Goal: Communication & Community: Answer question/provide support

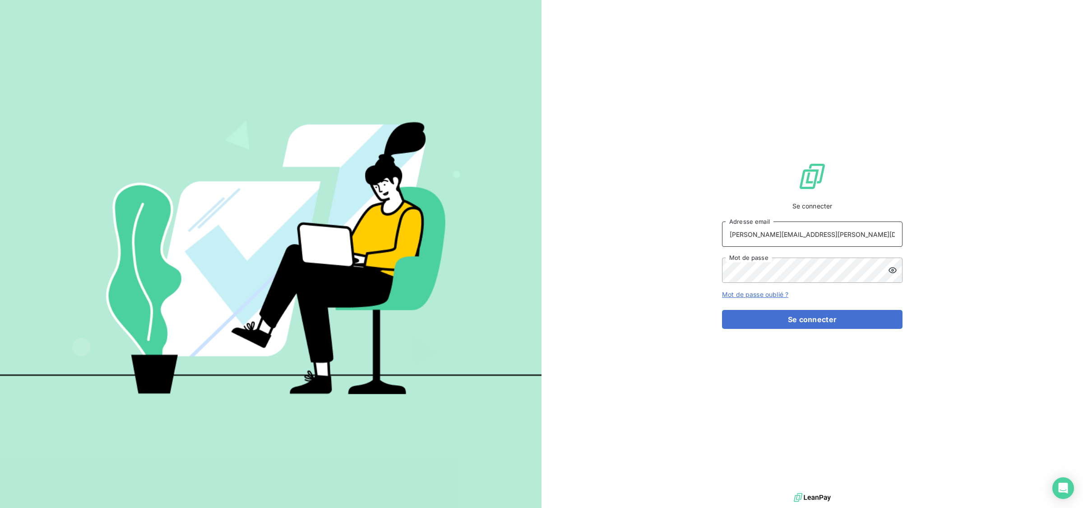
click at [818, 237] on input "mariama.diallo@greenwishes.fr" at bounding box center [812, 234] width 181 height 25
type input "mariama.diallo@ostreya.com"
click at [799, 327] on button "Se connecter" at bounding box center [812, 319] width 181 height 19
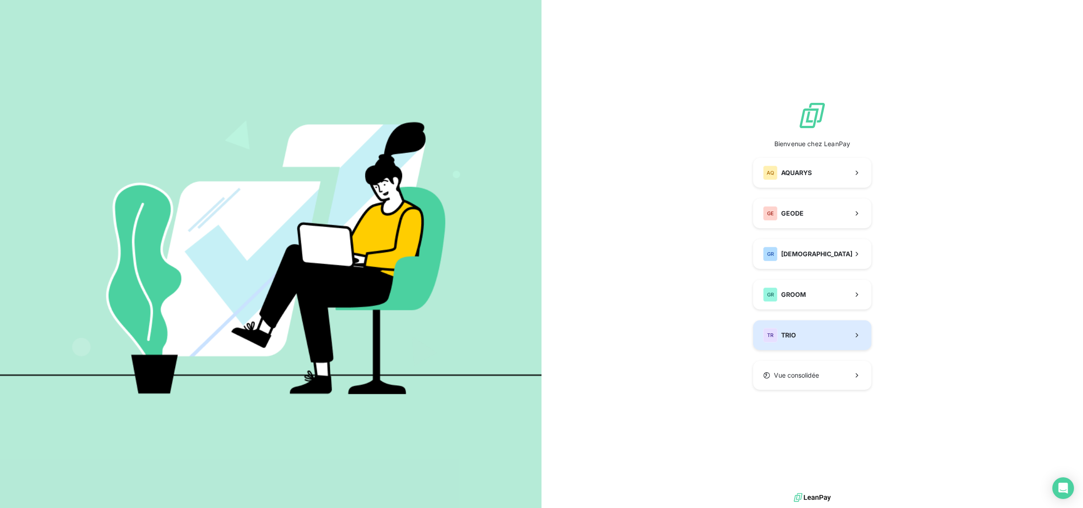
click at [777, 346] on button "TR TRIO" at bounding box center [812, 335] width 118 height 30
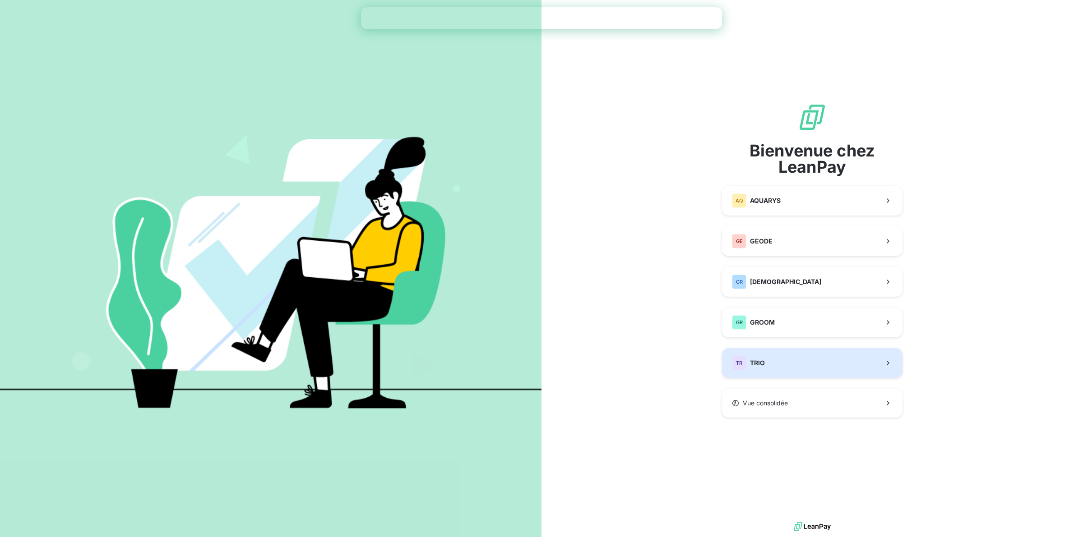
drag, startPoint x: 760, startPoint y: 357, endPoint x: 754, endPoint y: 348, distance: 11.0
click at [759, 357] on div "TR TRIO" at bounding box center [748, 363] width 33 height 14
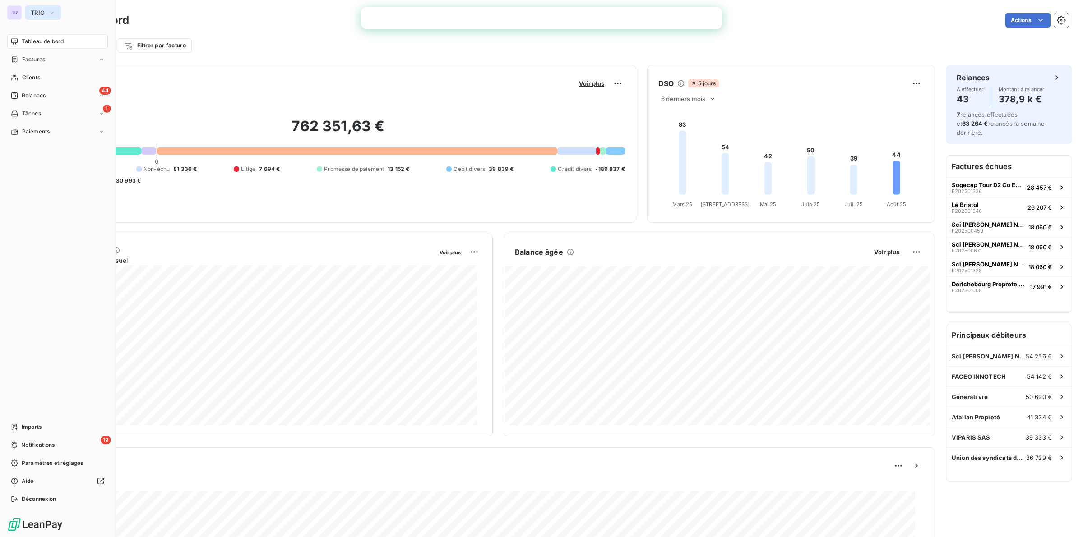
click at [39, 10] on span "TRIO" at bounding box center [38, 12] width 14 height 7
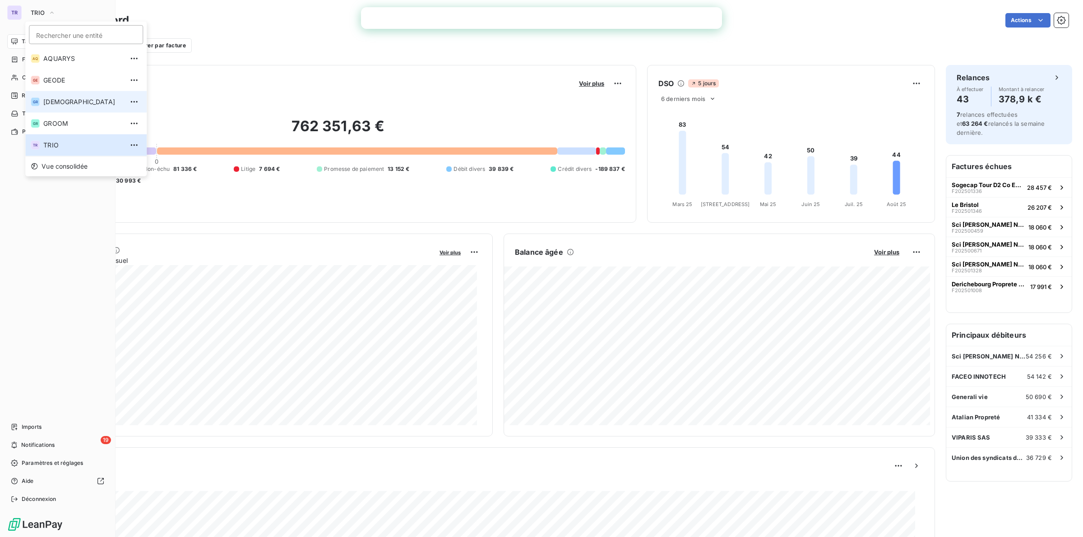
click at [75, 106] on span "[DEMOGRAPHIC_DATA]" at bounding box center [83, 101] width 80 height 9
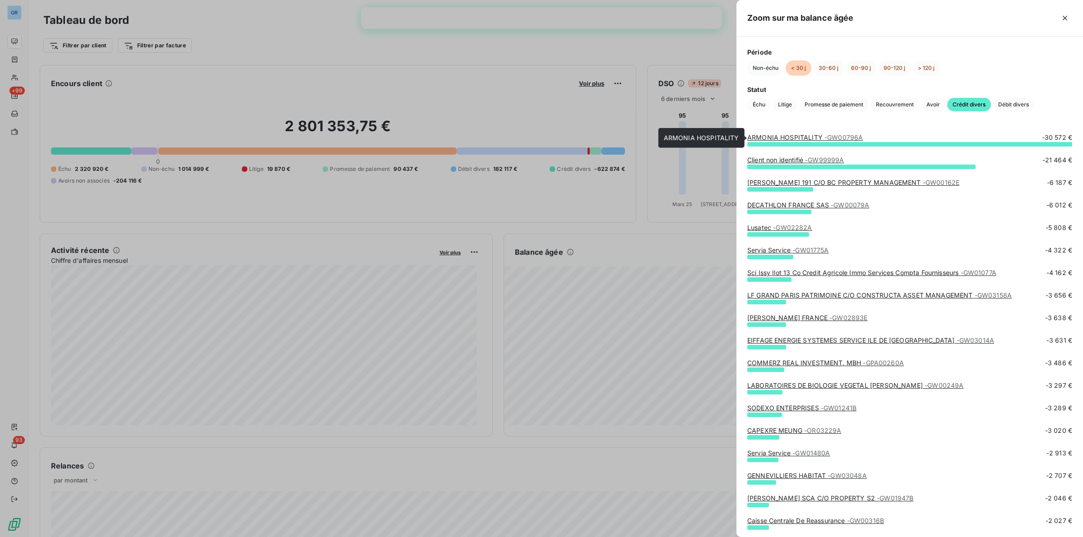
click at [809, 134] on link "ARMONIA HOSPITALITY - GW00796A" at bounding box center [805, 138] width 116 height 8
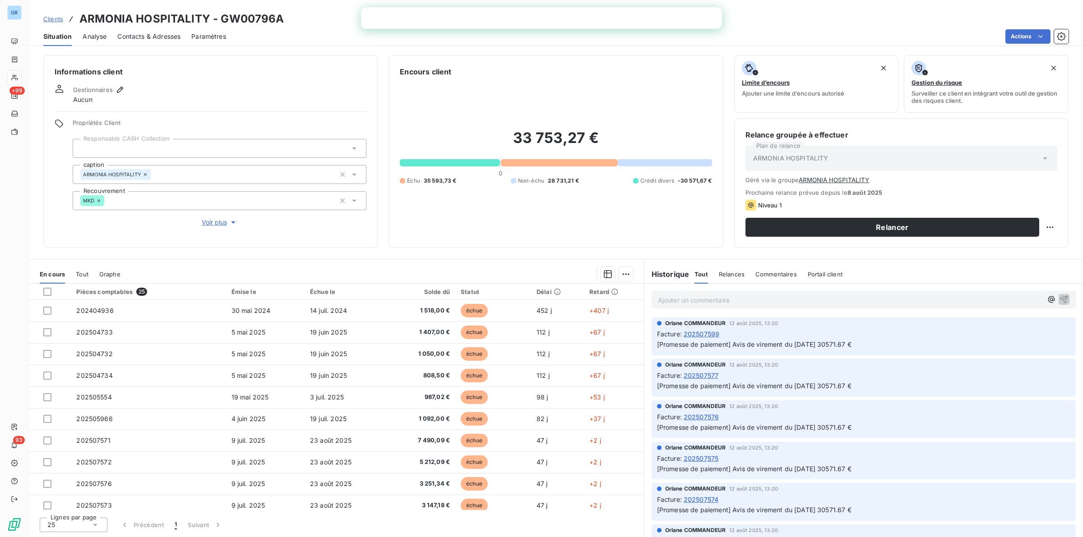
scroll to position [332, 0]
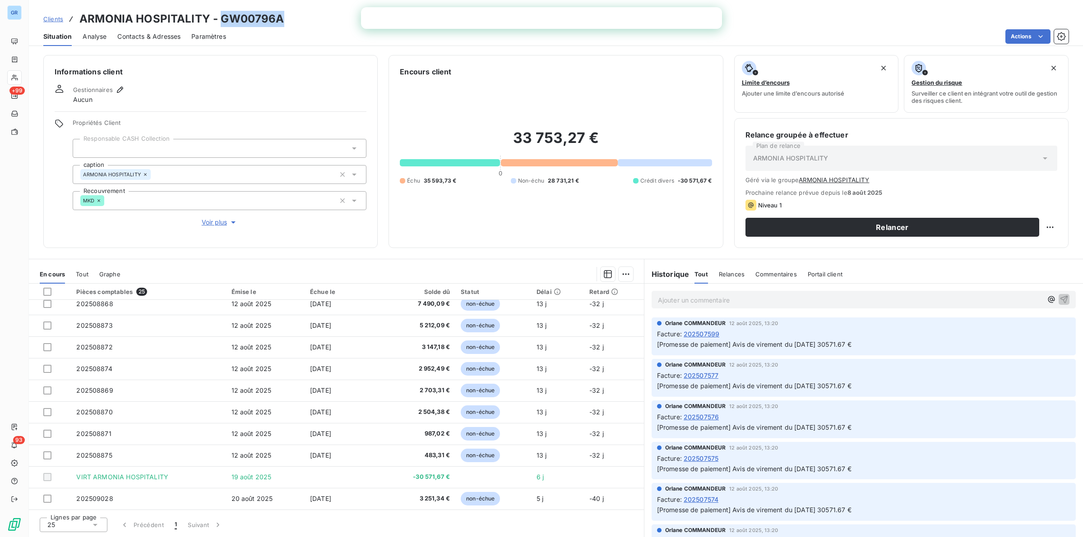
drag, startPoint x: 294, startPoint y: 20, endPoint x: 220, endPoint y: 23, distance: 74.1
click at [220, 23] on div "Clients ARMONIA HOSPITALITY - GW00796A" at bounding box center [556, 19] width 1054 height 16
copy h3 "GW00796A"
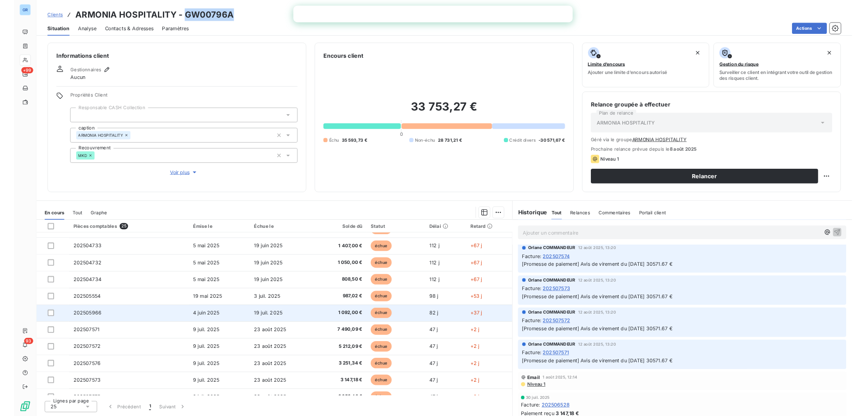
scroll to position [0, 0]
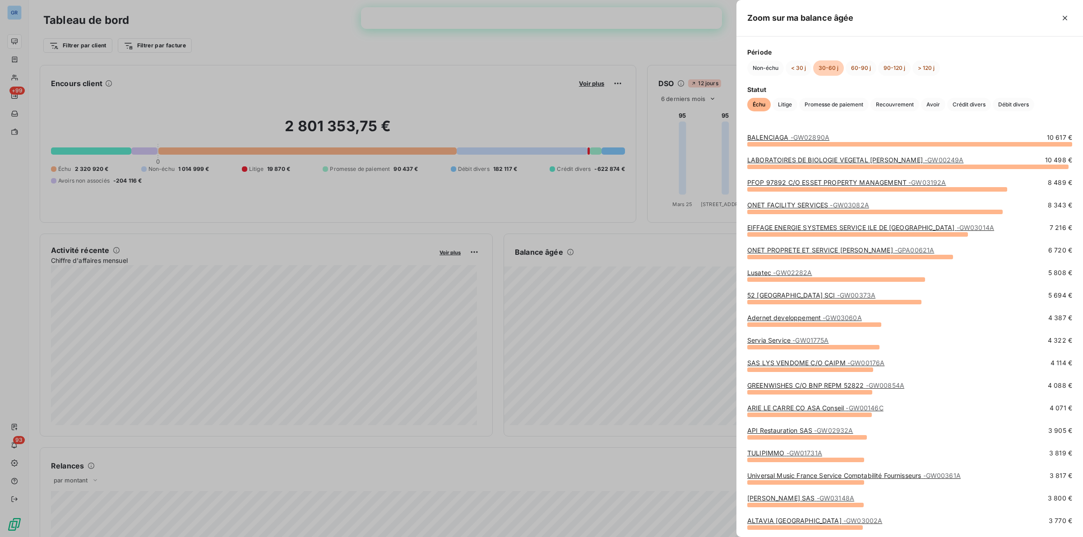
click at [649, 336] on div at bounding box center [541, 268] width 1083 height 537
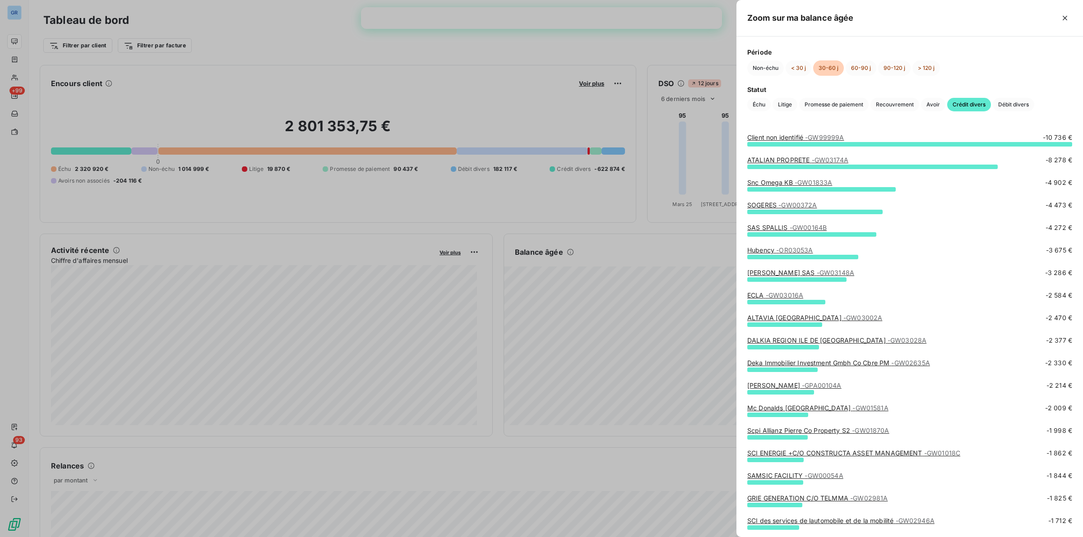
click at [463, 195] on div at bounding box center [541, 268] width 1083 height 537
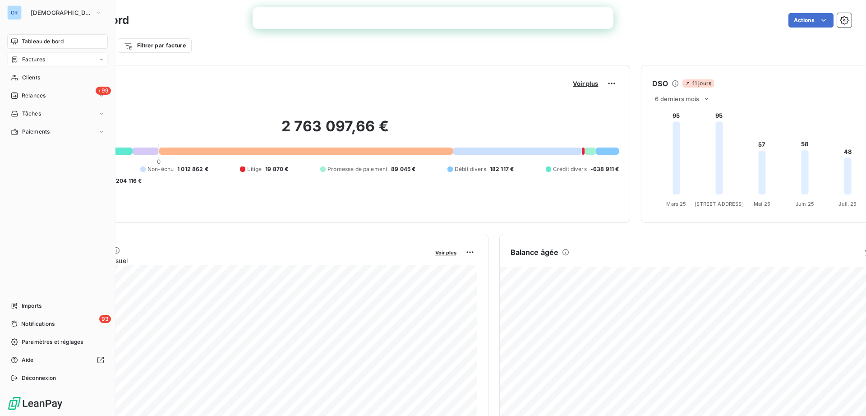
click at [42, 57] on span "Factures" at bounding box center [33, 60] width 23 height 8
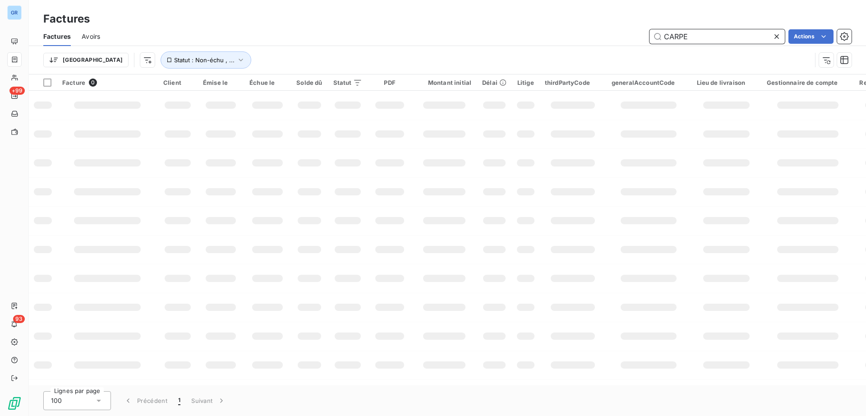
click at [612, 34] on div "CARPE Actions" at bounding box center [481, 36] width 741 height 14
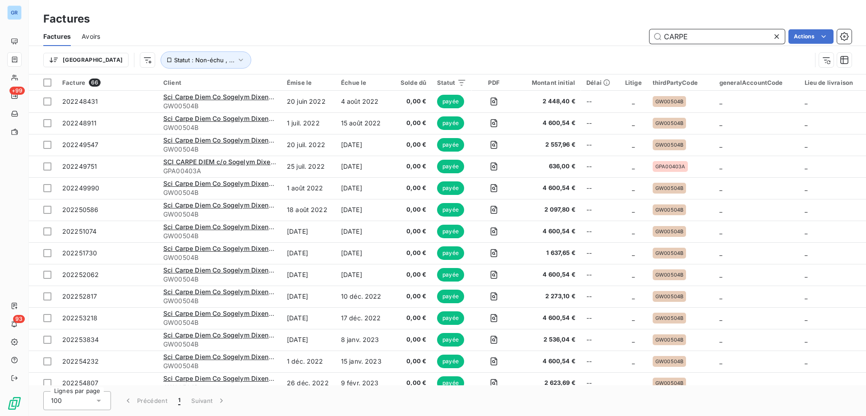
drag, startPoint x: 694, startPoint y: 38, endPoint x: 680, endPoint y: 32, distance: 15.0
click at [693, 37] on input "CARPE" at bounding box center [717, 36] width 135 height 14
paste input "F202501256"
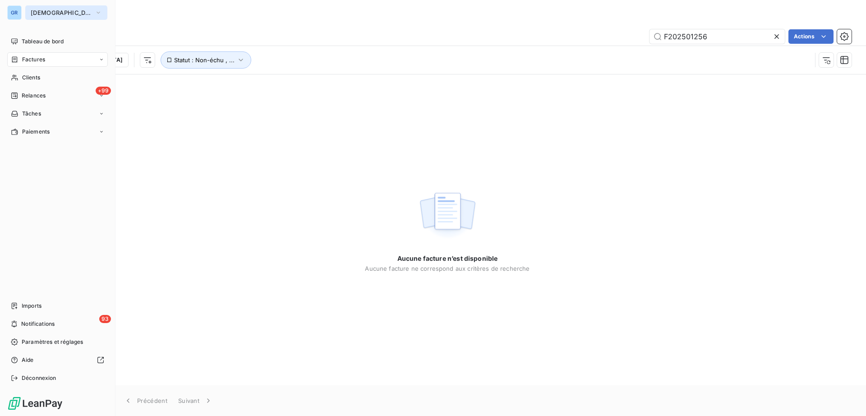
click at [26, 12] on button "[DEMOGRAPHIC_DATA]" at bounding box center [66, 12] width 82 height 14
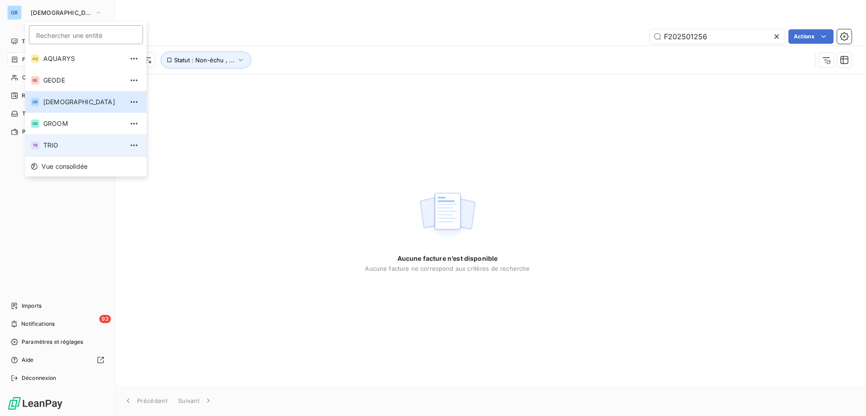
click at [64, 147] on span "TRIO" at bounding box center [83, 145] width 80 height 9
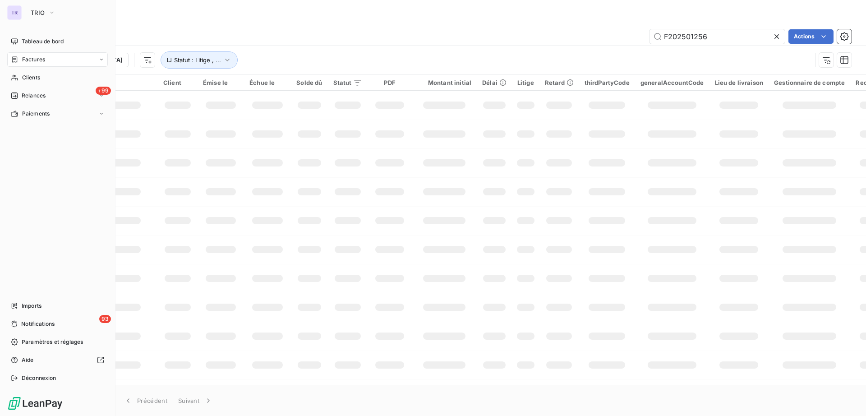
type input "tr00803a"
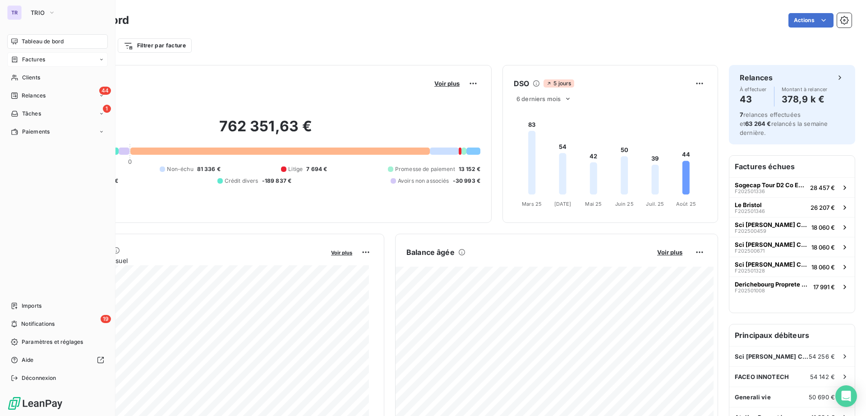
click at [44, 58] on span "Factures" at bounding box center [33, 60] width 23 height 8
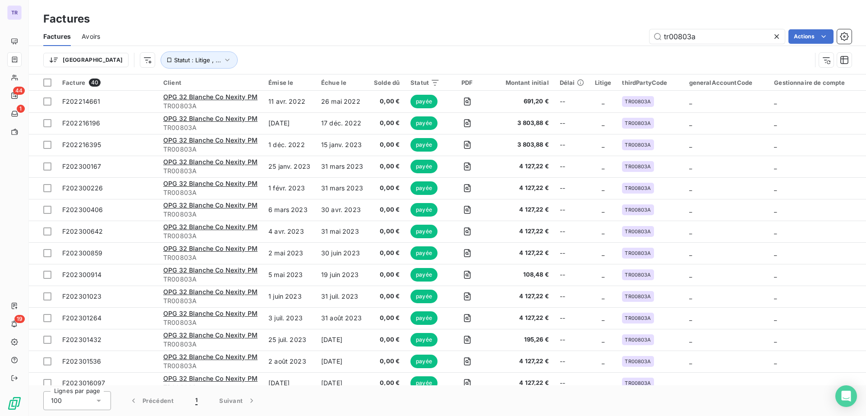
drag, startPoint x: 720, startPoint y: 35, endPoint x: 643, endPoint y: 35, distance: 77.6
click at [642, 32] on div "tr00803a Actions" at bounding box center [481, 36] width 741 height 14
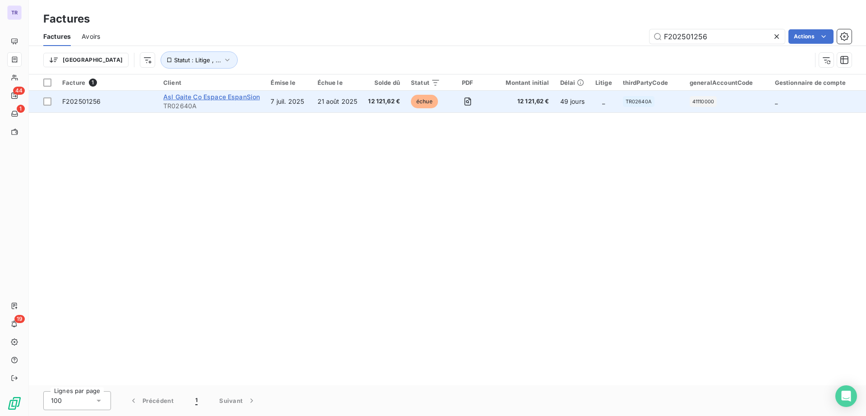
type input "F202501256"
click at [228, 94] on span "Asl Gaite Co Espace EspanSion" at bounding box center [211, 97] width 97 height 8
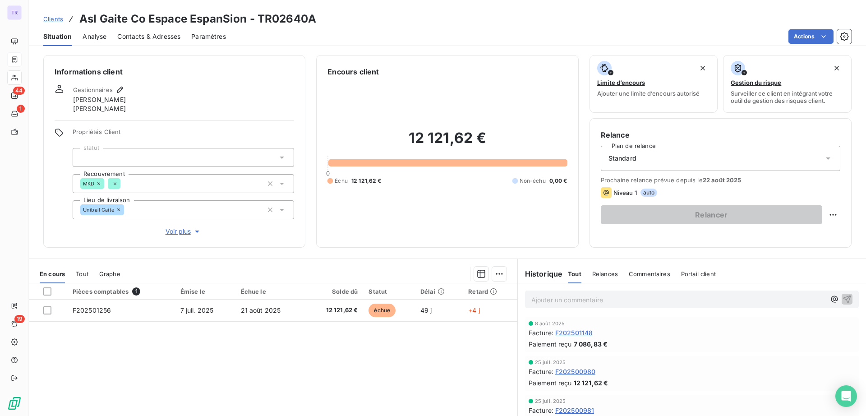
click at [316, 19] on div "Clients Asl Gaite Co Espace EspanSion - TR02640A" at bounding box center [448, 19] width 838 height 16
drag, startPoint x: 294, startPoint y: 14, endPoint x: 259, endPoint y: 17, distance: 35.3
click at [259, 17] on div "Clients Asl Gaite Co Espace EspanSion - TR02640A" at bounding box center [448, 19] width 838 height 16
copy h3 "TR02640A"
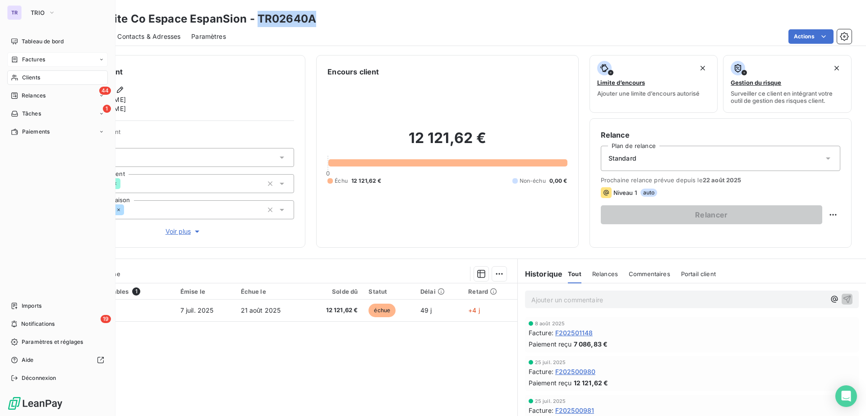
click at [31, 59] on span "Factures" at bounding box center [33, 60] width 23 height 8
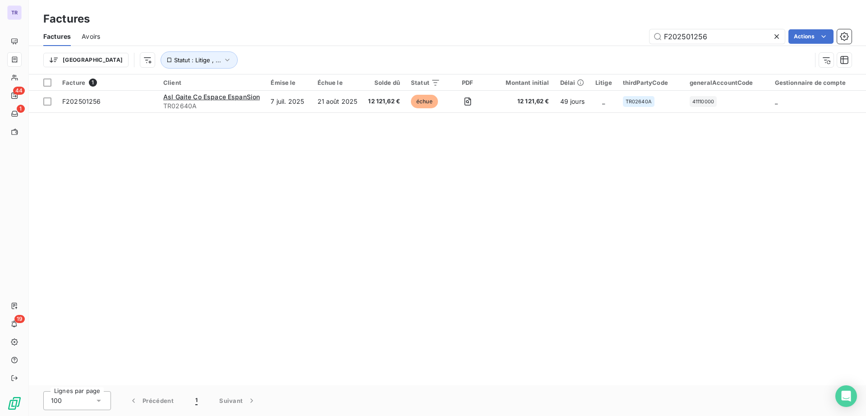
drag, startPoint x: 744, startPoint y: 35, endPoint x: 621, endPoint y: 33, distance: 123.7
click at [621, 33] on div "F202501256 Actions" at bounding box center [481, 36] width 741 height 14
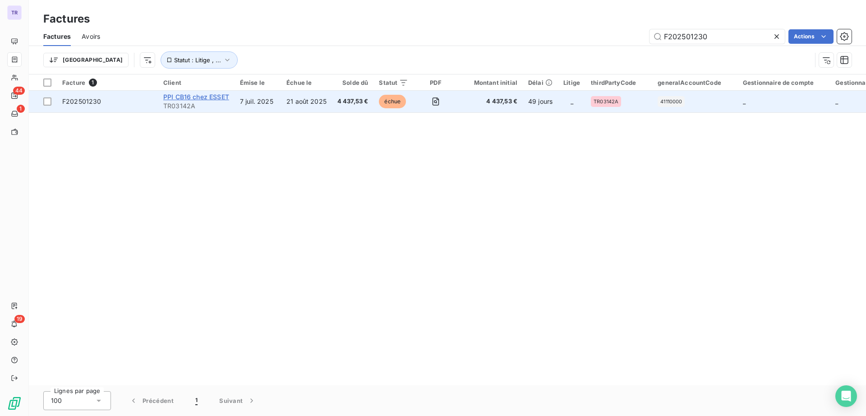
type input "F202501230"
click at [200, 99] on span "PPI CB16 chez ESSET" at bounding box center [196, 97] width 66 height 8
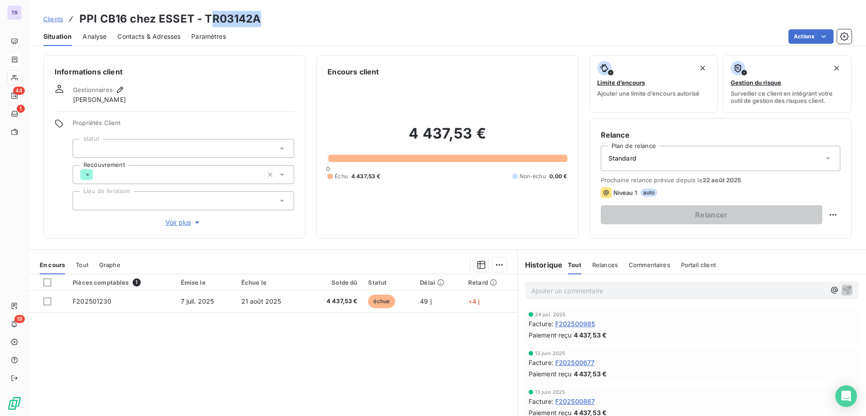
drag, startPoint x: 260, startPoint y: 23, endPoint x: 210, endPoint y: 15, distance: 51.1
click at [210, 15] on div "Clients PPI CB16 chez ESSET - TR03142A" at bounding box center [448, 19] width 838 height 16
drag, startPoint x: 202, startPoint y: 16, endPoint x: 260, endPoint y: 14, distance: 58.3
click at [260, 14] on div "Clients PPI CB16 chez ESSET - TR03142A" at bounding box center [448, 19] width 838 height 16
copy h3 "TR03142A"
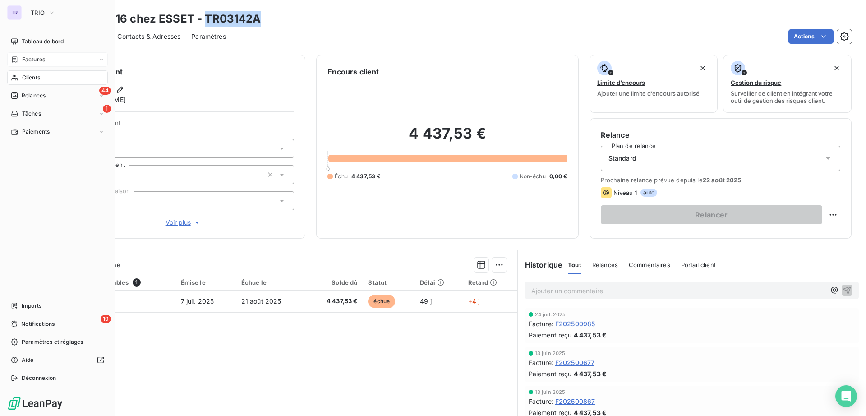
click at [36, 61] on span "Factures" at bounding box center [33, 60] width 23 height 8
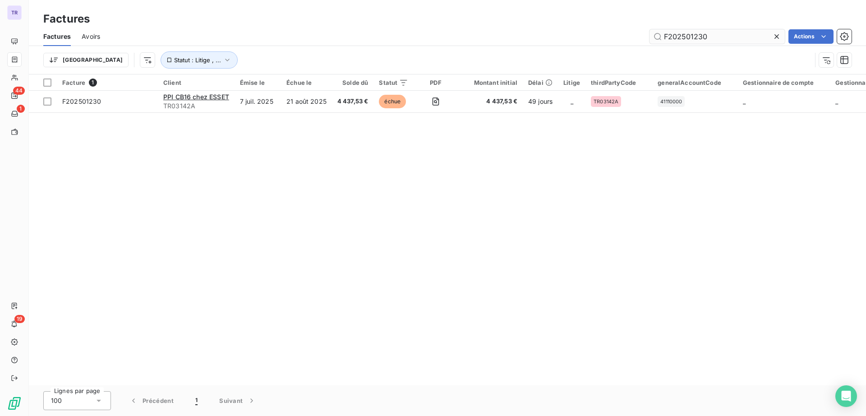
drag, startPoint x: 732, startPoint y: 34, endPoint x: 674, endPoint y: 39, distance: 58.0
click at [634, 40] on div "F202501230 Actions" at bounding box center [481, 36] width 741 height 14
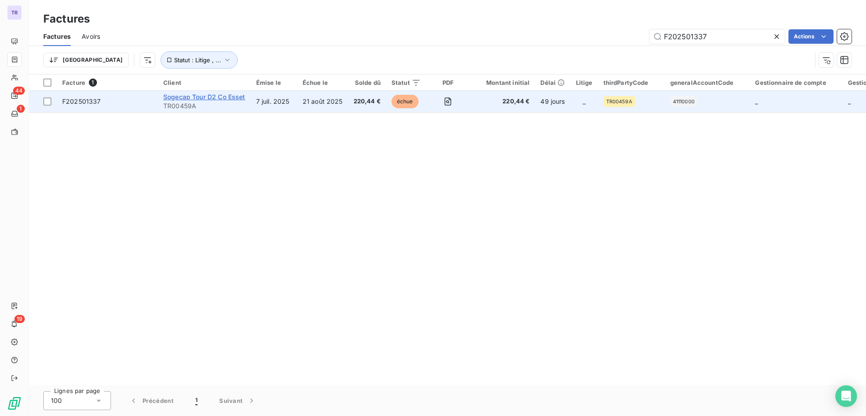
type input "F202501337"
click at [189, 97] on span "Sogecap Tour D2 Co Esset" at bounding box center [204, 97] width 82 height 8
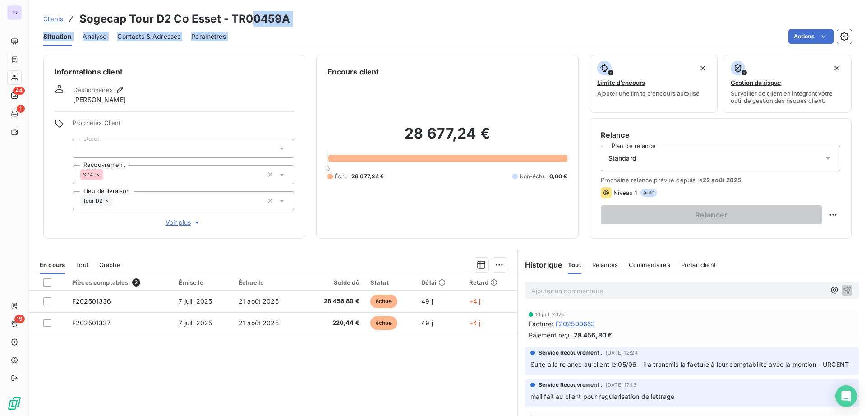
drag, startPoint x: 286, startPoint y: 27, endPoint x: 250, endPoint y: 18, distance: 37.7
click at [251, 18] on div "Clients Sogecap Tour D2 Co Esset - TR00459A Situation Analyse Contacts & Adress…" at bounding box center [448, 23] width 838 height 46
click at [254, 19] on h3 "Sogecap Tour D2 Co Esset - TR00459A" at bounding box center [184, 19] width 211 height 16
drag, startPoint x: 290, startPoint y: 21, endPoint x: 232, endPoint y: 18, distance: 58.3
click at [232, 18] on div "Clients Sogecap Tour D2 Co Esset - TR00459A" at bounding box center [448, 19] width 838 height 16
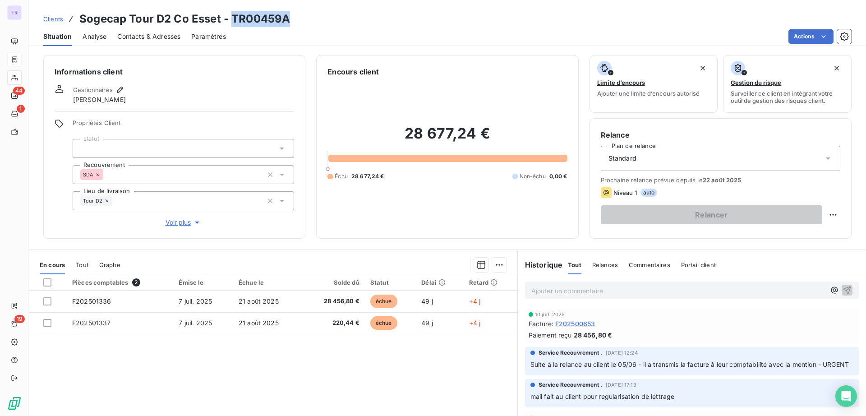
copy h3 "TR00459A"
drag, startPoint x: 165, startPoint y: 33, endPoint x: 172, endPoint y: 27, distance: 9.9
click at [165, 33] on span "Contacts & Adresses" at bounding box center [148, 36] width 63 height 9
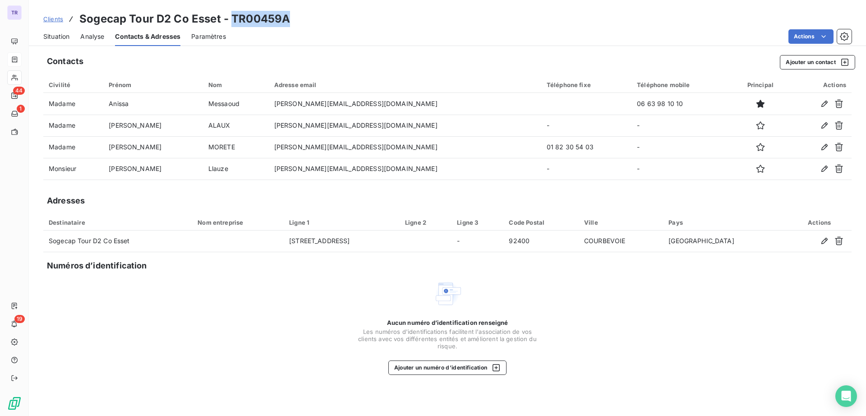
click at [65, 38] on span "Situation" at bounding box center [56, 36] width 26 height 9
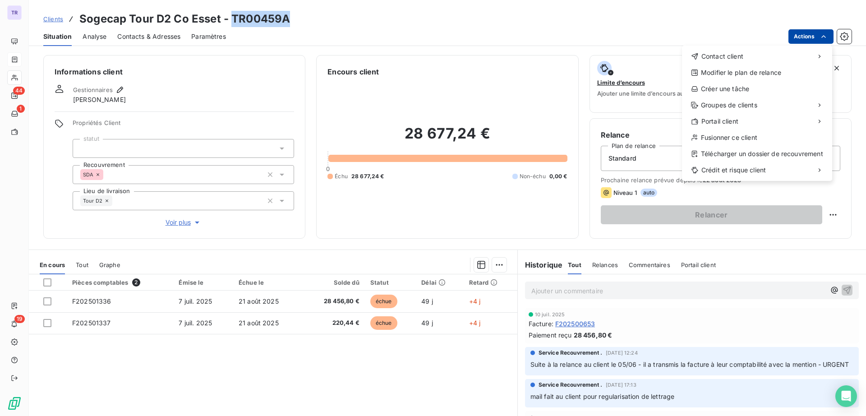
click at [813, 34] on html "TR 44 1 19 Clients Sogecap Tour D2 Co Esset - TR00459A Situation Analyse Contac…" at bounding box center [433, 208] width 866 height 416
click at [741, 57] on span "Contact client" at bounding box center [723, 56] width 42 height 9
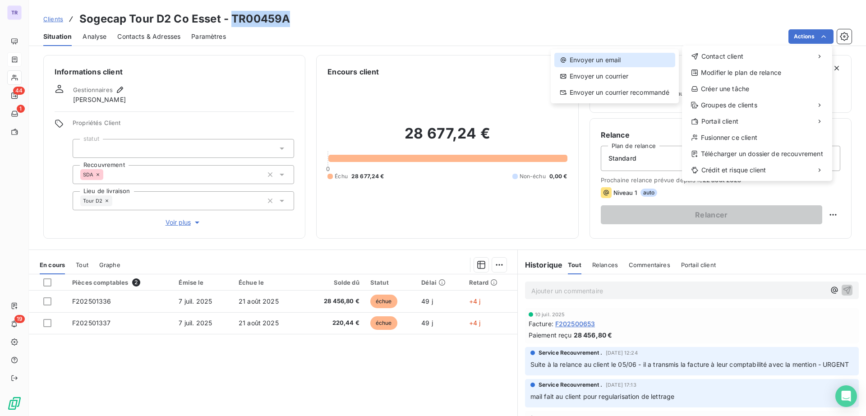
click at [631, 64] on div "Envoyer un email" at bounding box center [615, 60] width 121 height 14
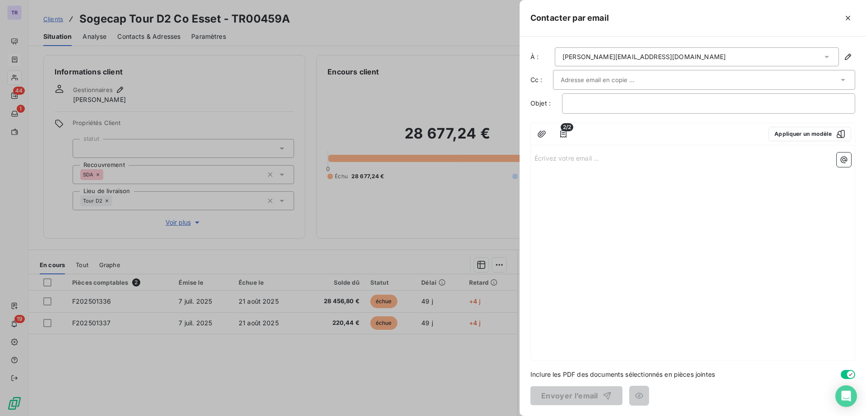
click at [576, 164] on div "Écrivez votre email ... ﻿" at bounding box center [693, 254] width 324 height 211
click at [582, 162] on p "Écrivez votre email ... ﻿" at bounding box center [693, 158] width 317 height 10
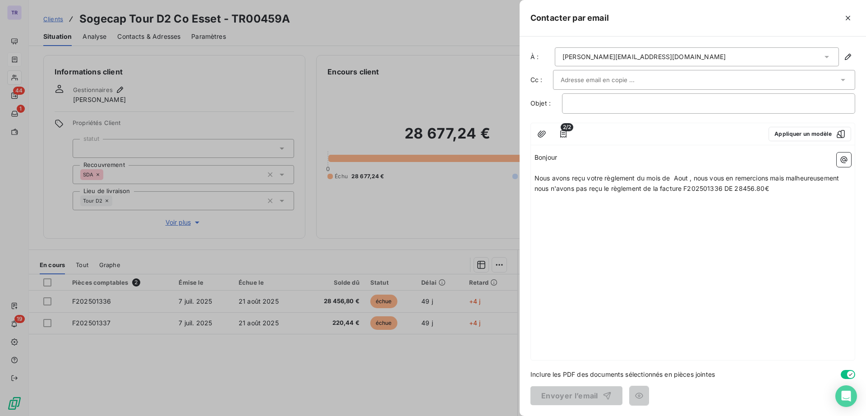
click at [746, 188] on span "Nous avons reçu votre règlement du mois de Aout , nous vous en remercions mais …" at bounding box center [688, 183] width 306 height 18
click at [745, 187] on span "Nous avons reçu votre règlement du mois de Aout , nous vous en remercions mais …" at bounding box center [688, 183] width 306 height 18
click at [797, 190] on p "Nous avons reçu votre règlement du mois de Aout , nous vous en remercions mais …" at bounding box center [693, 183] width 317 height 21
click at [843, 163] on button "button" at bounding box center [844, 160] width 14 height 14
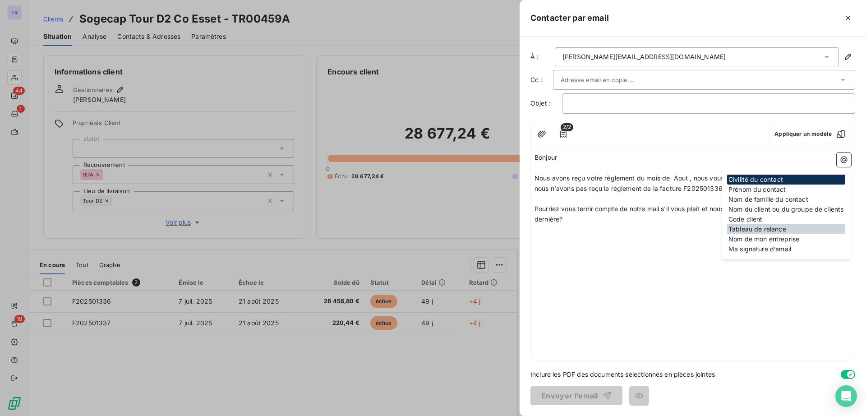
click at [776, 228] on div "Tableau de relance" at bounding box center [786, 229] width 118 height 10
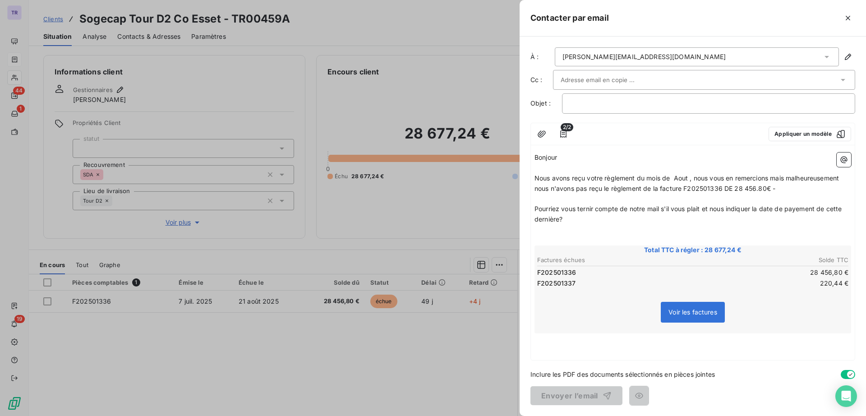
click at [565, 130] on span "2/2" at bounding box center [567, 127] width 13 height 8
click at [565, 132] on icon "button" at bounding box center [563, 133] width 6 height 7
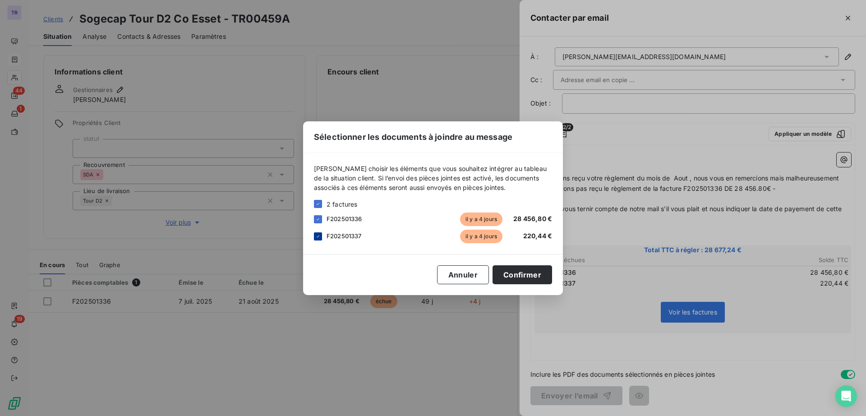
click at [321, 236] on div at bounding box center [318, 236] width 8 height 8
click at [523, 274] on button "Confirmer" at bounding box center [523, 274] width 60 height 19
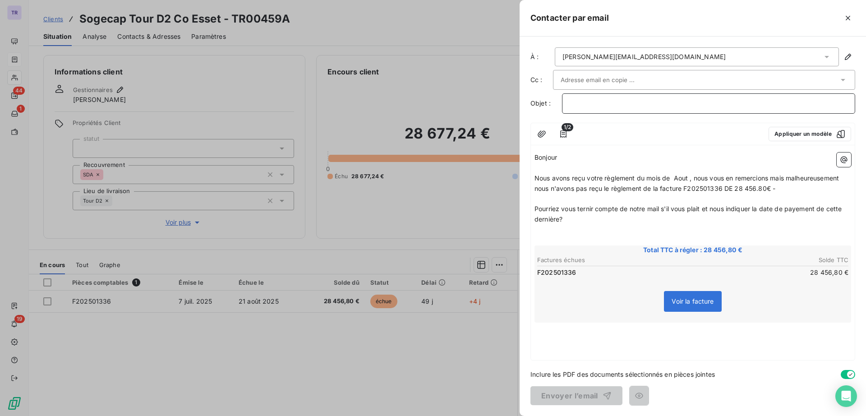
click at [660, 104] on p "﻿" at bounding box center [709, 103] width 278 height 10
click at [602, 335] on div "Bonjour ﻿ Nous avons reçu votre règlement du mois de Aout , nous vous en remerc…" at bounding box center [693, 254] width 324 height 211
click at [655, 338] on div "Bonjour ﻿ Nous avons reçu votre règlement du mois de Aout , nous vous en remerc…" at bounding box center [693, 254] width 324 height 211
click at [653, 332] on p "﻿" at bounding box center [693, 328] width 317 height 10
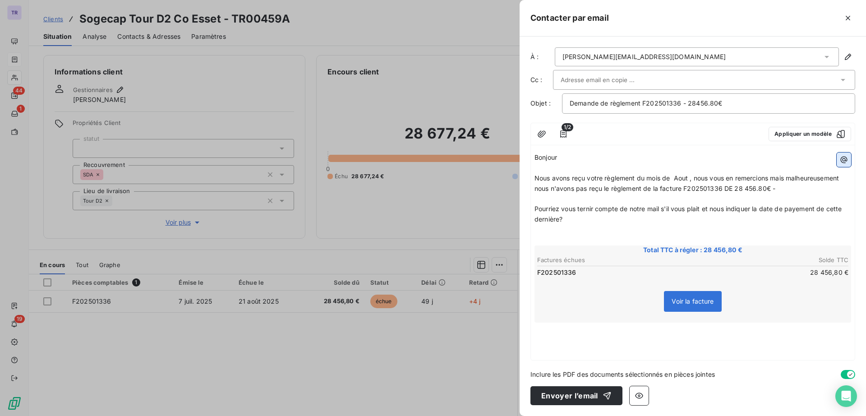
click at [840, 159] on icon "button" at bounding box center [844, 159] width 9 height 9
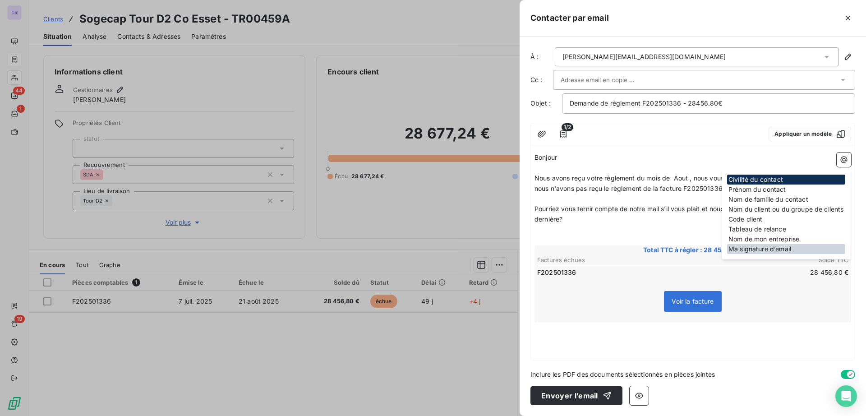
click at [783, 245] on div "Ma signature d’email" at bounding box center [786, 249] width 118 height 10
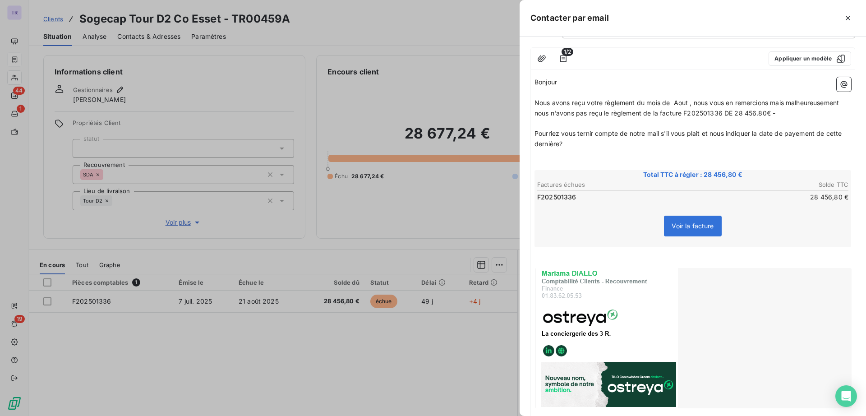
scroll to position [140, 0]
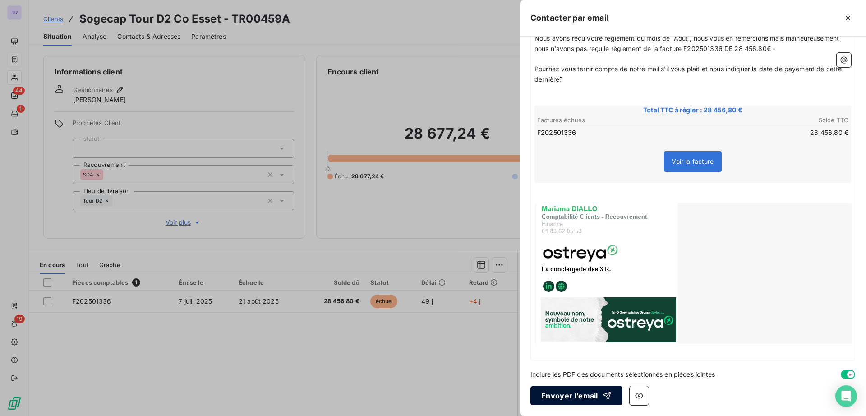
click at [553, 398] on button "Envoyer l’email" at bounding box center [577, 395] width 92 height 19
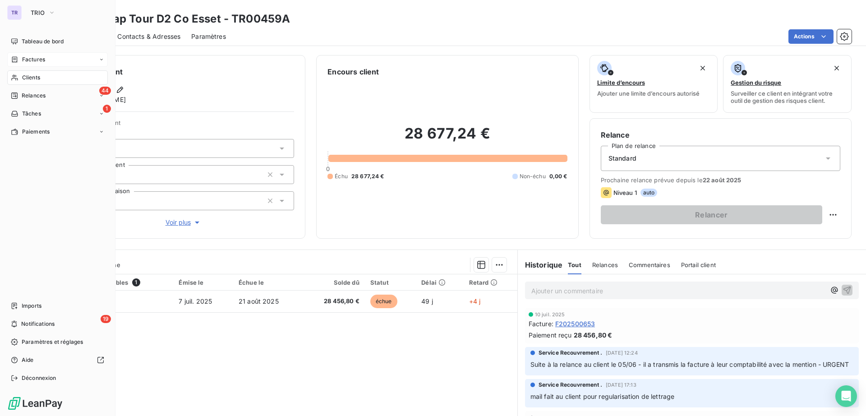
click at [34, 59] on span "Factures" at bounding box center [33, 60] width 23 height 8
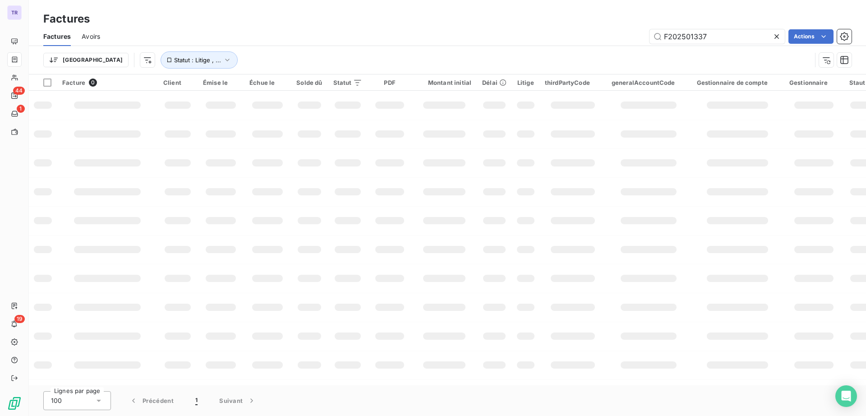
drag, startPoint x: 546, startPoint y: 24, endPoint x: 430, endPoint y: 22, distance: 116.5
click at [433, 23] on div "Factures Factures Avoirs F202501337 Actions Trier Statut : Litige , ..." at bounding box center [448, 37] width 838 height 74
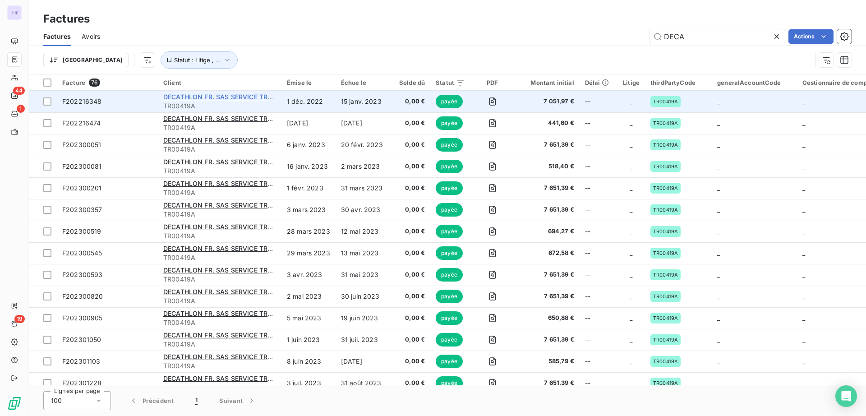
type input "DECA"
click at [250, 100] on span "DECATHLON FR. SAS SERVICE TRAIT. DES FACTURES" at bounding box center [246, 97] width 166 height 8
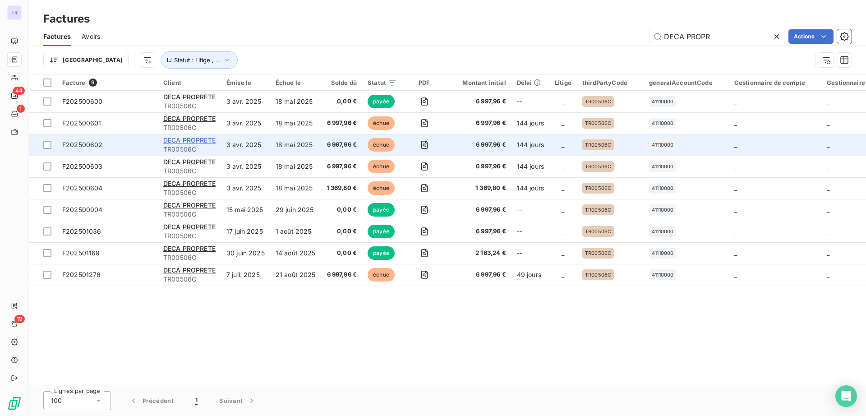
type input "DECA PROPR"
click at [196, 142] on span "DECA PROPRETE" at bounding box center [189, 140] width 52 height 8
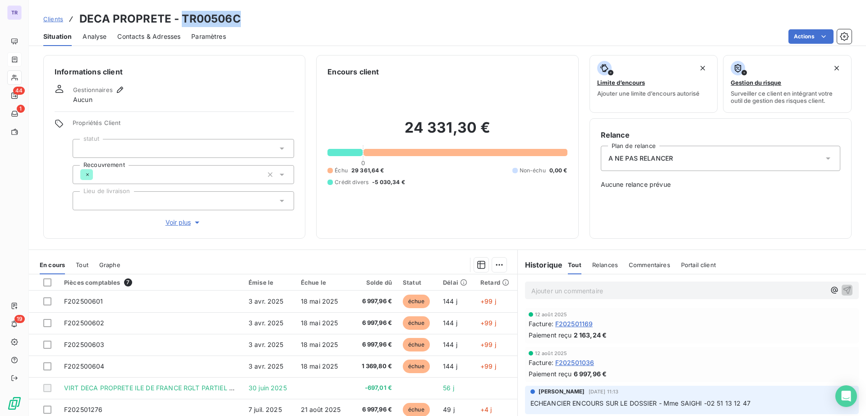
drag, startPoint x: 249, startPoint y: 20, endPoint x: 181, endPoint y: 18, distance: 68.2
click at [181, 18] on div "Clients DECA PROPRETE - TR00506C" at bounding box center [448, 19] width 838 height 16
copy h3 "TR00506C"
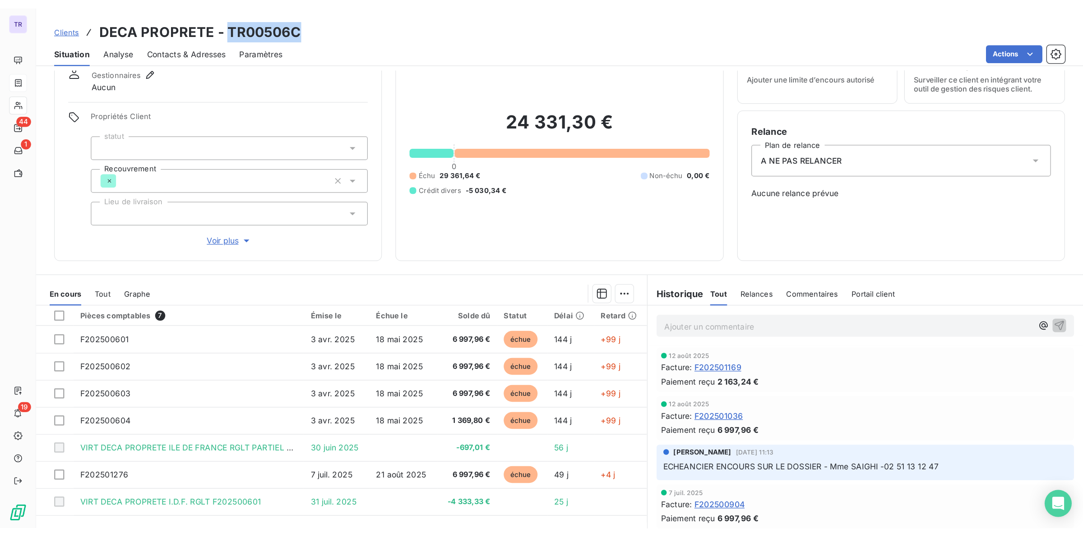
scroll to position [3, 0]
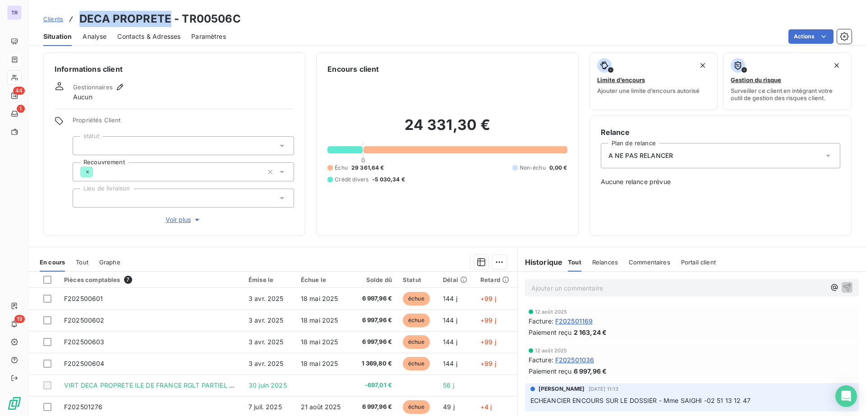
drag, startPoint x: 169, startPoint y: 19, endPoint x: 79, endPoint y: 15, distance: 89.4
click at [79, 15] on h3 "DECA PROPRETE - TR00506C" at bounding box center [160, 19] width 162 height 16
copy h3 "DECA PROPRETE"
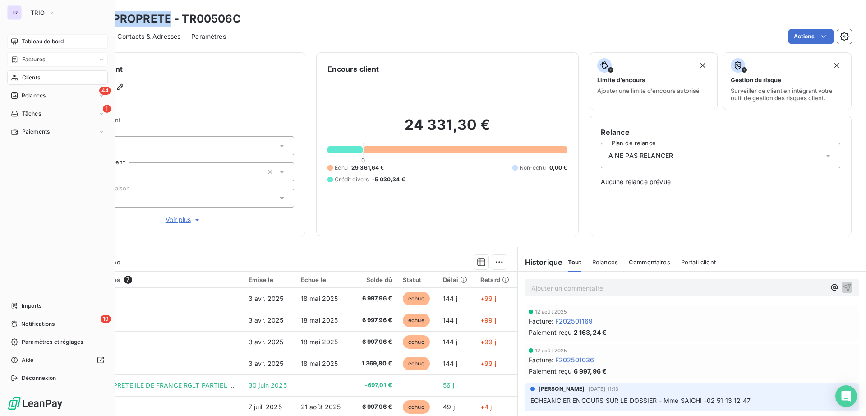
click at [54, 41] on span "Tableau de bord" at bounding box center [43, 41] width 42 height 8
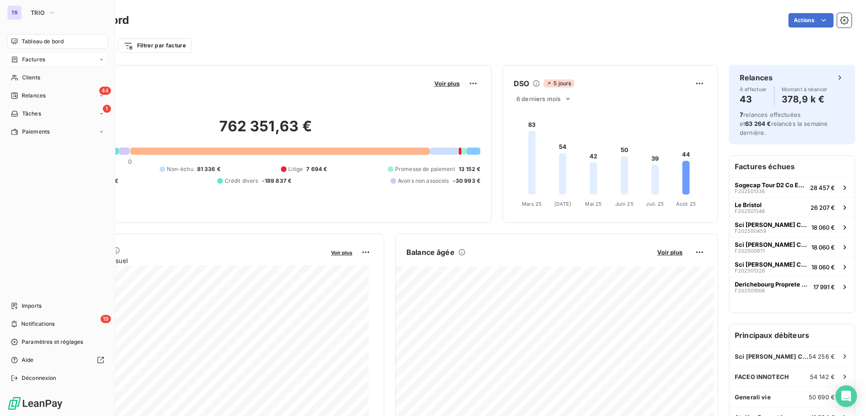
drag, startPoint x: 29, startPoint y: 63, endPoint x: 90, endPoint y: 62, distance: 60.9
click at [29, 63] on span "Factures" at bounding box center [33, 60] width 23 height 8
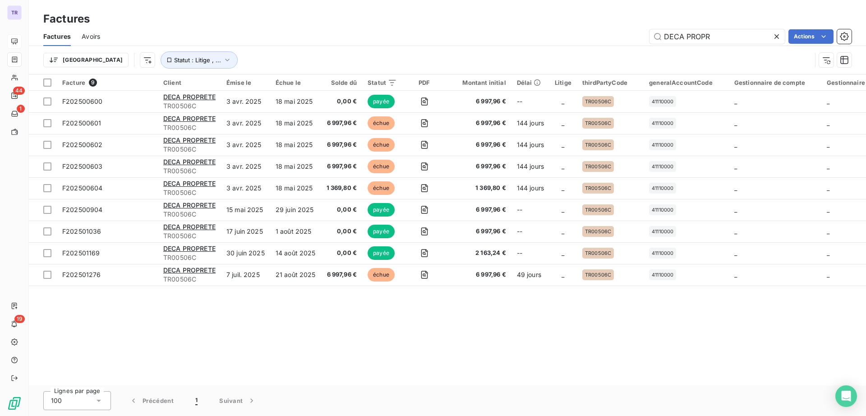
drag, startPoint x: 718, startPoint y: 34, endPoint x: 542, endPoint y: 35, distance: 176.0
click at [538, 34] on div "DECA PROPR Actions" at bounding box center [481, 36] width 741 height 14
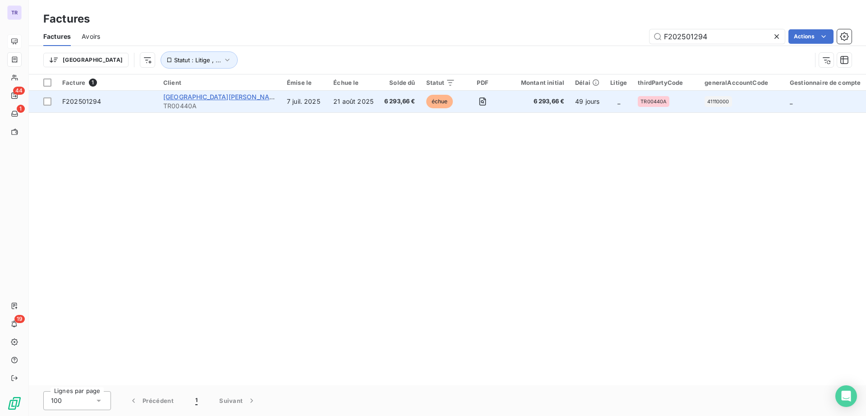
type input "F202501294"
click at [207, 97] on span "Hotel Alexander, Melia Paris La Defense" at bounding box center [249, 97] width 172 height 8
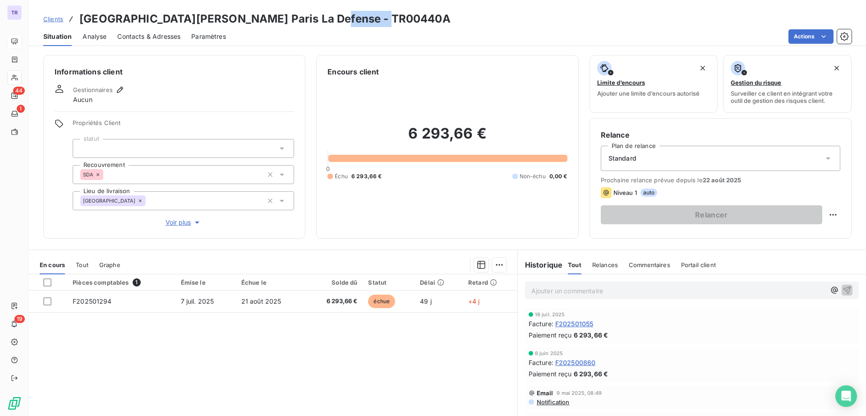
drag, startPoint x: 371, startPoint y: 18, endPoint x: 305, endPoint y: 14, distance: 66.0
click at [305, 14] on div "Clients Hotel Alexander, Melia Paris La Defense - TR00440A" at bounding box center [448, 19] width 838 height 16
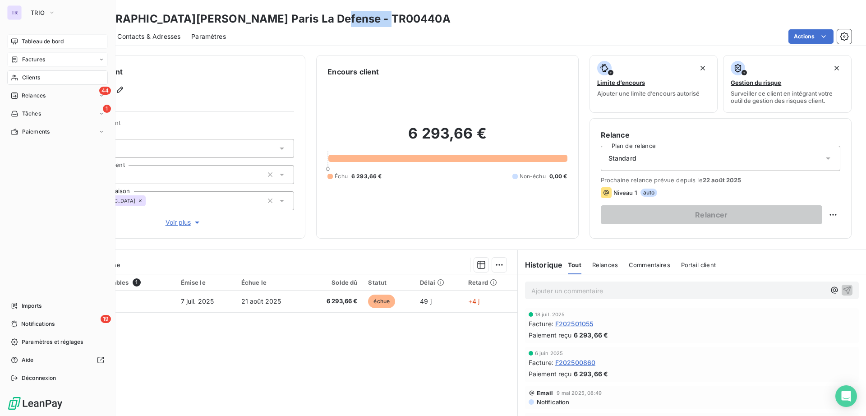
click at [26, 53] on div "Factures" at bounding box center [57, 59] width 101 height 14
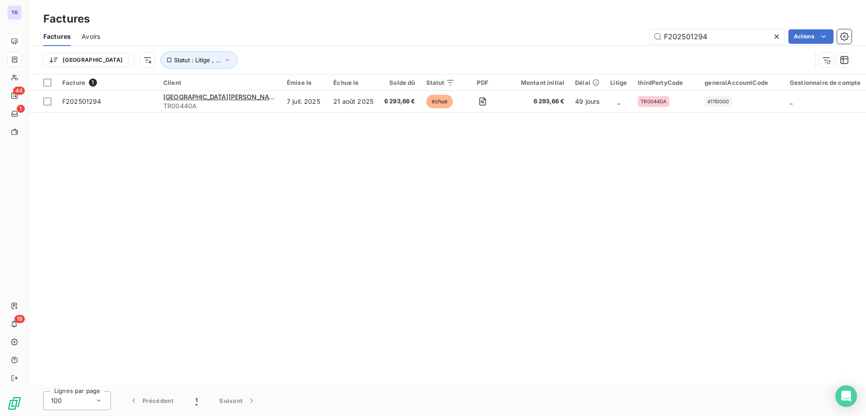
drag, startPoint x: 739, startPoint y: 41, endPoint x: 584, endPoint y: 48, distance: 155.4
click at [584, 47] on div "Factures Avoirs F202501294 Actions Trier Statut : Litige , ..." at bounding box center [448, 50] width 838 height 47
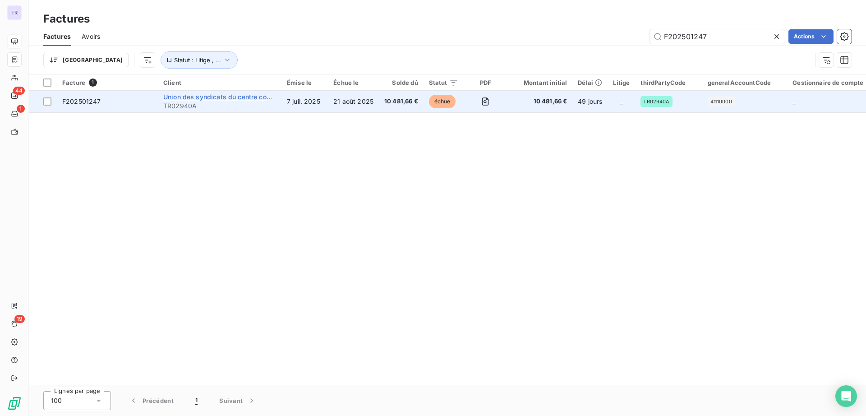
type input "F202501247"
click at [237, 100] on span "Union des syndicats du centre commercial régional ULIS 2" at bounding box center [253, 97] width 180 height 8
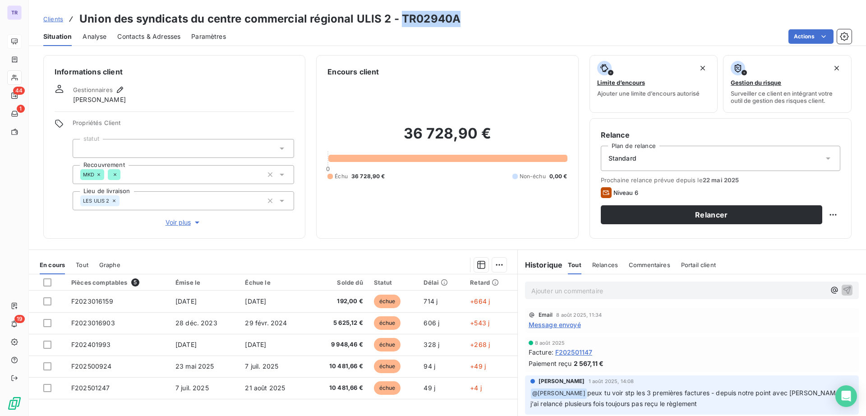
drag, startPoint x: 468, startPoint y: 23, endPoint x: 403, endPoint y: 20, distance: 64.6
click at [403, 20] on div "Clients Union des syndicats du centre commercial régional ULIS 2 - TR02940A" at bounding box center [448, 19] width 838 height 16
copy h3 "TR02940A"
click at [173, 36] on span "Contacts & Adresses" at bounding box center [148, 36] width 63 height 9
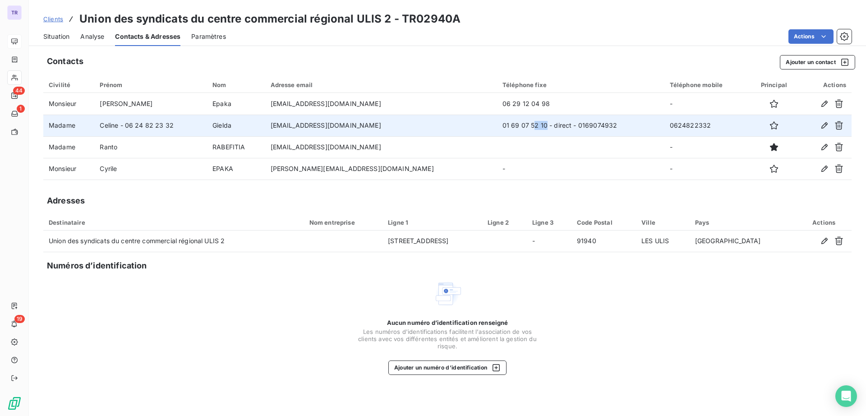
drag, startPoint x: 515, startPoint y: 125, endPoint x: 509, endPoint y: 126, distance: 5.9
click at [505, 125] on td "01 69 07 52 10 - direct - 0169074932" at bounding box center [580, 126] width 167 height 22
drag, startPoint x: 702, startPoint y: 122, endPoint x: 655, endPoint y: 125, distance: 46.6
click at [665, 125] on td "0624822332" at bounding box center [707, 126] width 85 height 22
copy td "0624822332"
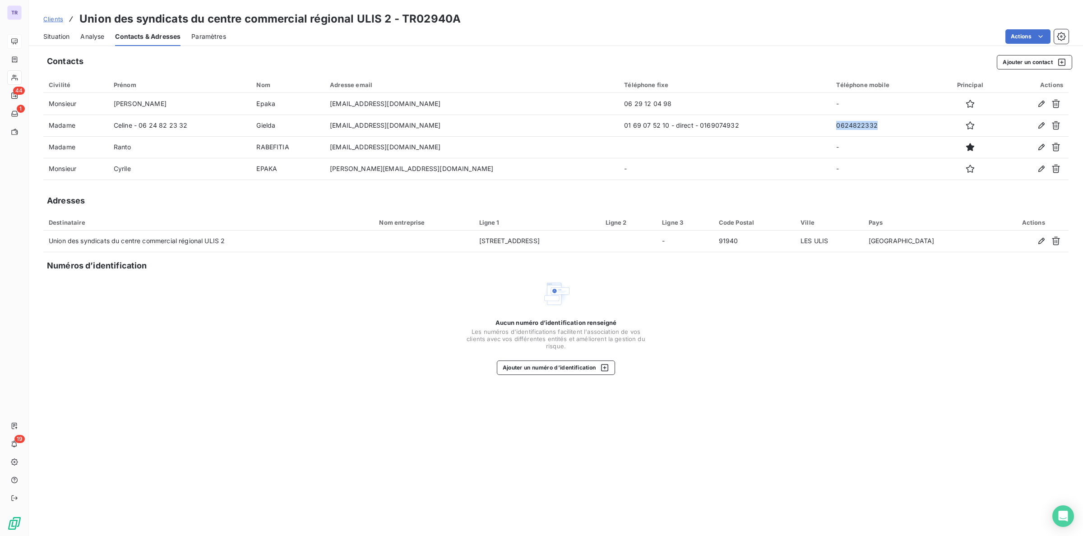
click at [57, 39] on span "Situation" at bounding box center [56, 36] width 26 height 9
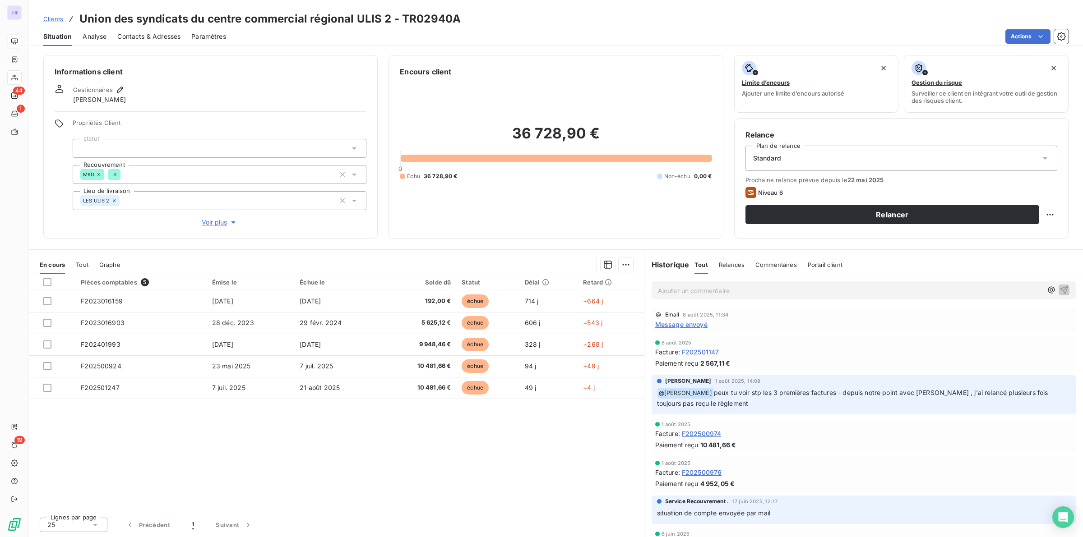
click at [154, 39] on span "Contacts & Adresses" at bounding box center [148, 36] width 63 height 9
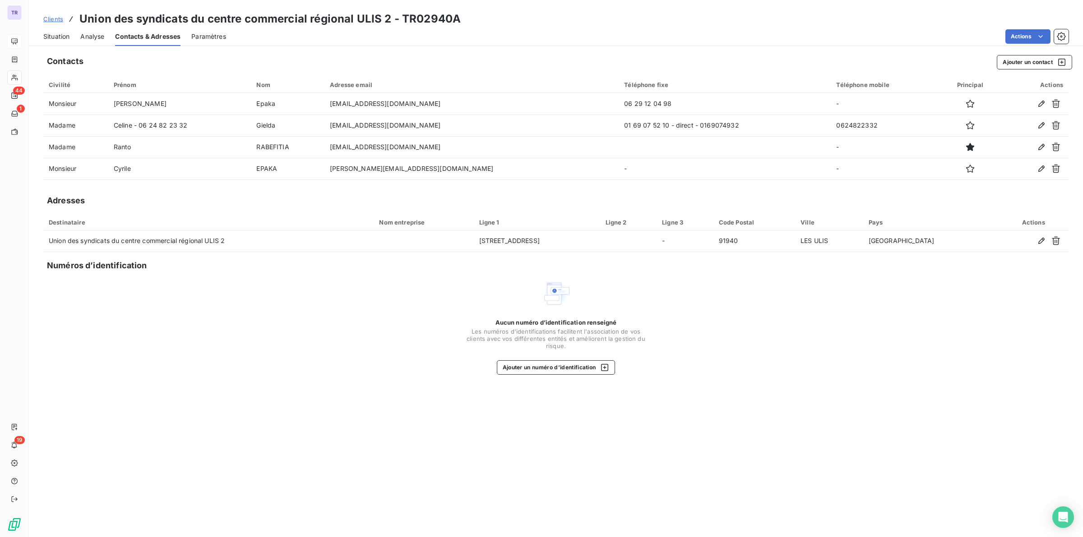
click at [53, 40] on span "Situation" at bounding box center [56, 36] width 26 height 9
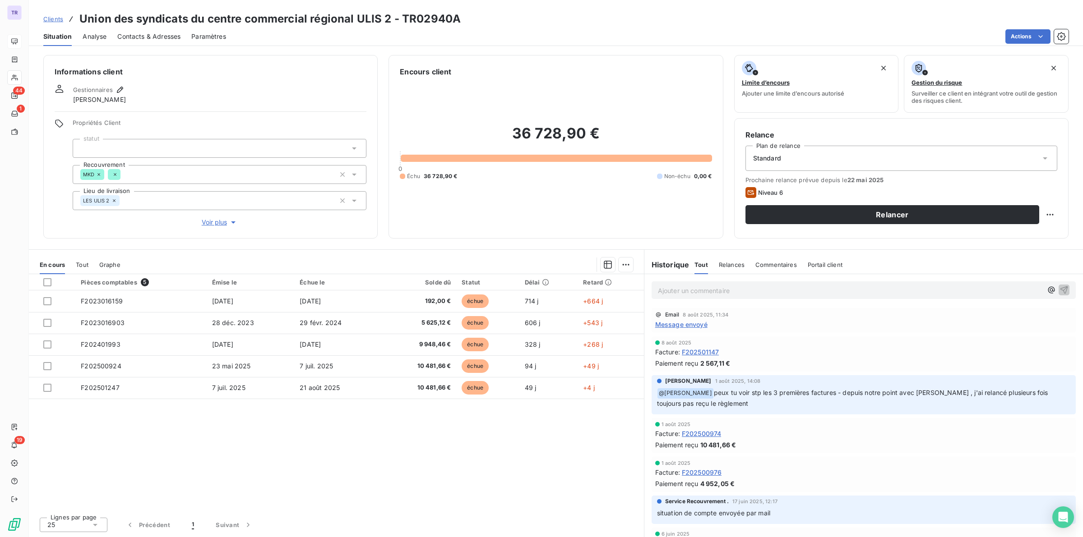
click at [135, 34] on span "Contacts & Adresses" at bounding box center [148, 36] width 63 height 9
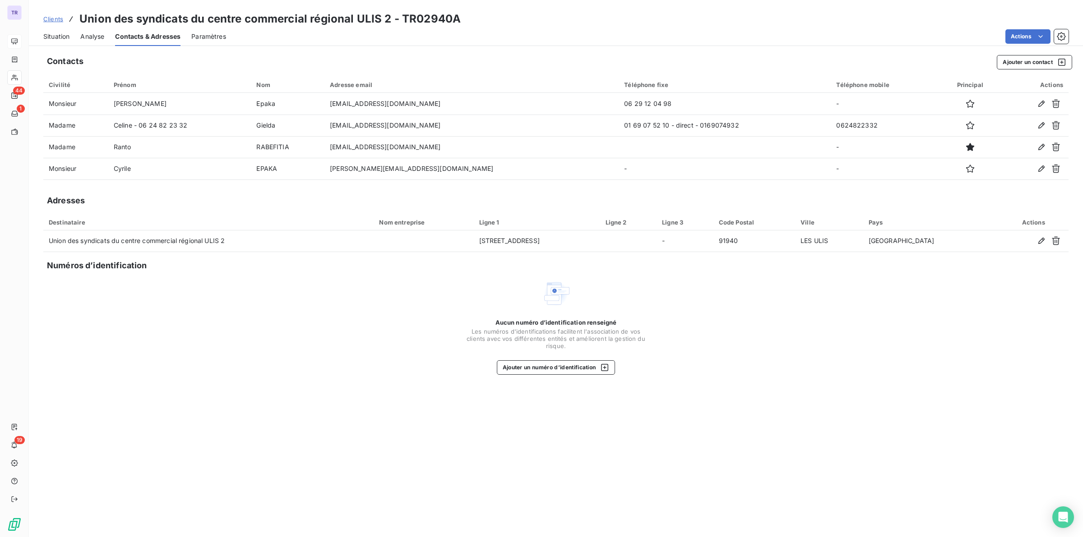
click at [91, 32] on span "Analyse" at bounding box center [92, 36] width 24 height 9
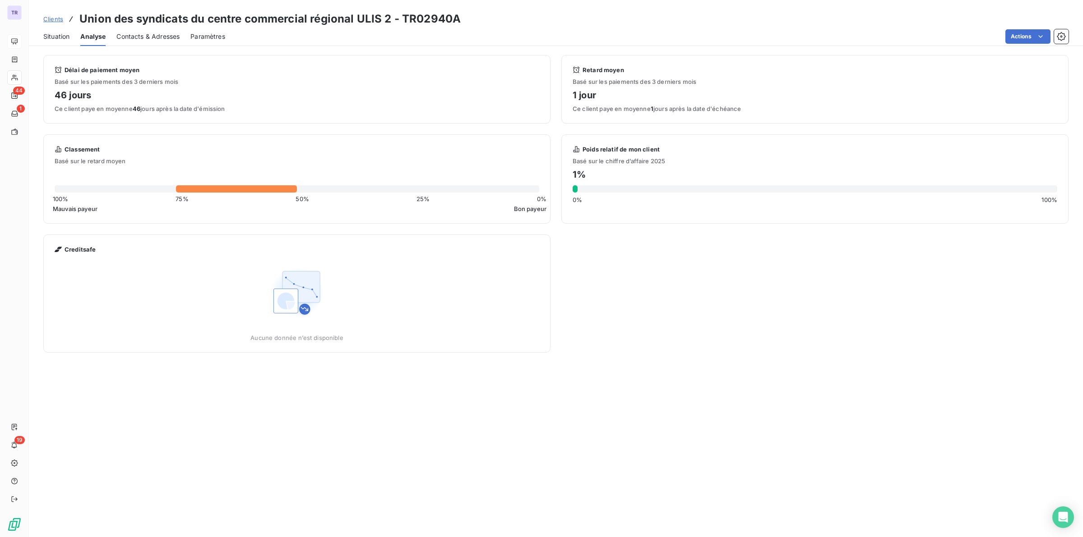
click at [63, 37] on span "Situation" at bounding box center [56, 36] width 26 height 9
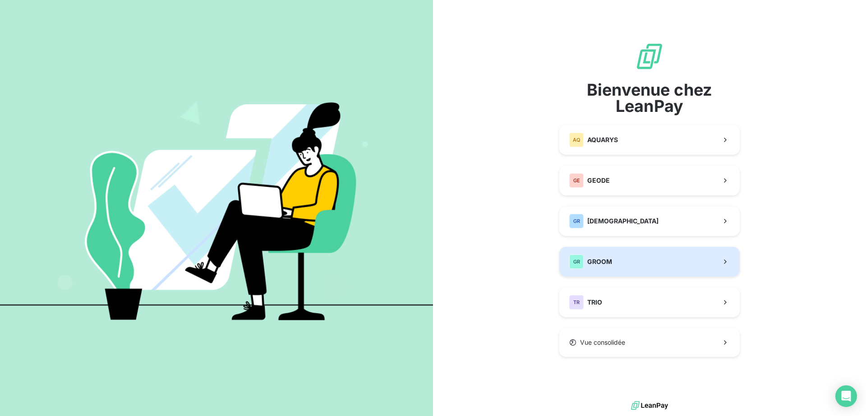
drag, startPoint x: 611, startPoint y: 268, endPoint x: 602, endPoint y: 262, distance: 10.1
click at [608, 266] on div "GR GROOM" at bounding box center [591, 262] width 43 height 14
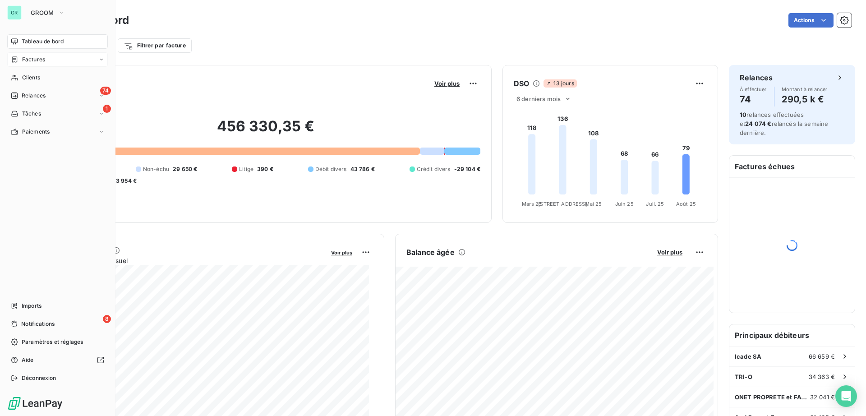
click at [29, 58] on span "Factures" at bounding box center [33, 60] width 23 height 8
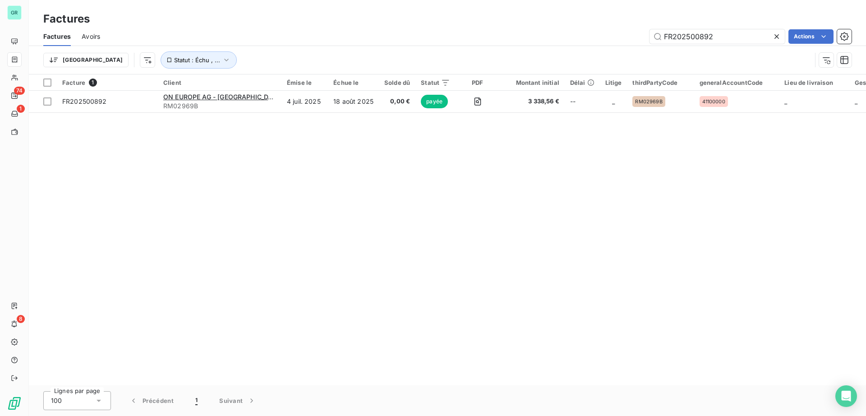
drag, startPoint x: 718, startPoint y: 37, endPoint x: 572, endPoint y: 56, distance: 147.9
click at [572, 56] on div "Factures Avoirs FR202500892 Actions Trier Statut : Échu , ..." at bounding box center [448, 50] width 838 height 47
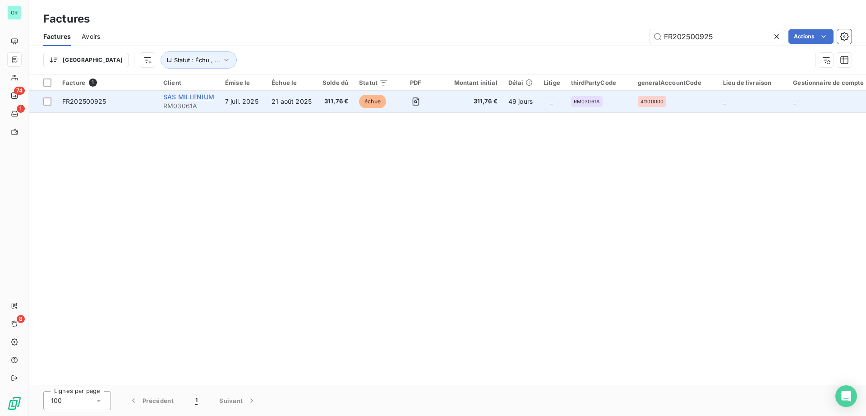
type input "FR202500925"
click at [195, 95] on span "SAS MILLENIUM" at bounding box center [188, 97] width 51 height 8
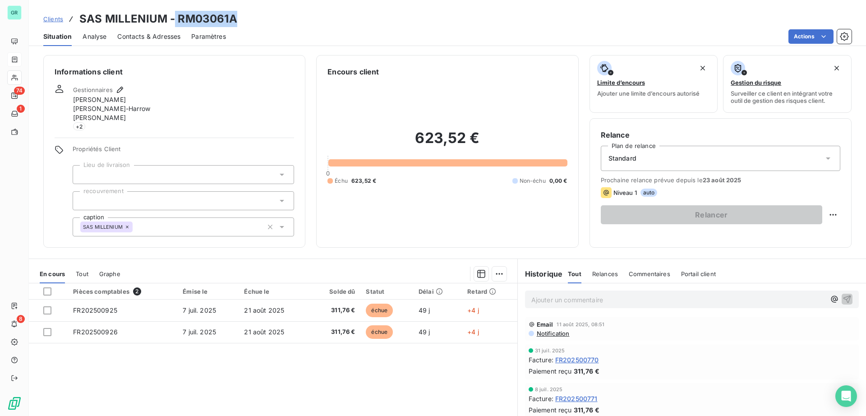
drag, startPoint x: 249, startPoint y: 14, endPoint x: 175, endPoint y: 25, distance: 75.2
click at [175, 25] on div "Clients SAS MILLENIUM - RM03061A" at bounding box center [448, 19] width 838 height 16
click at [175, 18] on h3 "SAS MILLENIUM - RM03061A" at bounding box center [158, 19] width 158 height 16
drag, startPoint x: 235, startPoint y: 21, endPoint x: 179, endPoint y: 19, distance: 56.0
click at [179, 19] on h3 "SAS MILLENIUM - RM03061A" at bounding box center [158, 19] width 158 height 16
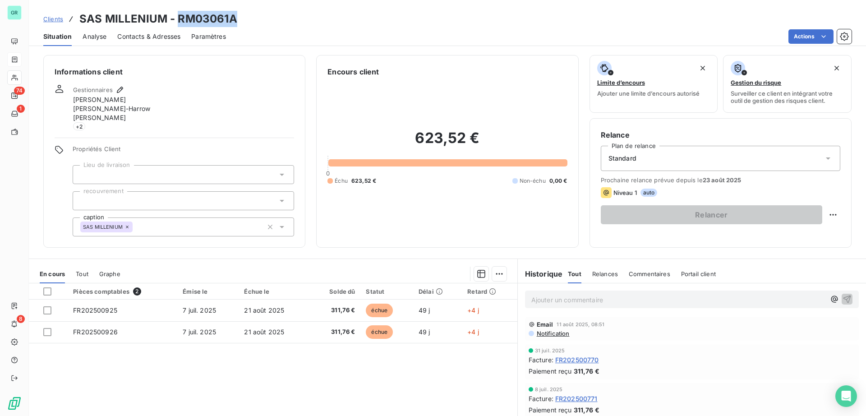
copy h3 "RM03061A"
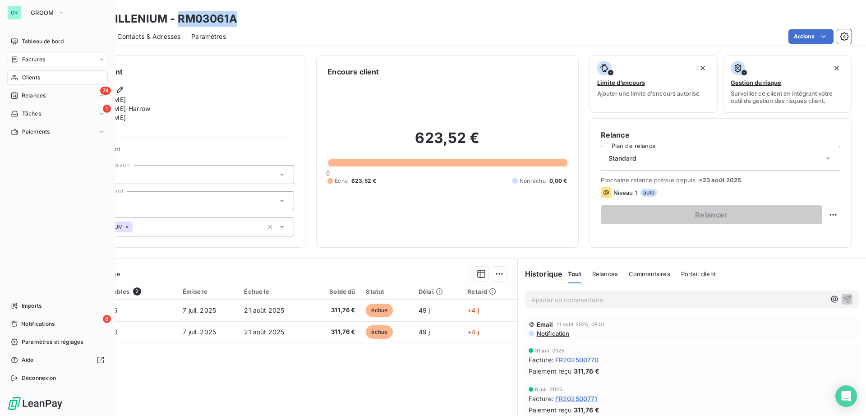
click at [44, 56] on span "Factures" at bounding box center [33, 60] width 23 height 8
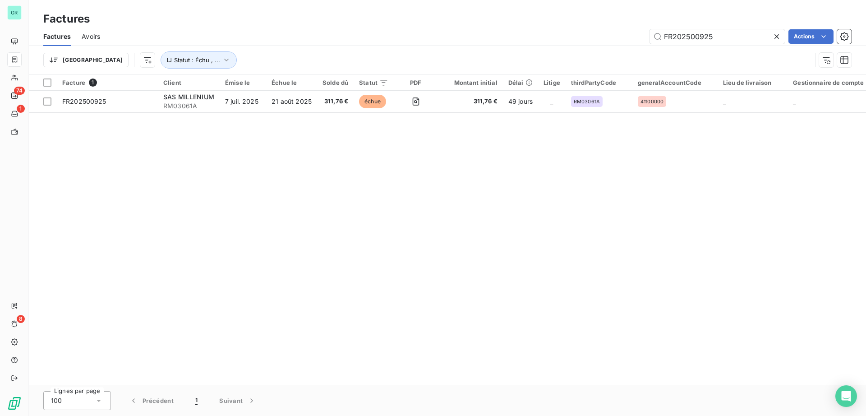
drag, startPoint x: 740, startPoint y: 35, endPoint x: 622, endPoint y: 50, distance: 118.7
click at [622, 49] on div "Factures Avoirs FR202500925 Actions Trier Statut : Échu , ..." at bounding box center [448, 50] width 838 height 47
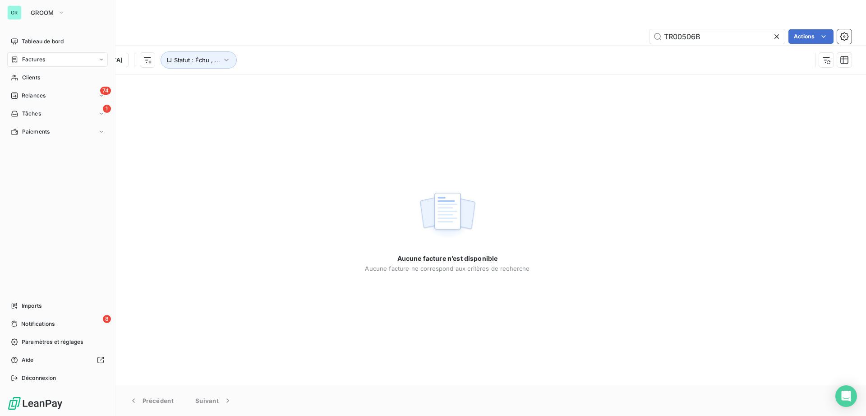
type input "TR00506B"
click at [15, 6] on div "GR" at bounding box center [14, 12] width 14 height 14
click at [46, 14] on span "GROOM" at bounding box center [42, 12] width 23 height 7
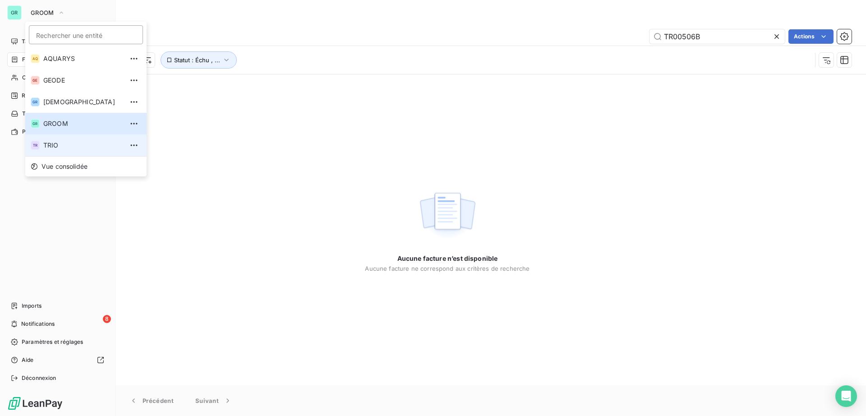
click at [59, 144] on span "TRIO" at bounding box center [83, 145] width 80 height 9
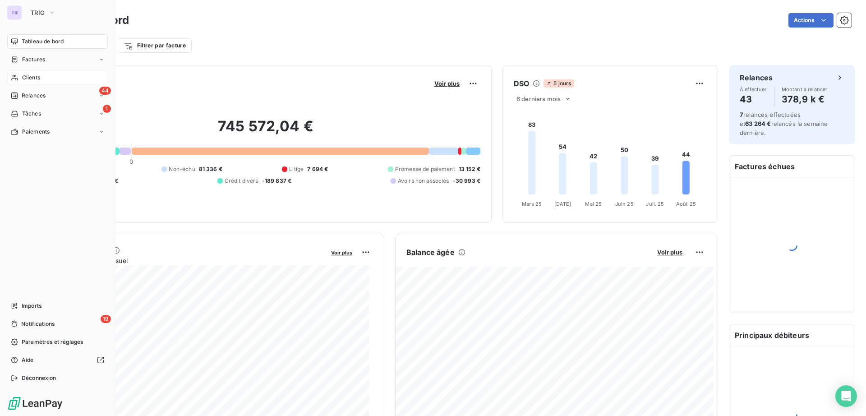
click at [33, 80] on span "Clients" at bounding box center [31, 78] width 18 height 8
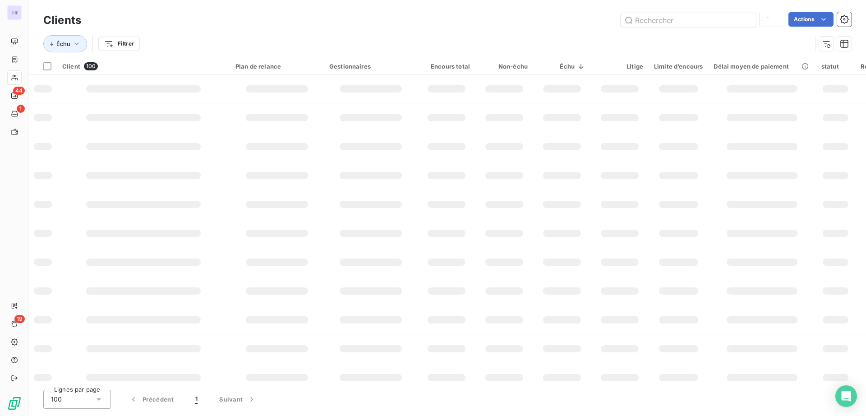
type input "TR00420A"
click at [690, 19] on input "text" at bounding box center [688, 20] width 135 height 14
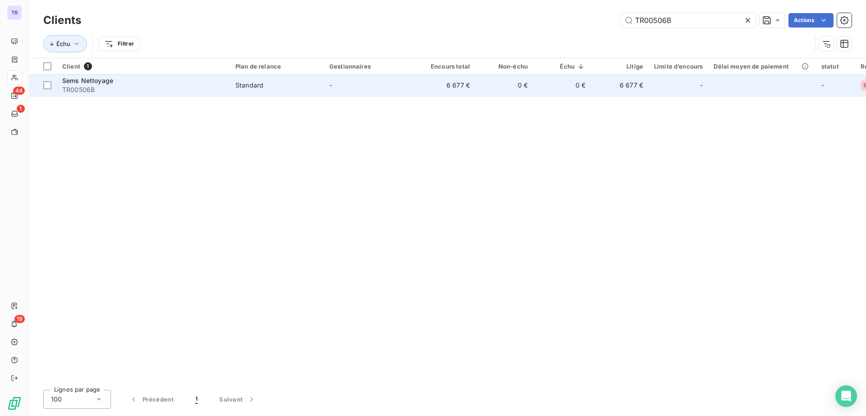
type input "TR00506B"
click at [84, 86] on span "TR00506B" at bounding box center [143, 89] width 162 height 9
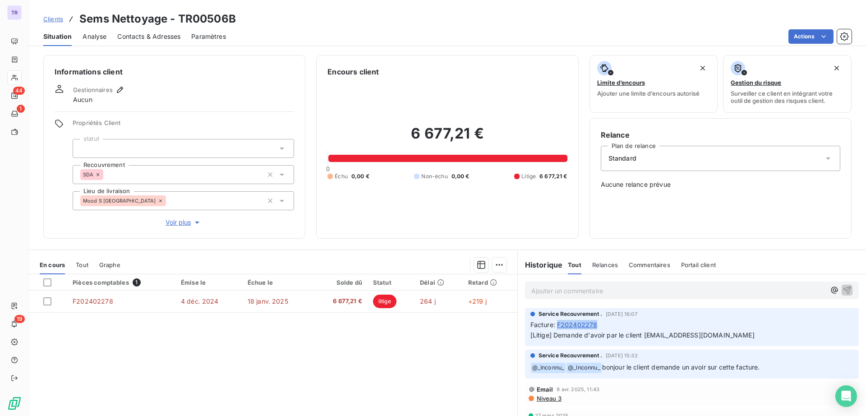
drag, startPoint x: 597, startPoint y: 322, endPoint x: 555, endPoint y: 322, distance: 42.0
click at [555, 322] on div "Facture : F202402278" at bounding box center [692, 324] width 323 height 9
copy span "F202402278"
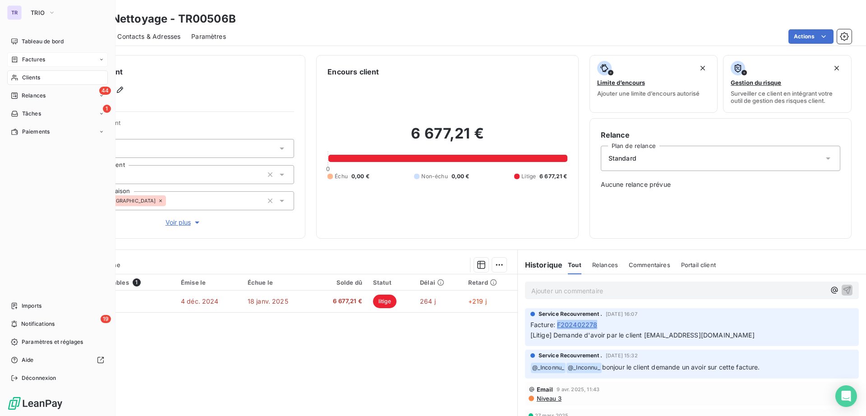
click at [36, 58] on span "Factures" at bounding box center [33, 60] width 23 height 8
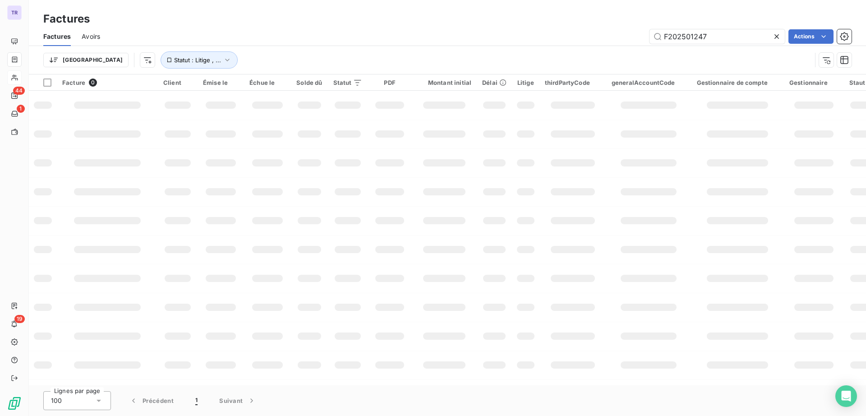
drag, startPoint x: 711, startPoint y: 39, endPoint x: 631, endPoint y: 37, distance: 79.5
click at [631, 37] on div "F202501247 Actions" at bounding box center [481, 36] width 741 height 14
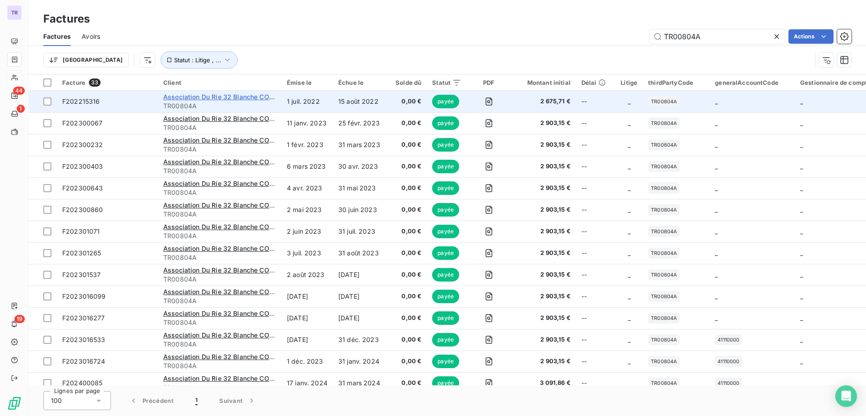
type input "TR00804A"
click at [234, 97] on span "Association Du Rie 32 Blanche CO NEXITY PM" at bounding box center [235, 97] width 144 height 8
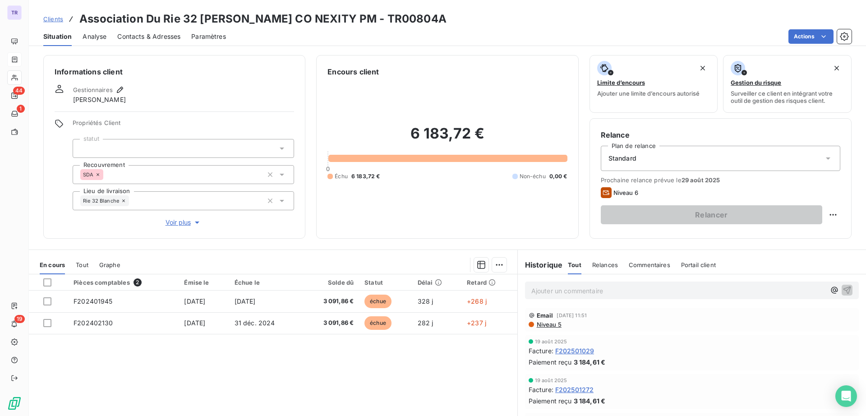
click at [161, 35] on span "Contacts & Adresses" at bounding box center [148, 36] width 63 height 9
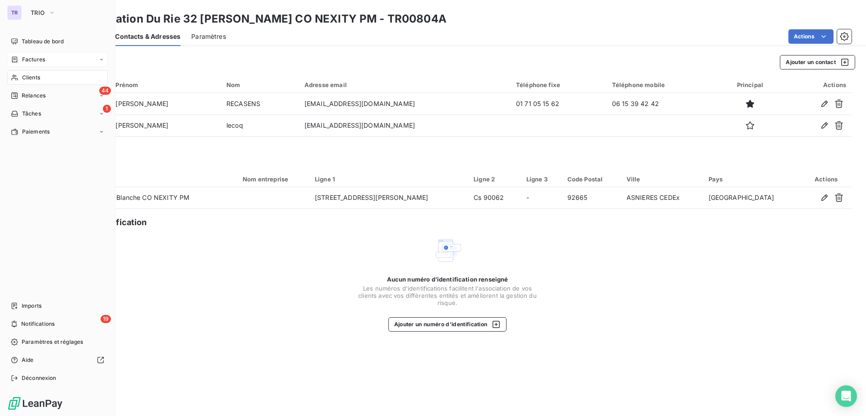
click at [37, 57] on span "Factures" at bounding box center [33, 60] width 23 height 8
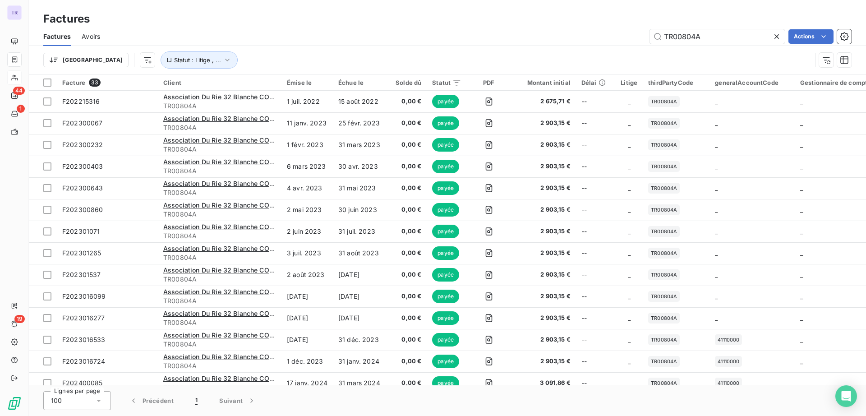
click at [778, 38] on icon at bounding box center [777, 36] width 9 height 9
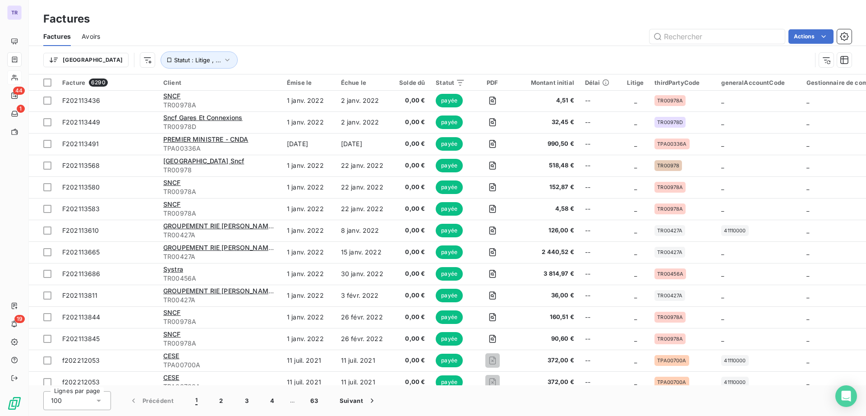
scroll to position [903, 0]
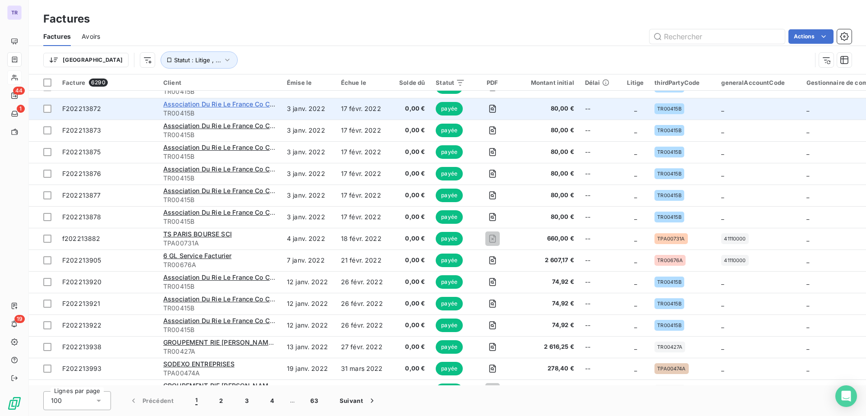
click at [250, 107] on span "Association Du Rie Le France Co Cabinet Amsallem" at bounding box center [242, 104] width 158 height 8
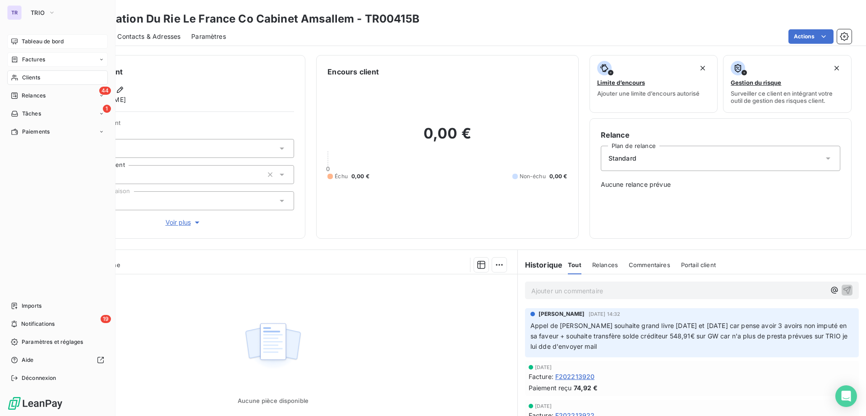
click at [40, 40] on span "Tableau de bord" at bounding box center [43, 41] width 42 height 8
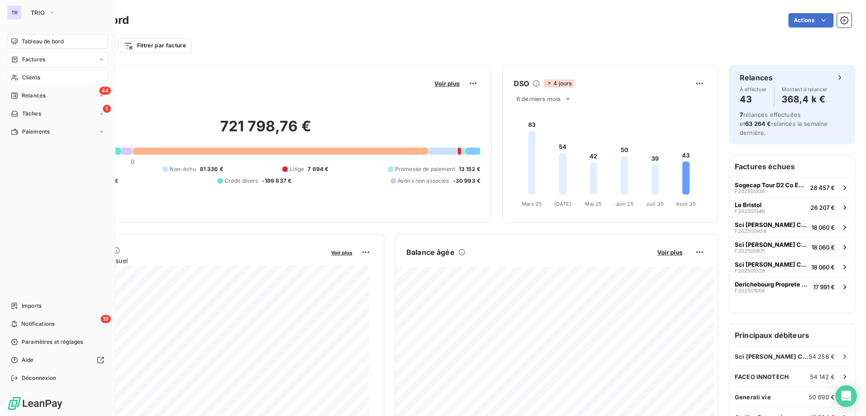
click at [42, 58] on span "Factures" at bounding box center [33, 60] width 23 height 8
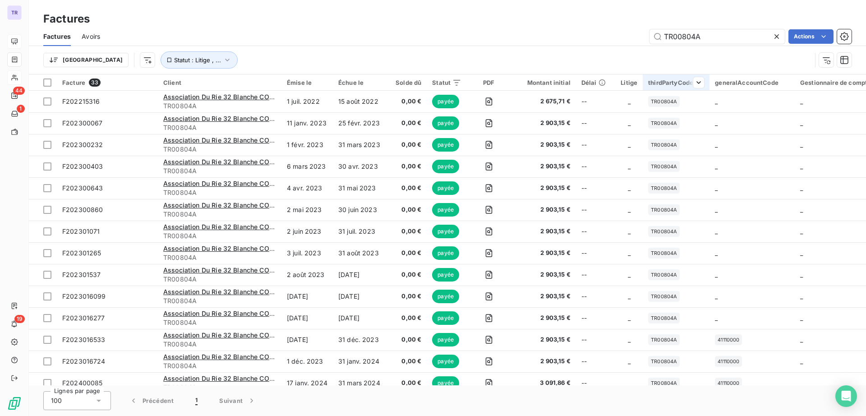
type input "TR00804A"
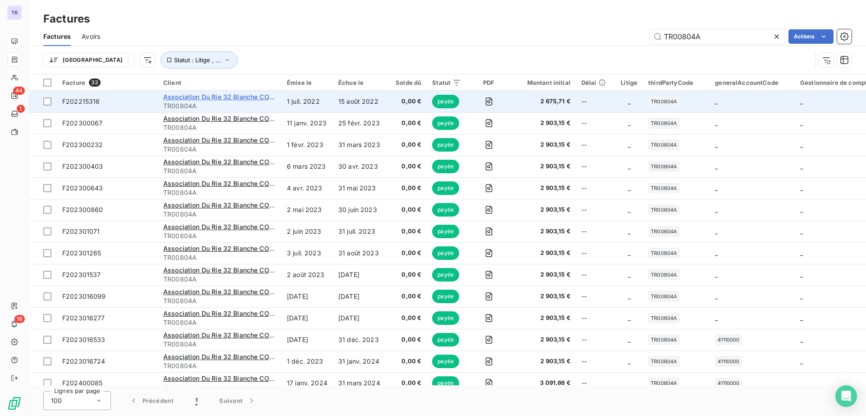
click at [245, 96] on span "Association Du Rie 32 Blanche CO NEXITY PM" at bounding box center [235, 97] width 144 height 8
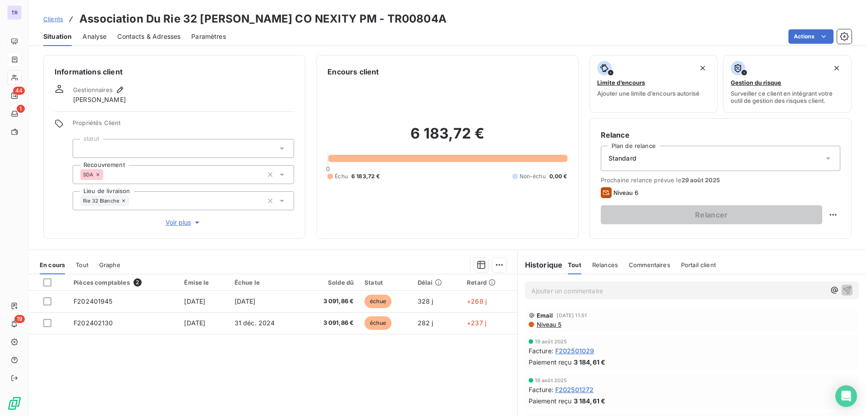
click at [163, 34] on span "Contacts & Adresses" at bounding box center [148, 36] width 63 height 9
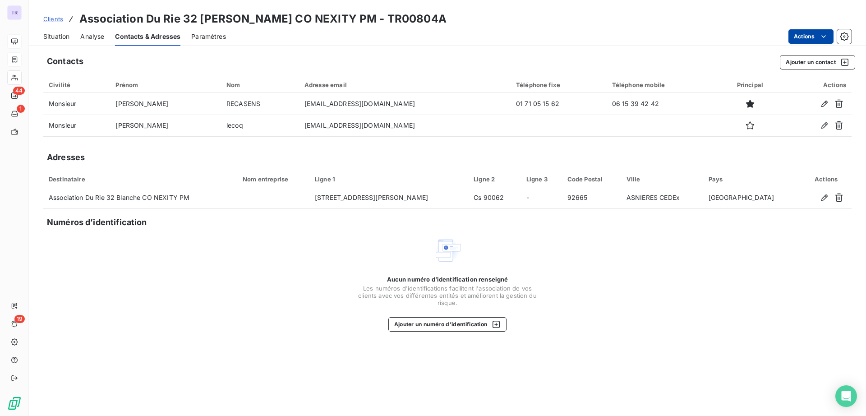
click at [813, 35] on html "TR 44 1 19 Clients Association Du Rie 32 Blanche CO NEXITY PM - TR00804A Situat…" at bounding box center [433, 208] width 866 height 416
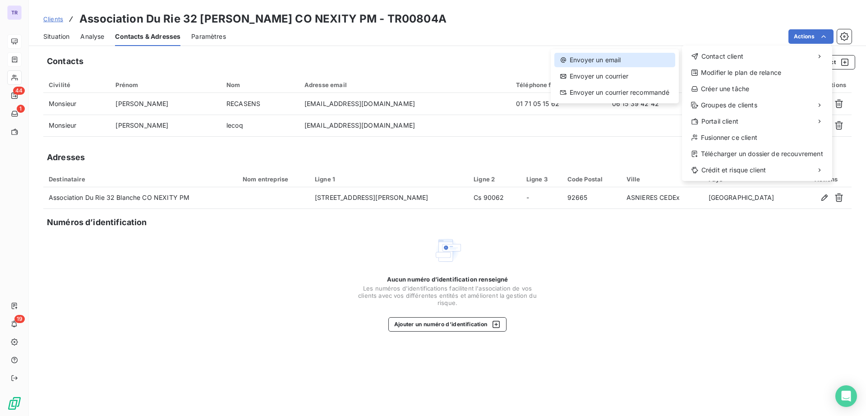
click at [630, 56] on div "Envoyer un email" at bounding box center [615, 60] width 121 height 14
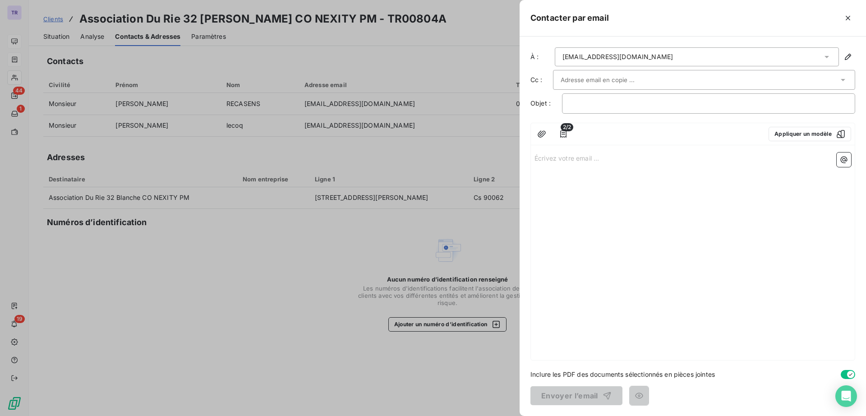
click at [632, 79] on input "text" at bounding box center [609, 80] width 97 height 14
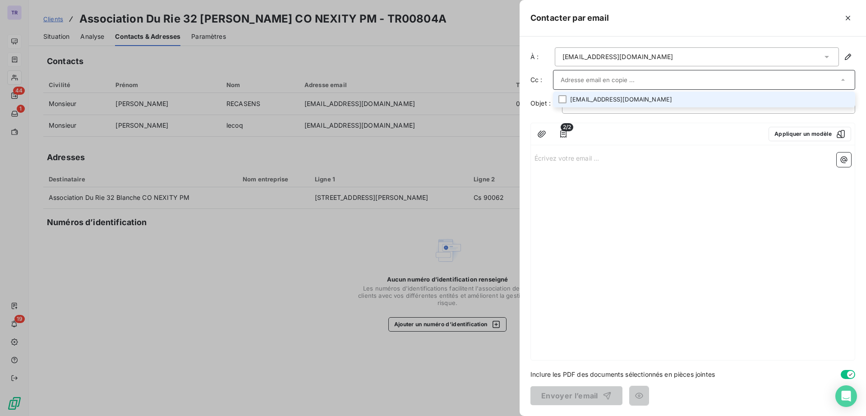
click at [612, 98] on li "blecocq@nexity.fr" at bounding box center [704, 100] width 302 height 16
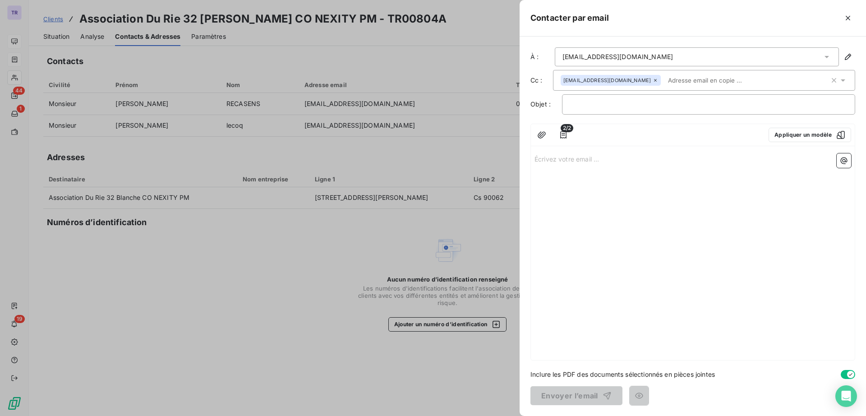
click at [612, 147] on div "2/2 Appliquer un modèle Écrivez votre email ... ﻿" at bounding box center [693, 242] width 325 height 237
click at [608, 107] on p "﻿" at bounding box center [709, 104] width 278 height 10
click at [586, 157] on p "Écrivez votre email ... ﻿" at bounding box center [693, 158] width 317 height 10
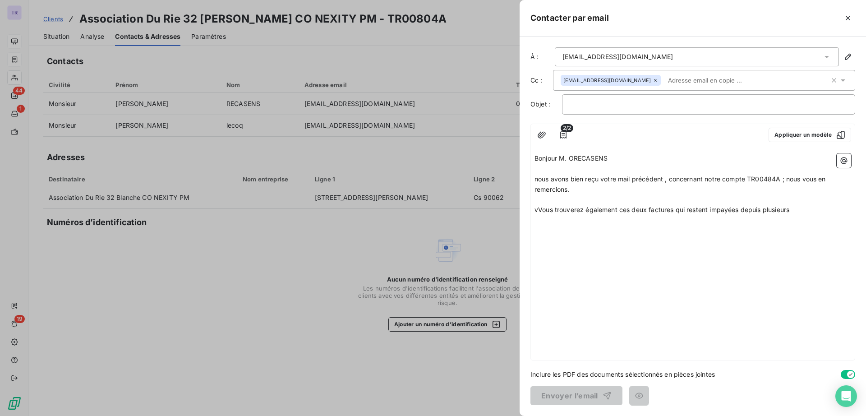
click at [539, 212] on span "vVous trouverez également ces deux factures qui restent impayées depuis plusieu…" at bounding box center [662, 210] width 255 height 8
click at [795, 209] on p "Vous trouverez également ces deux factures qui restent impayées depuis plusieurs" at bounding box center [693, 210] width 317 height 10
click at [852, 154] on div "Bonjour M. ORECASENS ﻿ nous avons bien reçu votre mail précédent , concernant n…" at bounding box center [693, 255] width 324 height 210
click at [843, 161] on icon "button" at bounding box center [844, 160] width 7 height 7
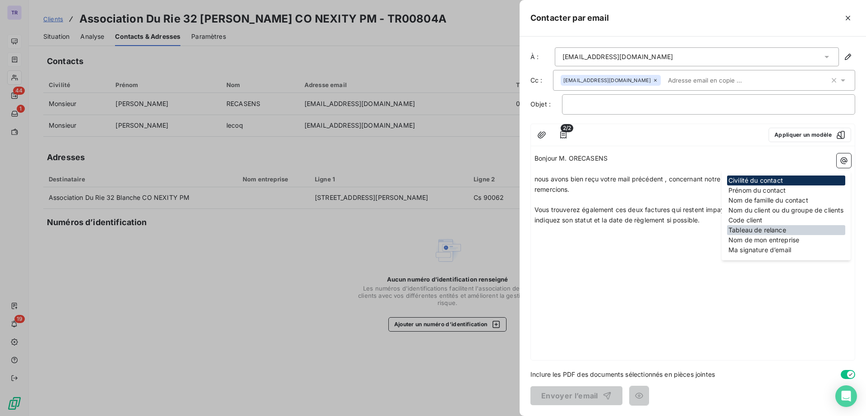
click at [779, 230] on div "Tableau de relance" at bounding box center [786, 230] width 118 height 10
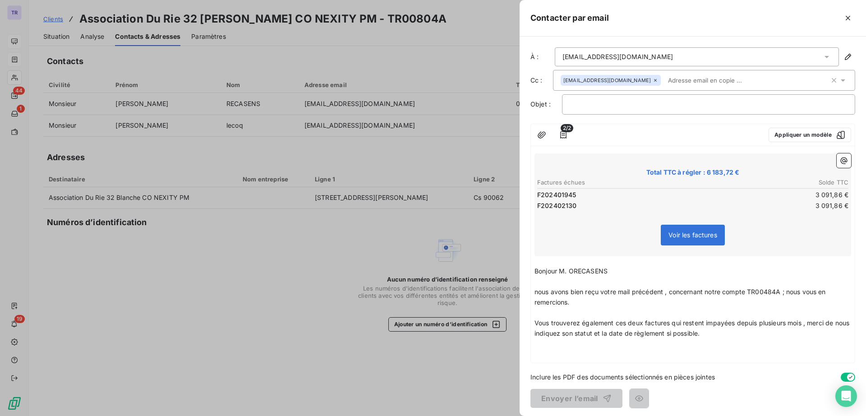
click at [738, 210] on td "3 091,86 €" at bounding box center [772, 206] width 156 height 10
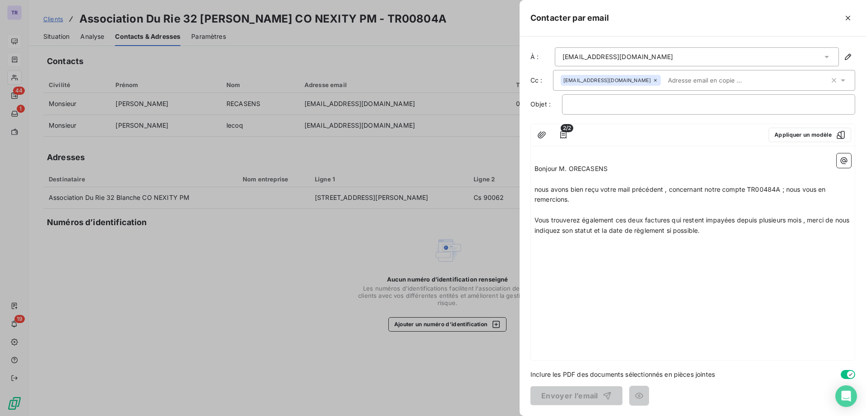
click at [732, 234] on p "Vous trouverez également ces deux factures qui restent impayées depuis plusieur…" at bounding box center [693, 225] width 317 height 21
click at [853, 162] on div "﻿ Bonjour M. ORECASENS ﻿ nous avons bien reçu votre mail précédent , concernant…" at bounding box center [693, 255] width 324 height 210
click at [849, 162] on button "button" at bounding box center [844, 160] width 14 height 14
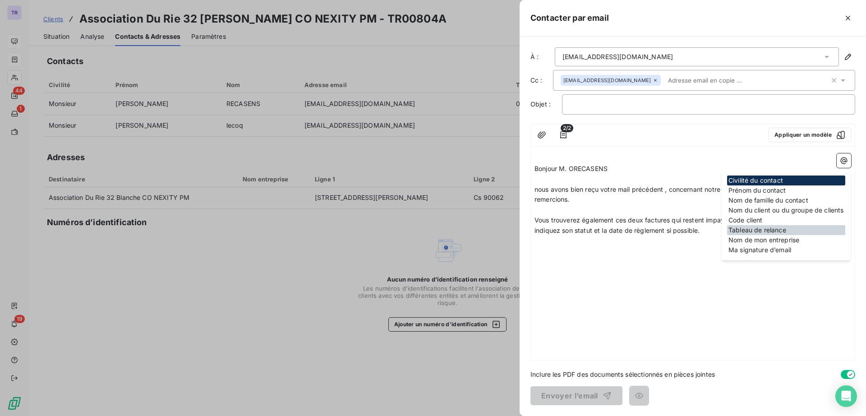
click at [755, 229] on div "Tableau de relance" at bounding box center [786, 230] width 118 height 10
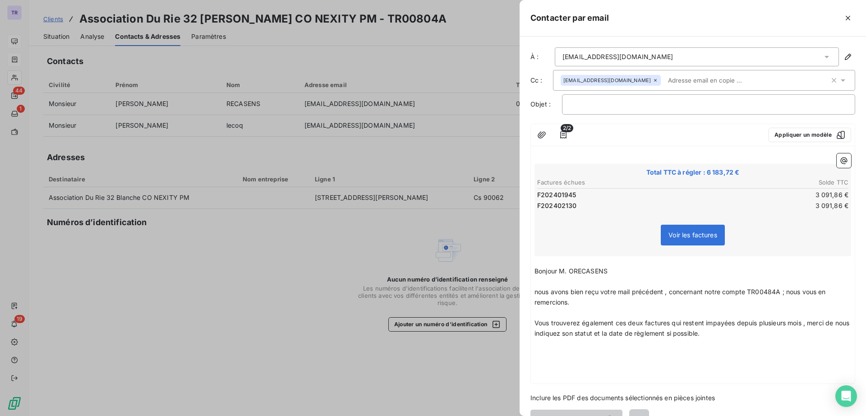
click at [719, 196] on td "3 091,86 €" at bounding box center [772, 195] width 156 height 10
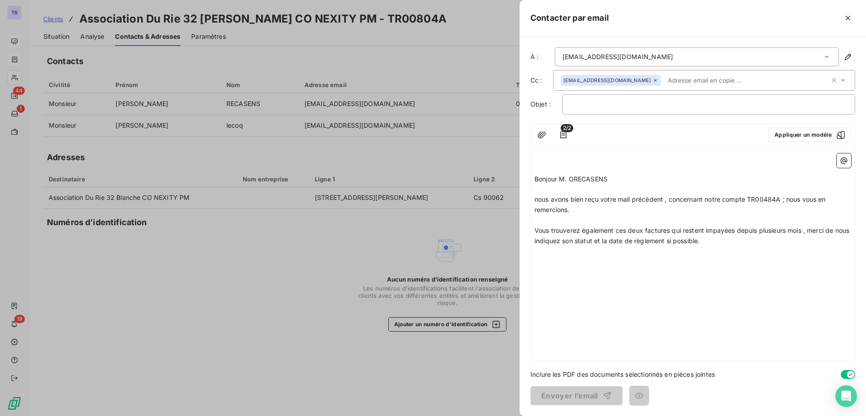
click at [542, 183] on p "Bonjour M. ORECASENS" at bounding box center [693, 179] width 317 height 10
click at [533, 177] on div "﻿ ﻿ Bonjour M. ORECASENS ﻿ nous avons bien reçu votre mail précédent , concerna…" at bounding box center [693, 255] width 324 height 210
click at [536, 176] on span "Bonjour M. ORECASENS" at bounding box center [571, 179] width 73 height 8
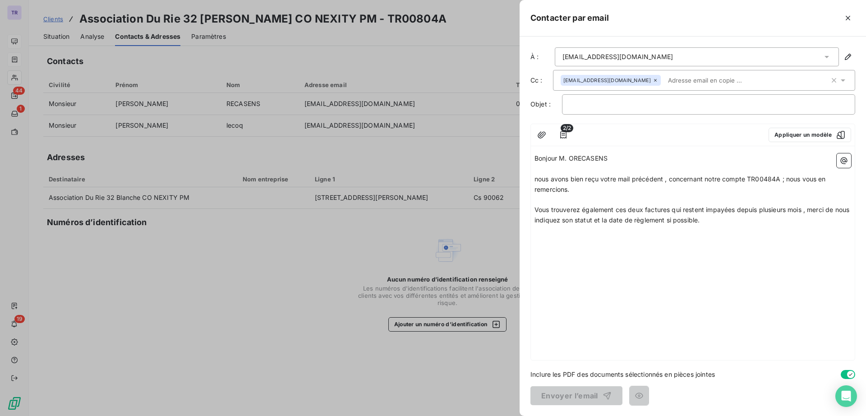
click at [736, 224] on p "Vous trouverez également ces deux factures qui restent impayées depuis plusieur…" at bounding box center [693, 215] width 317 height 21
click at [850, 157] on button "button" at bounding box center [844, 160] width 14 height 14
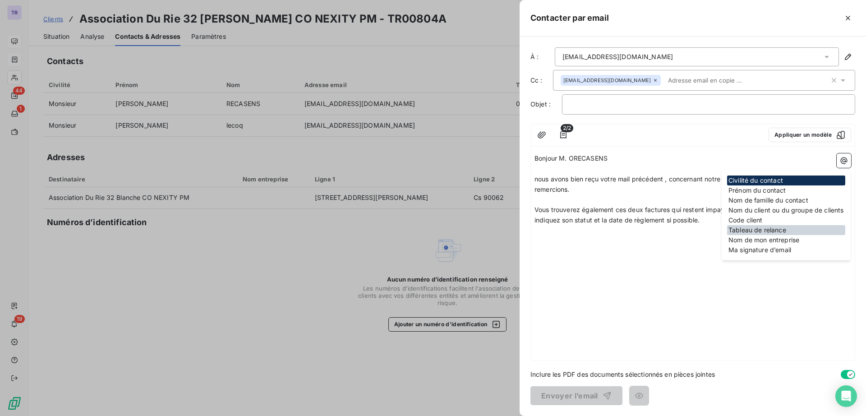
click at [779, 229] on div "Tableau de relance" at bounding box center [786, 230] width 118 height 10
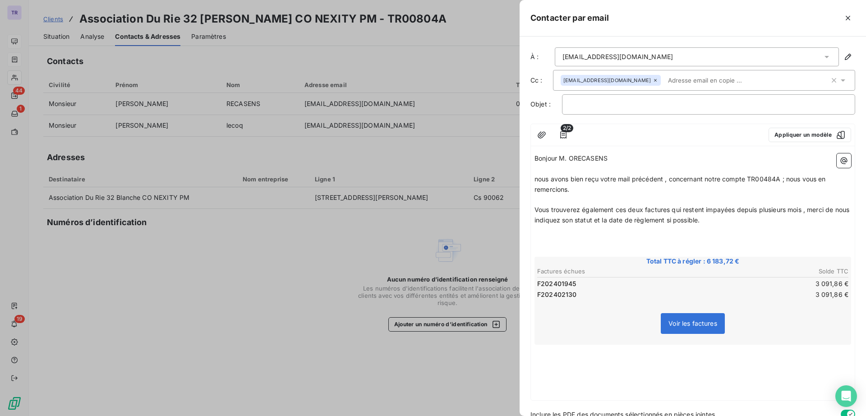
click at [601, 237] on p "﻿" at bounding box center [693, 241] width 317 height 10
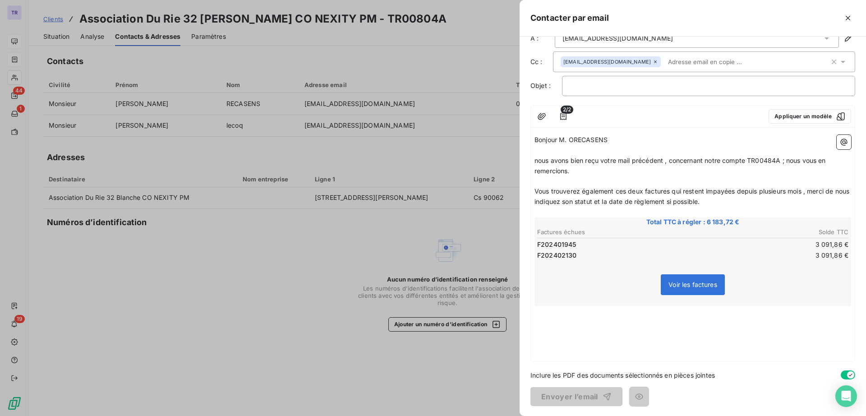
scroll to position [19, 0]
click at [577, 317] on p "﻿" at bounding box center [693, 320] width 317 height 10
click at [840, 140] on icon "button" at bounding box center [844, 141] width 9 height 9
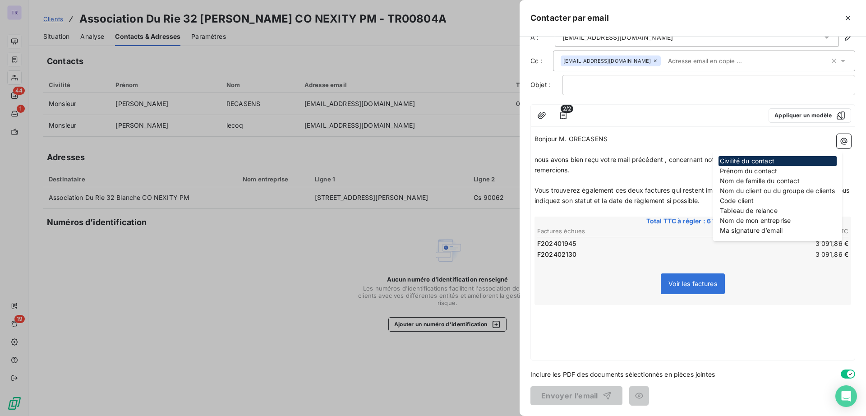
click at [761, 227] on div "Ma signature d’email" at bounding box center [778, 231] width 118 height 10
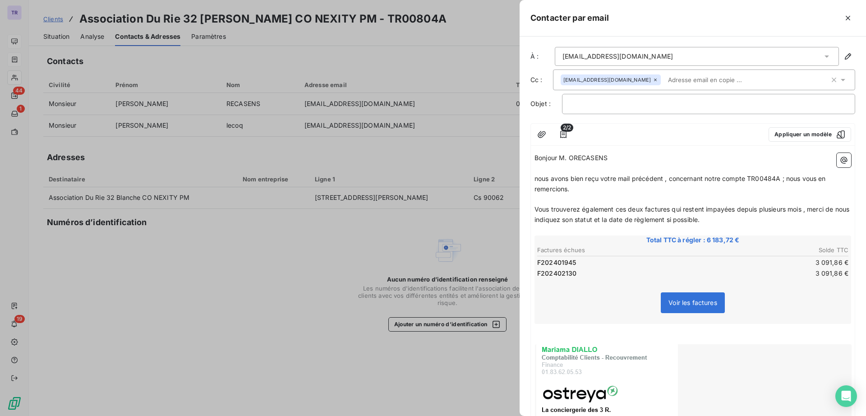
scroll to position [0, 0]
click at [609, 112] on div "﻿" at bounding box center [708, 104] width 293 height 20
click at [621, 97] on div "﻿" at bounding box center [708, 104] width 293 height 20
click at [627, 105] on p "﻿" at bounding box center [709, 104] width 278 height 10
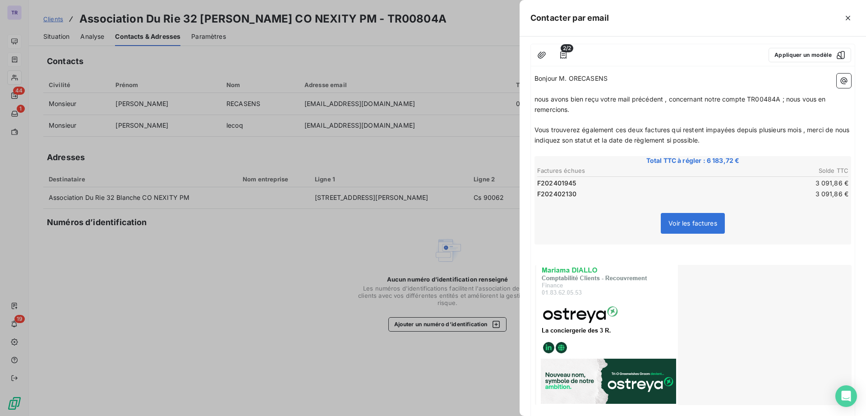
scroll to position [172, 0]
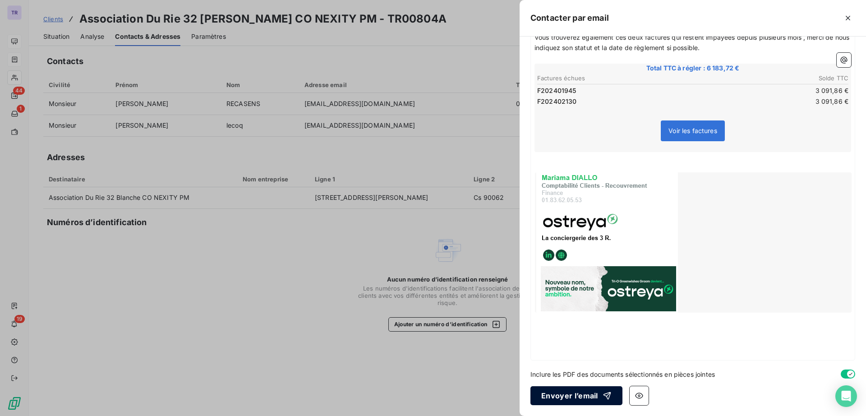
click at [581, 393] on button "Envoyer l’email" at bounding box center [577, 395] width 92 height 19
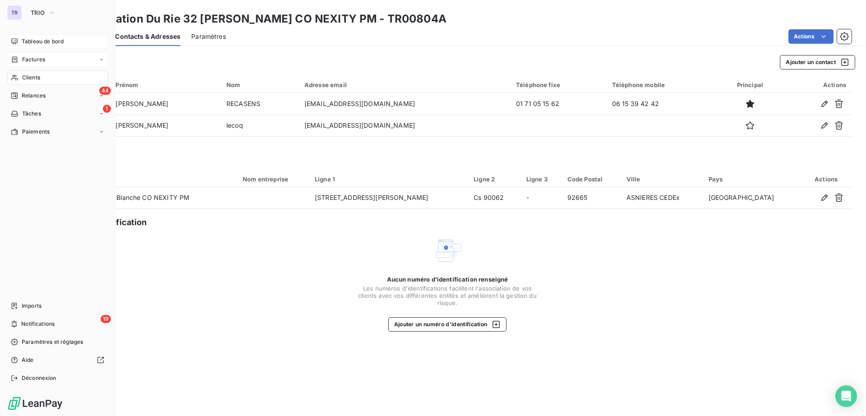
click at [45, 56] on span "Factures" at bounding box center [33, 60] width 23 height 8
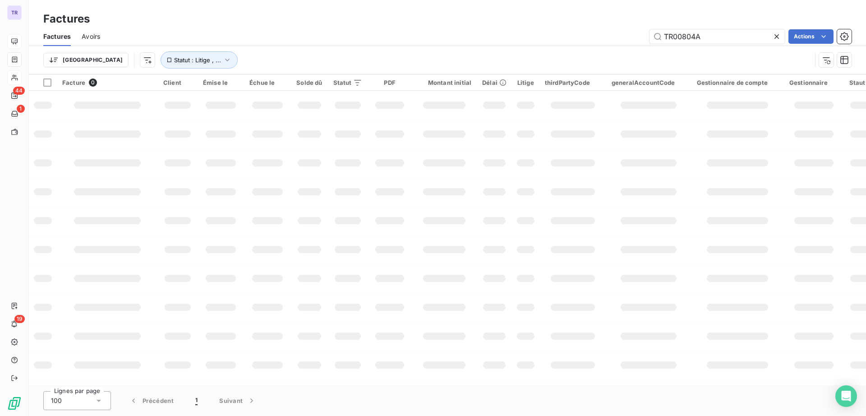
drag, startPoint x: 716, startPoint y: 37, endPoint x: 588, endPoint y: 37, distance: 128.2
click at [588, 37] on div "TR00804A Actions" at bounding box center [481, 36] width 741 height 14
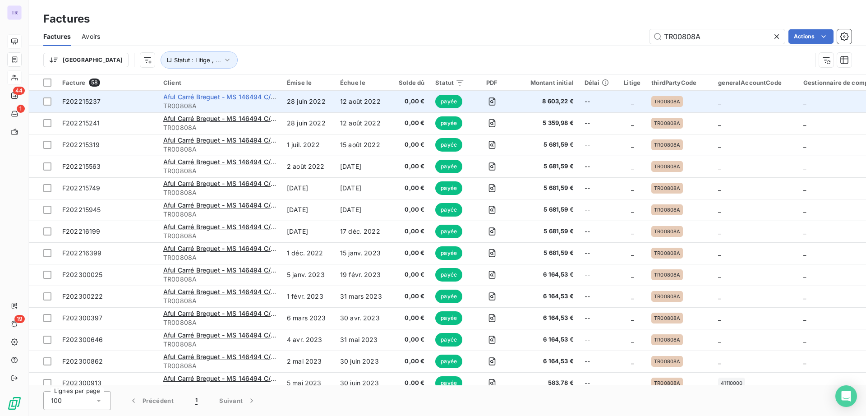
type input "TR00808A"
click at [249, 97] on span "Aful Carré Breguet - MS 146494 C/Nexity PM - Service coproprieté" at bounding box center [266, 97] width 207 height 8
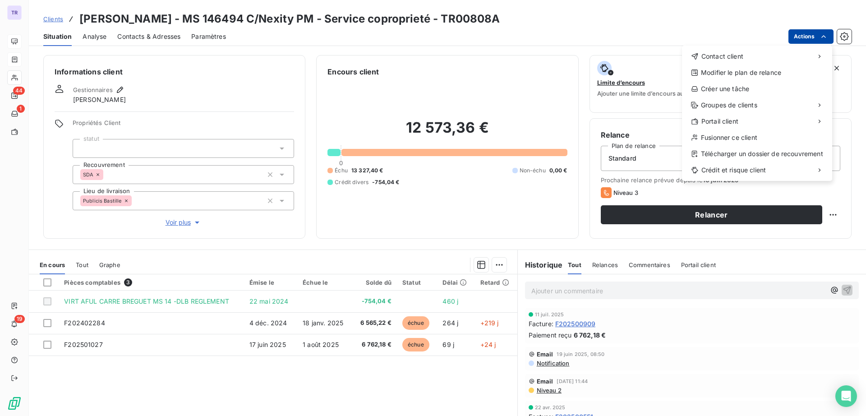
click at [801, 35] on html "TR 44 1 19 Clients Aful Carré Breguet - MS 146494 C/Nexity PM - Service copropr…" at bounding box center [433, 208] width 866 height 416
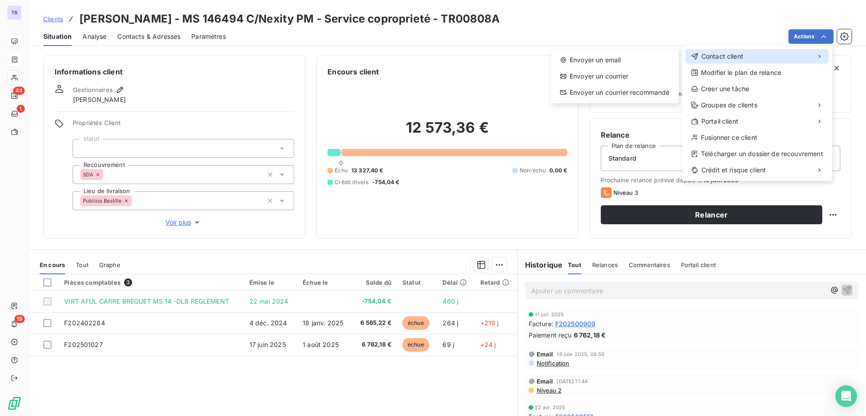
click at [729, 57] on span "Contact client" at bounding box center [723, 56] width 42 height 9
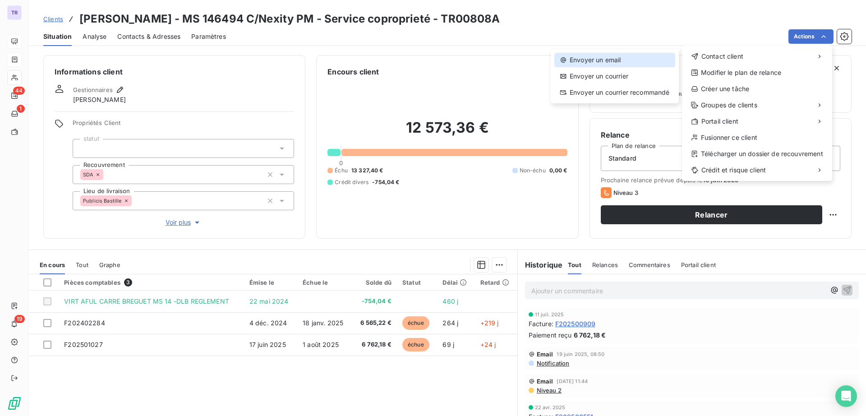
click at [632, 63] on div "Envoyer un email" at bounding box center [615, 60] width 121 height 14
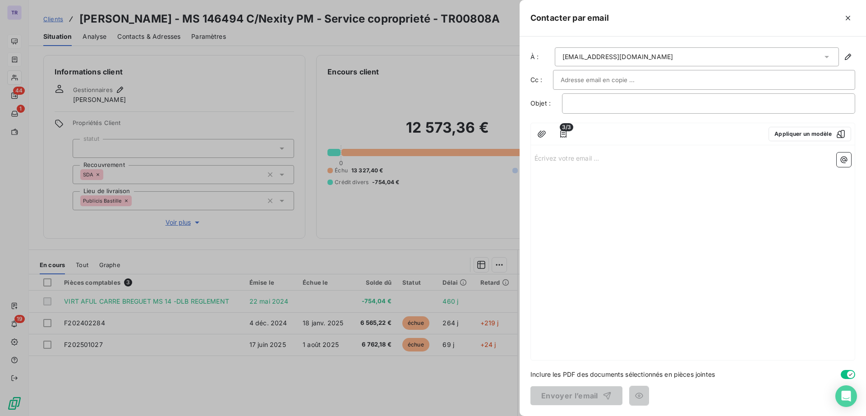
click at [638, 58] on div "cleroux@nexity.fr" at bounding box center [697, 56] width 284 height 19
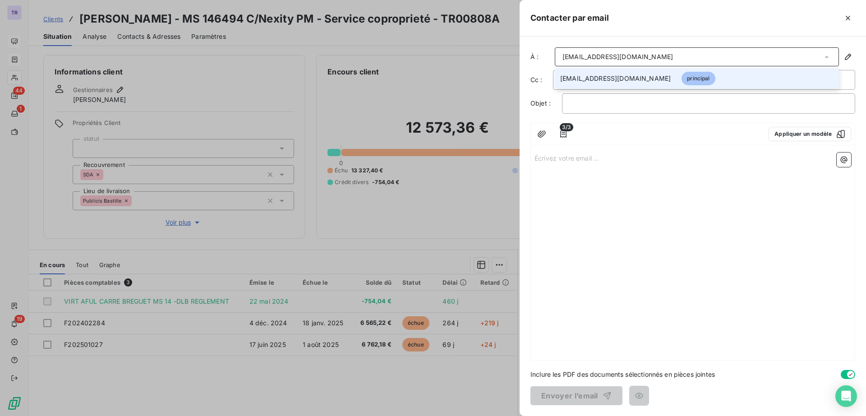
click at [637, 59] on div "cleroux@nexity.fr" at bounding box center [697, 56] width 284 height 19
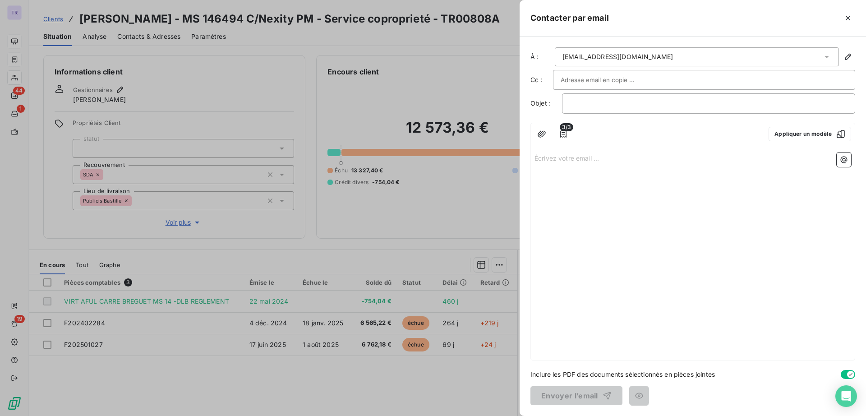
click at [633, 78] on input "text" at bounding box center [609, 80] width 97 height 14
click at [501, 202] on div at bounding box center [433, 208] width 866 height 416
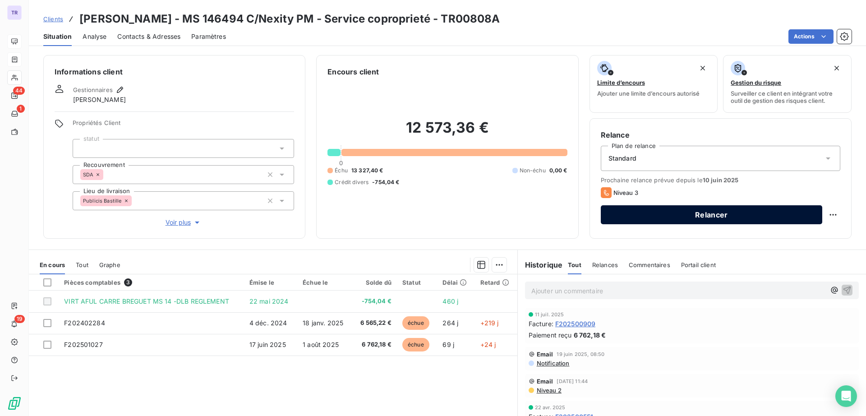
click at [718, 218] on button "Relancer" at bounding box center [712, 214] width 222 height 19
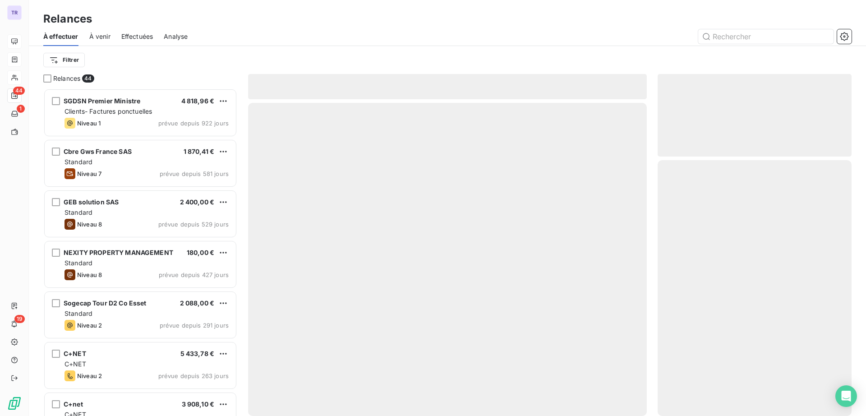
scroll to position [319, 185]
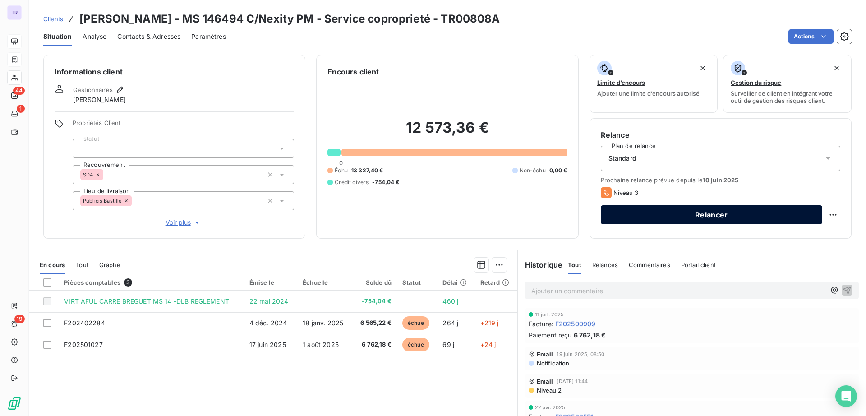
click at [665, 213] on button "Relancer" at bounding box center [712, 214] width 222 height 19
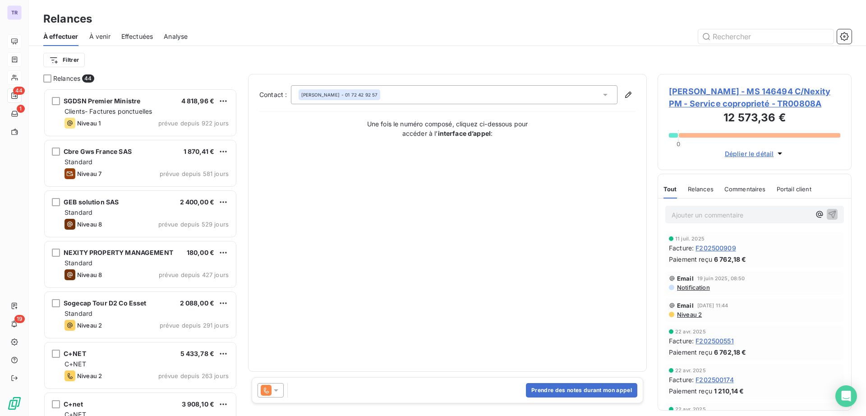
scroll to position [319, 185]
click at [275, 386] on icon at bounding box center [276, 390] width 9 height 9
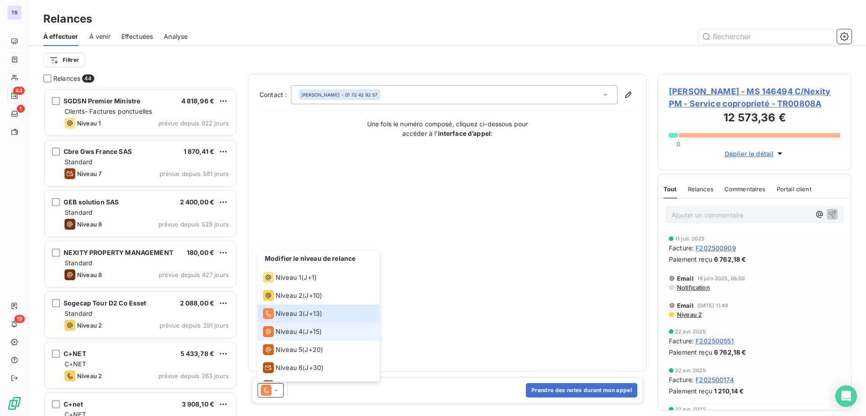
click at [313, 332] on span "J+15 )" at bounding box center [313, 331] width 17 height 9
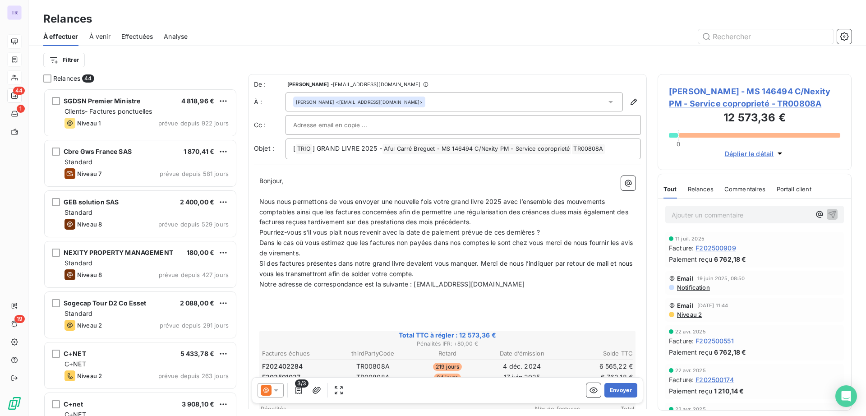
click at [269, 392] on icon at bounding box center [266, 390] width 11 height 11
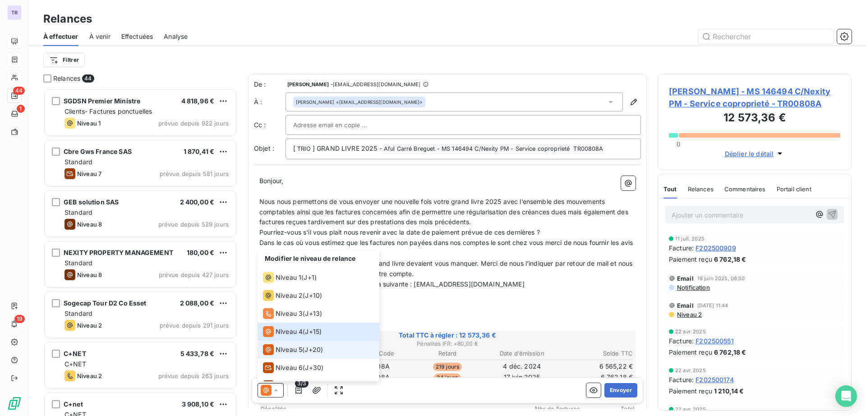
click at [296, 348] on span "Niveau 5" at bounding box center [289, 349] width 27 height 9
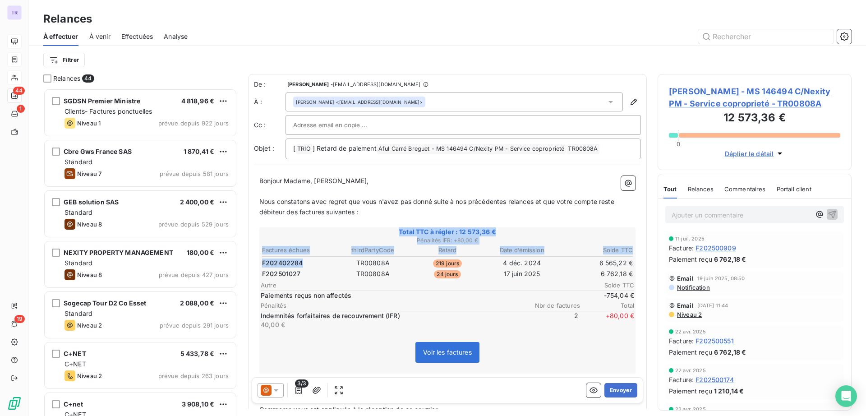
drag, startPoint x: 303, startPoint y: 262, endPoint x: 259, endPoint y: 264, distance: 43.8
click at [259, 264] on div "Bonjour Madame, Monsieur, ﻿ Nous constatons avec regret que vous n'avez pas don…" at bounding box center [447, 393] width 387 height 444
click at [273, 265] on span "F202402284" at bounding box center [282, 263] width 41 height 9
drag, startPoint x: 300, startPoint y: 265, endPoint x: 270, endPoint y: 262, distance: 30.4
click at [266, 262] on span "F202402284" at bounding box center [282, 263] width 41 height 9
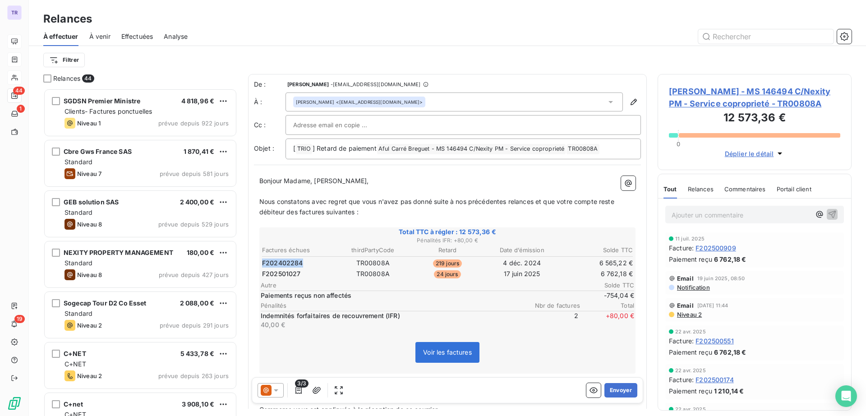
drag, startPoint x: 306, startPoint y: 265, endPoint x: 263, endPoint y: 262, distance: 43.0
click at [263, 262] on td "F202402284" at bounding box center [299, 263] width 74 height 10
drag, startPoint x: 263, startPoint y: 262, endPoint x: 301, endPoint y: 270, distance: 39.2
click at [301, 270] on td "F202501027" at bounding box center [299, 274] width 74 height 10
drag, startPoint x: 305, startPoint y: 263, endPoint x: 263, endPoint y: 264, distance: 42.4
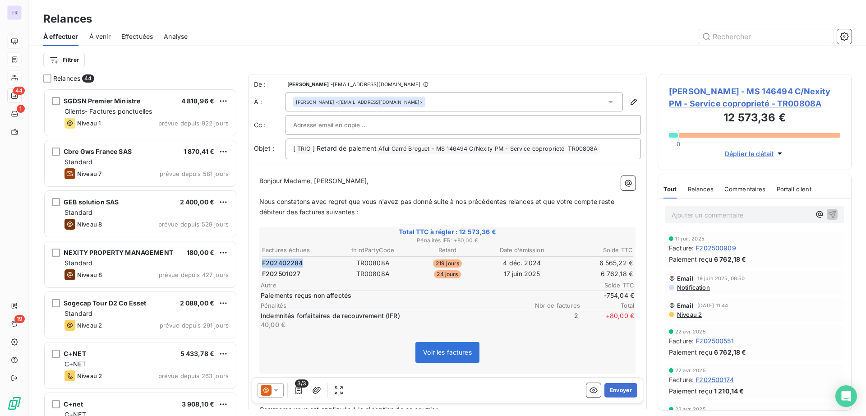
click at [263, 264] on td "F202402284" at bounding box center [299, 263] width 74 height 10
drag, startPoint x: 263, startPoint y: 264, endPoint x: 302, endPoint y: 261, distance: 39.8
click at [302, 261] on span "F202402284" at bounding box center [282, 263] width 41 height 9
drag, startPoint x: 292, startPoint y: 263, endPoint x: 274, endPoint y: 263, distance: 17.2
click at [274, 263] on span "F202402284" at bounding box center [282, 263] width 41 height 9
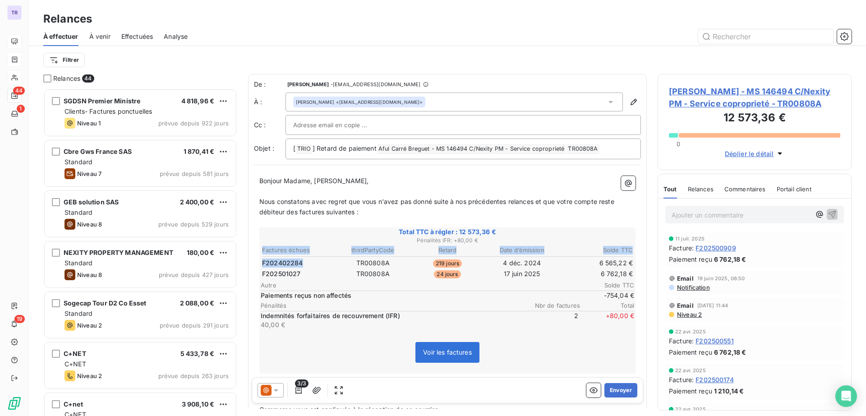
drag, startPoint x: 260, startPoint y: 263, endPoint x: 301, endPoint y: 264, distance: 41.1
click at [301, 264] on div "Total TTC à régler : 12 573,36 € Pénalités IFR : + 80,00 € Factures échues thir…" at bounding box center [447, 300] width 376 height 146
drag, startPoint x: 302, startPoint y: 263, endPoint x: 263, endPoint y: 265, distance: 38.9
click at [263, 265] on span "F202402284" at bounding box center [282, 263] width 41 height 9
drag, startPoint x: 263, startPoint y: 263, endPoint x: 301, endPoint y: 259, distance: 38.1
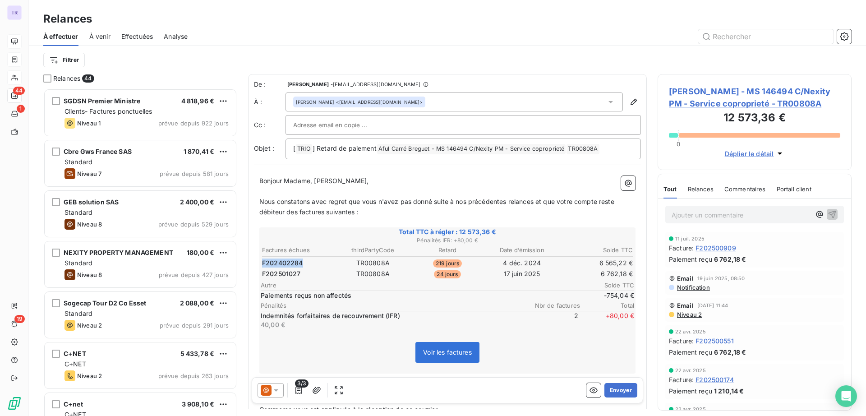
click at [301, 259] on span "F202402284" at bounding box center [282, 263] width 41 height 9
drag, startPoint x: 307, startPoint y: 266, endPoint x: 263, endPoint y: 264, distance: 44.3
click at [263, 264] on td "F202402284" at bounding box center [299, 263] width 74 height 10
copy span "F202402284"
drag, startPoint x: 304, startPoint y: 261, endPoint x: 264, endPoint y: 253, distance: 41.0
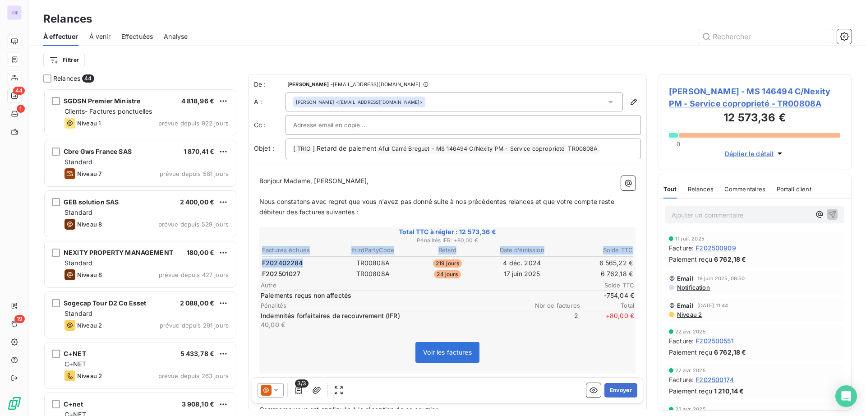
click at [264, 253] on table "Factures échues thirdPartyCode Retard Date d’émission Solde TTC F202402284 TR00…" at bounding box center [448, 262] width 374 height 35
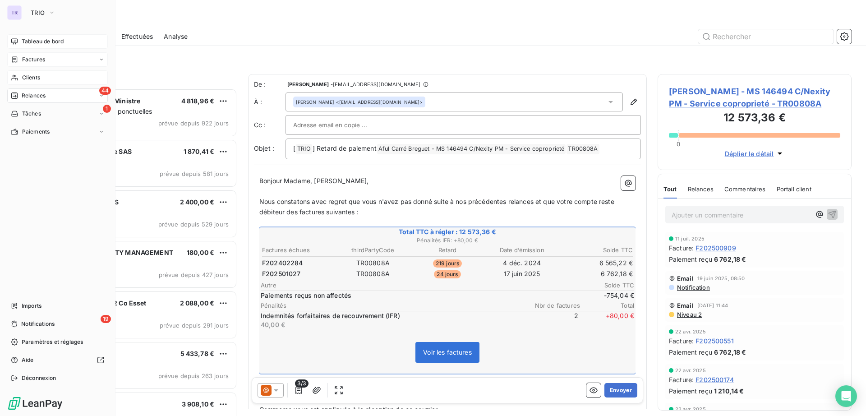
click at [51, 54] on div "Factures" at bounding box center [57, 59] width 101 height 14
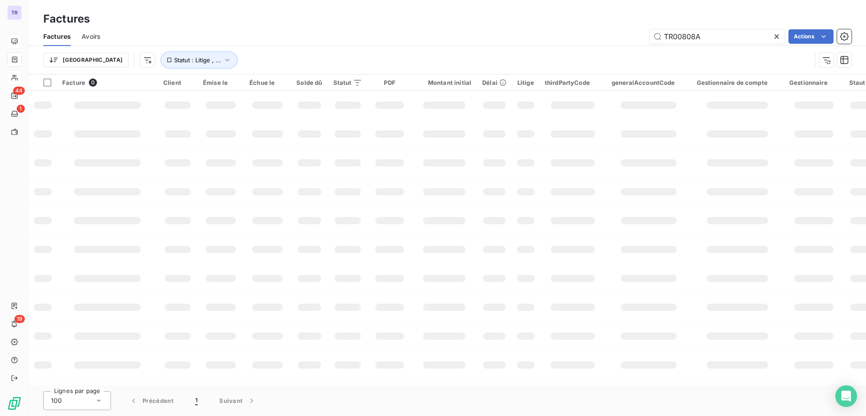
drag, startPoint x: 724, startPoint y: 40, endPoint x: 615, endPoint y: 34, distance: 108.9
click at [613, 34] on div "TR00808A Actions" at bounding box center [481, 36] width 741 height 14
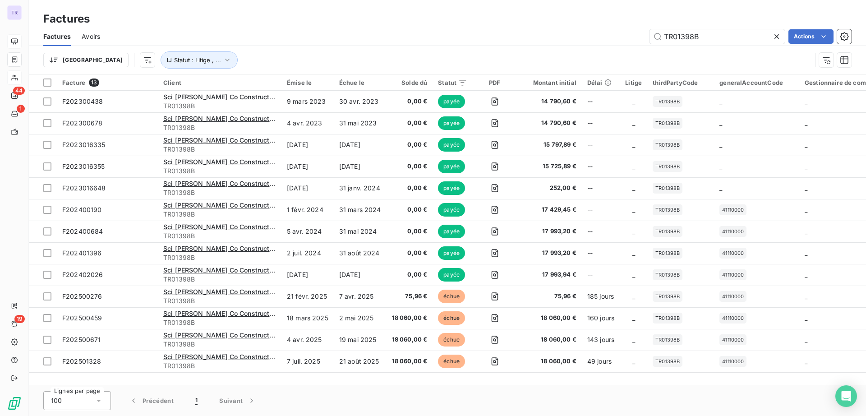
type input "TR01398B"
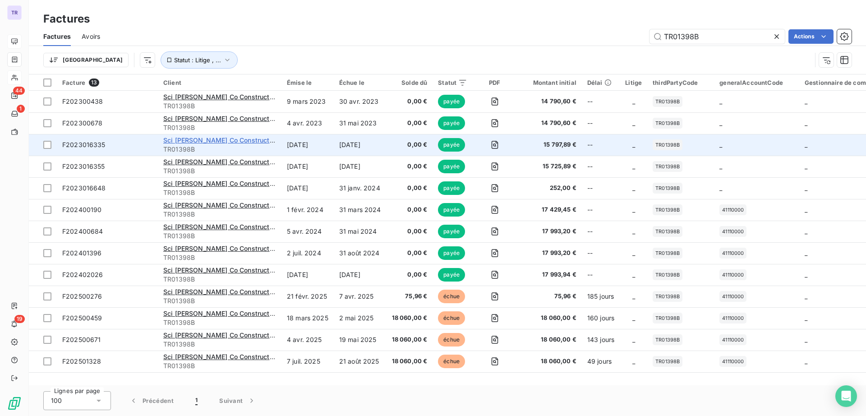
click at [210, 139] on span "Sci [PERSON_NAME] Nbim Co Constructa AM" at bounding box center [224, 140] width 122 height 8
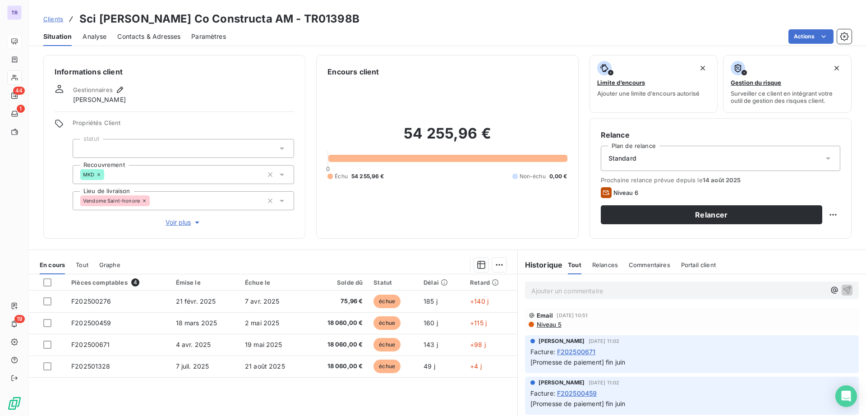
click at [167, 39] on span "Contacts & Adresses" at bounding box center [148, 36] width 63 height 9
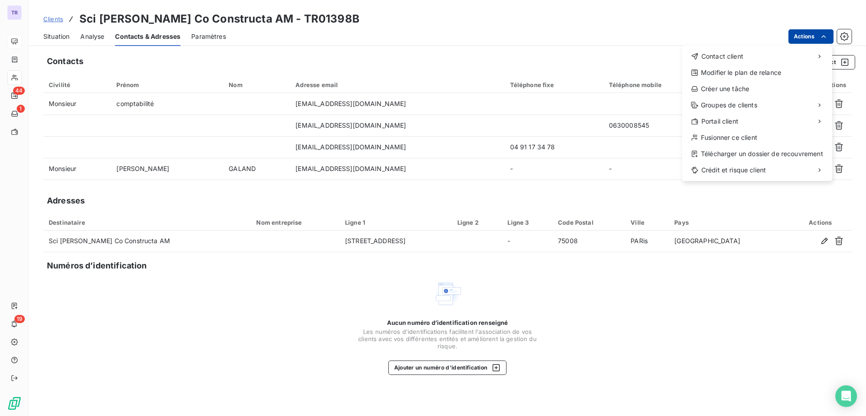
click at [799, 39] on html "TR 44 1 19 Clients Sci Victor Nbim Co Constructa AM - TR01398B Situation Analys…" at bounding box center [433, 208] width 866 height 416
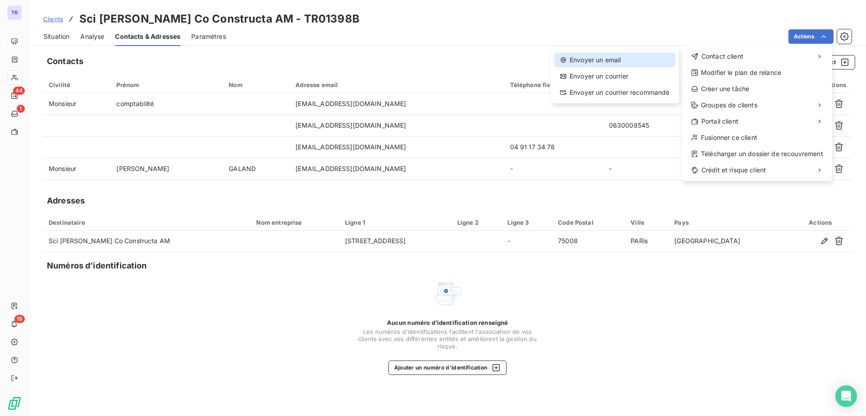
click at [621, 60] on div "Envoyer un email" at bounding box center [615, 60] width 121 height 14
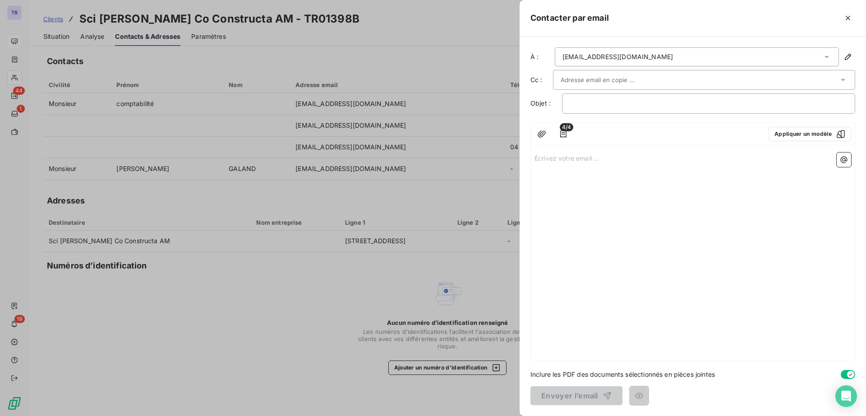
click at [638, 60] on div "sguerry@constructa.fr" at bounding box center [697, 56] width 284 height 19
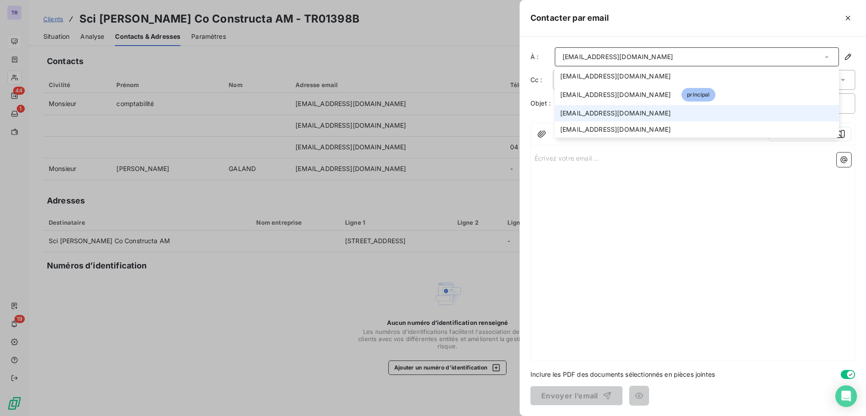
click at [624, 112] on span "msourdeau@constructa.fr" at bounding box center [615, 113] width 111 height 9
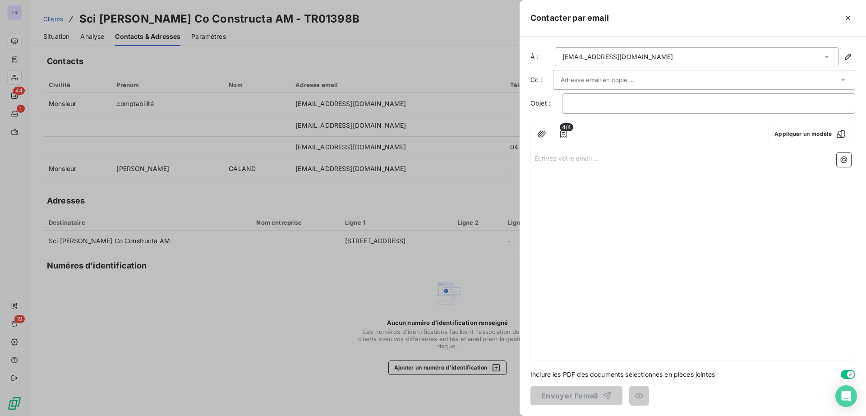
click at [618, 83] on input "text" at bounding box center [609, 80] width 97 height 14
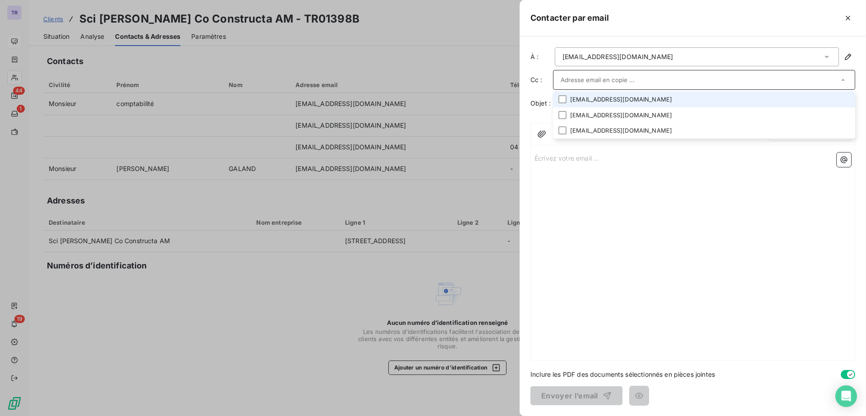
click at [633, 100] on li "facturescam@constructa.fr" at bounding box center [704, 100] width 302 height 16
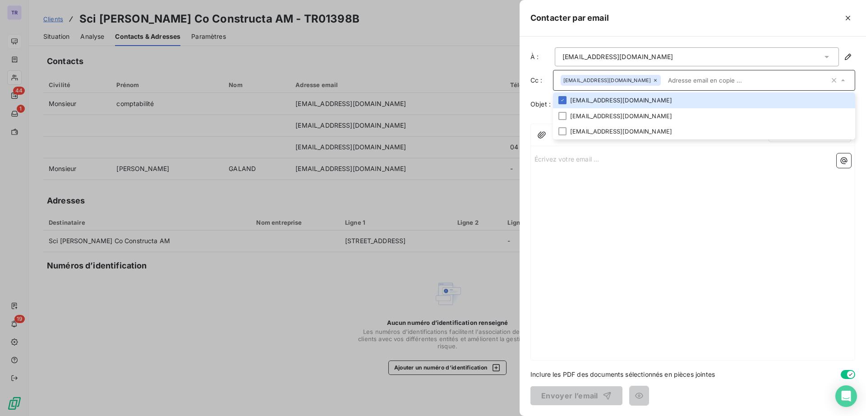
click at [603, 191] on div "Écrivez votre email ... ﻿" at bounding box center [693, 255] width 324 height 210
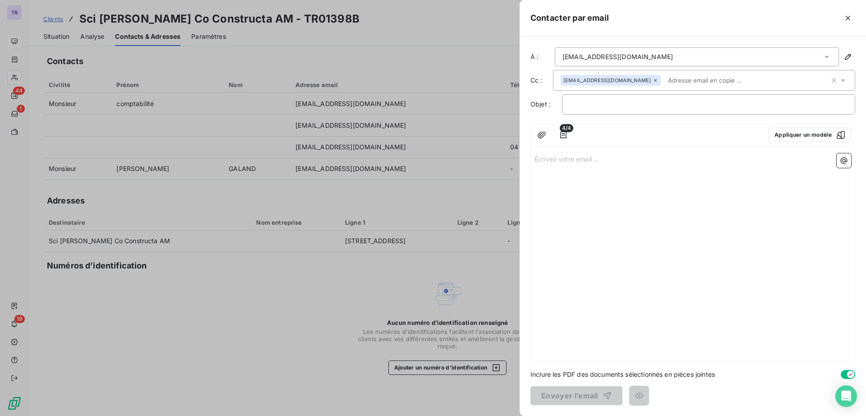
click at [665, 79] on input "text" at bounding box center [717, 81] width 104 height 14
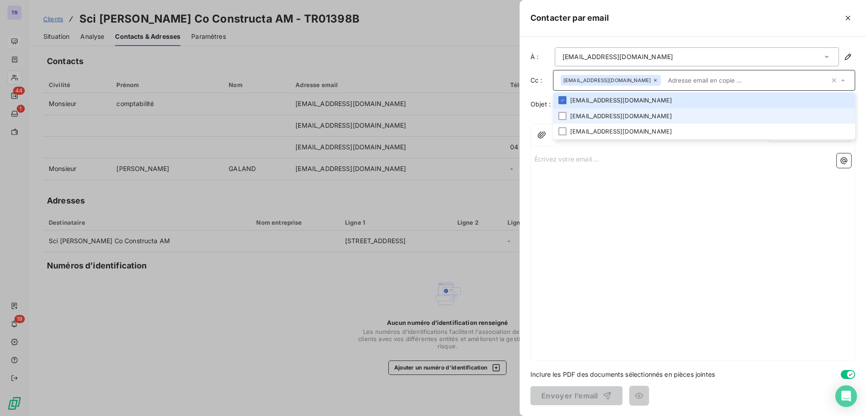
click at [621, 115] on li "sguerry@constructa.fr" at bounding box center [704, 116] width 302 height 16
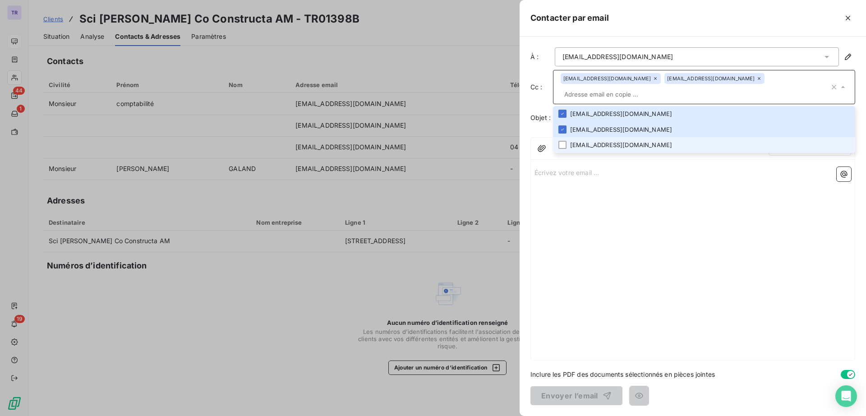
click at [619, 137] on li "egaland@constructa.fr" at bounding box center [704, 145] width 302 height 16
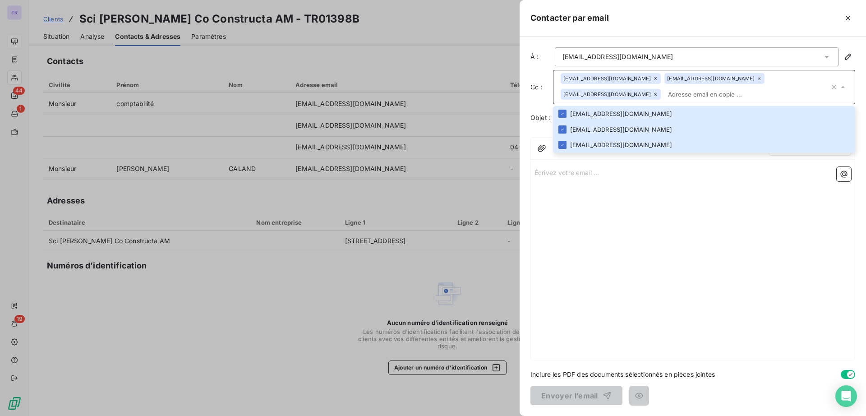
click at [611, 183] on div "Écrivez votre email ... ﻿" at bounding box center [693, 261] width 324 height 197
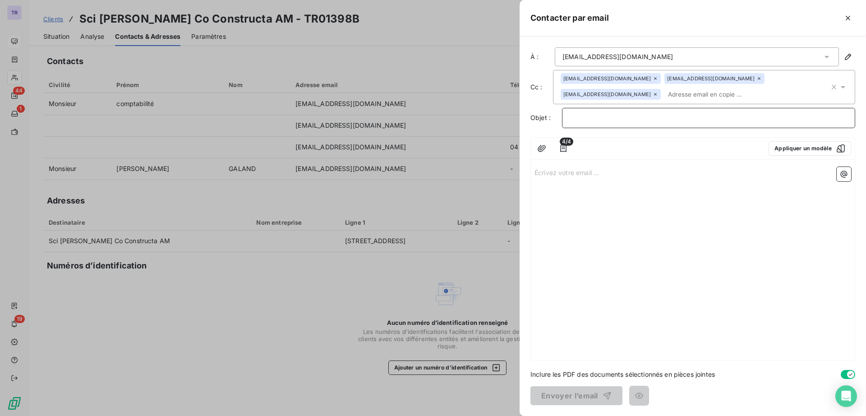
click at [610, 120] on p "﻿" at bounding box center [709, 118] width 278 height 10
click at [610, 173] on p "Écrivez votre email ... ﻿" at bounding box center [693, 172] width 317 height 10
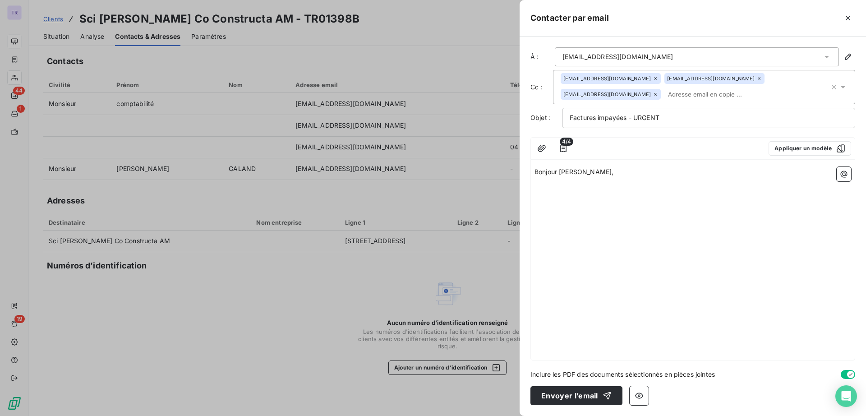
click at [616, 172] on p "Bonjour M. SOURDEAU," at bounding box center [693, 172] width 317 height 10
click at [566, 145] on span "4/4" at bounding box center [567, 142] width 14 height 8
click at [564, 152] on icon "button" at bounding box center [563, 148] width 9 height 9
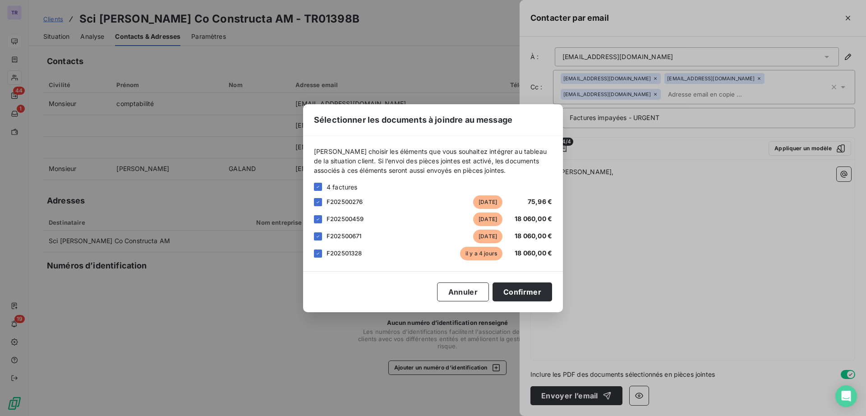
drag, startPoint x: 416, startPoint y: 65, endPoint x: 383, endPoint y: 62, distance: 33.1
click at [416, 64] on div "Sélectionner les documents à joindre au message Veuillez choisir les éléments q…" at bounding box center [433, 208] width 866 height 416
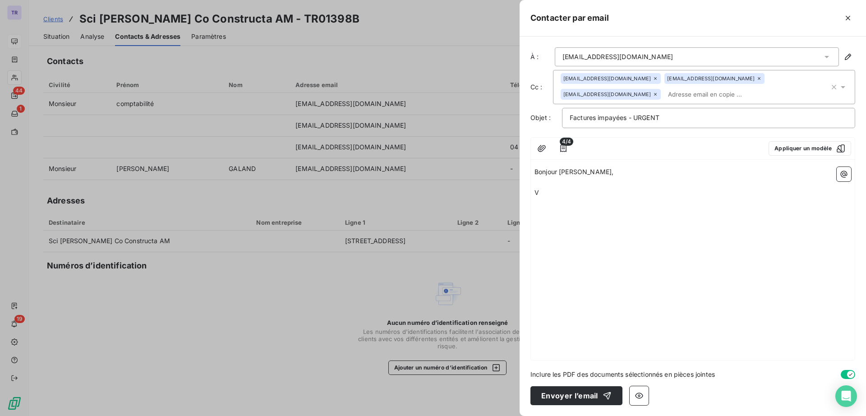
click at [31, 55] on div at bounding box center [433, 208] width 866 height 416
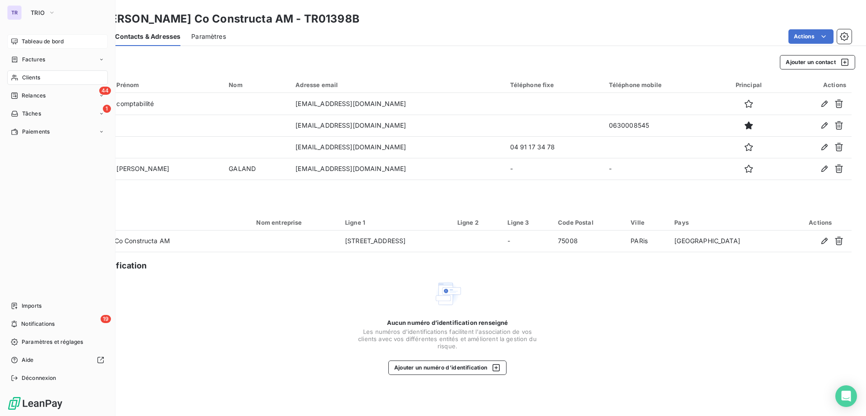
click at [44, 34] on div "Tableau de bord" at bounding box center [57, 41] width 101 height 14
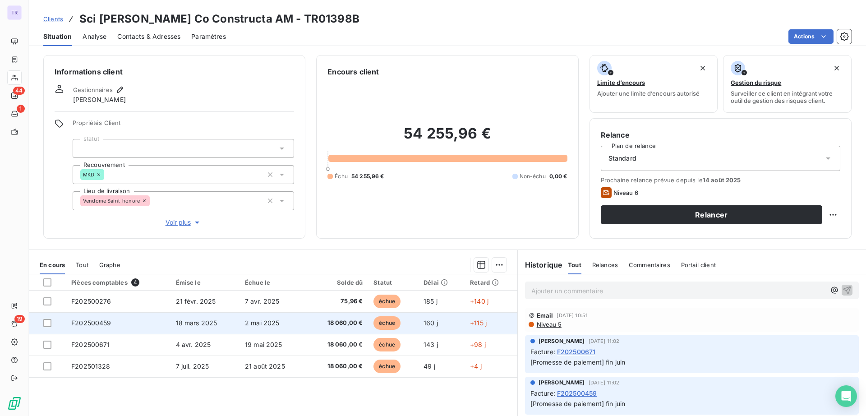
click at [386, 321] on span "échue" at bounding box center [387, 323] width 27 height 14
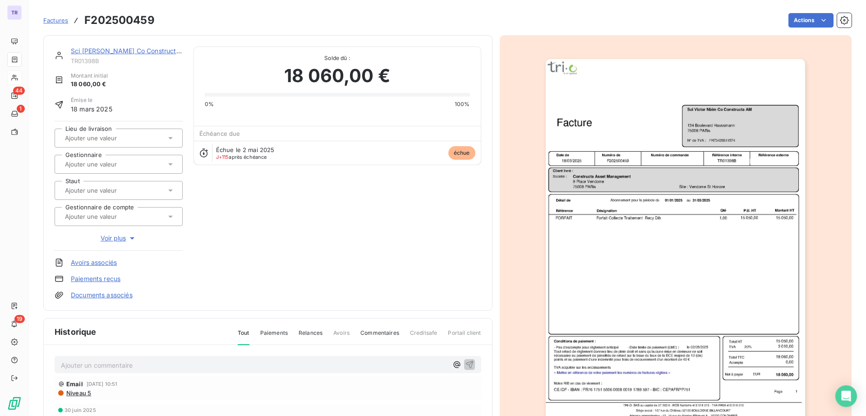
click at [737, 159] on img "button" at bounding box center [675, 242] width 259 height 367
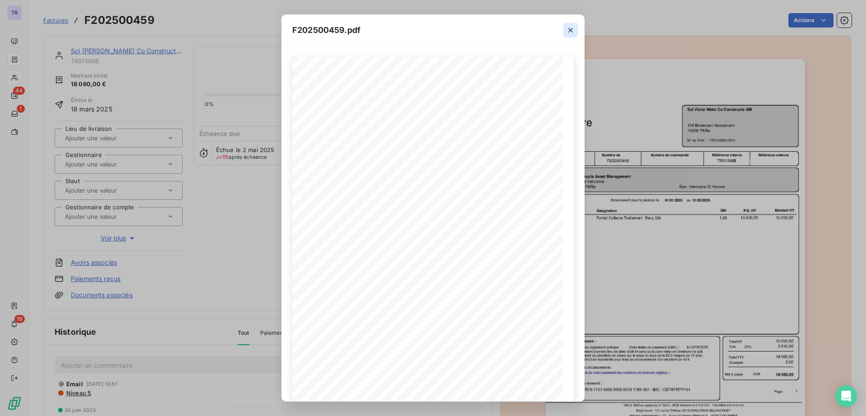
click at [575, 29] on icon "button" at bounding box center [570, 30] width 9 height 9
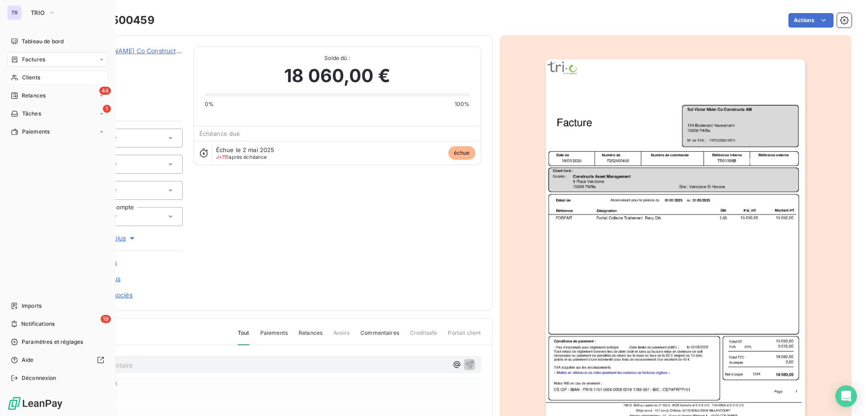
click at [37, 55] on div "Factures" at bounding box center [57, 59] width 101 height 14
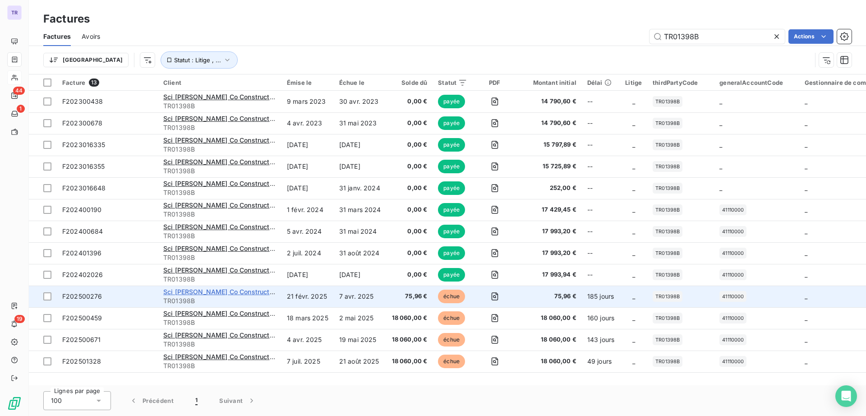
click at [240, 289] on span "Sci [PERSON_NAME] Nbim Co Constructa AM" at bounding box center [224, 292] width 122 height 8
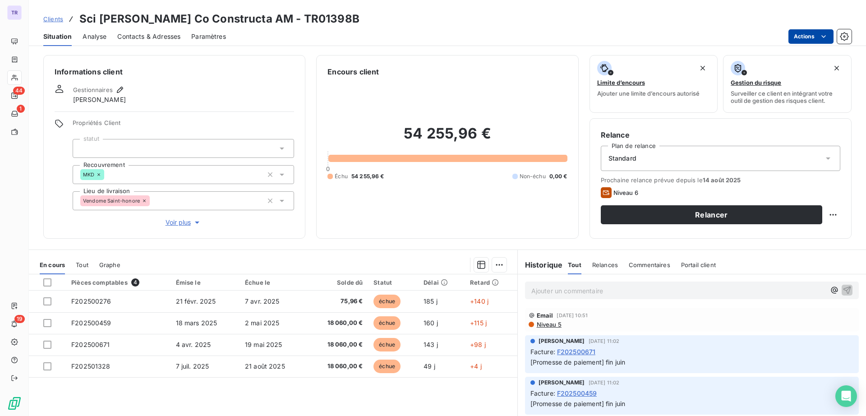
click at [798, 36] on html "TR 44 1 19 Clients Sci Victor Nbim Co Constructa AM - TR01398B Situation Analys…" at bounding box center [433, 208] width 866 height 416
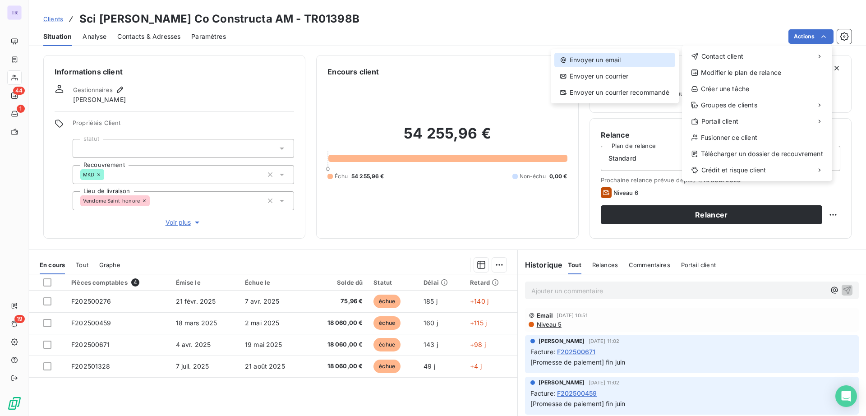
click at [620, 57] on div "Envoyer un email" at bounding box center [615, 60] width 121 height 14
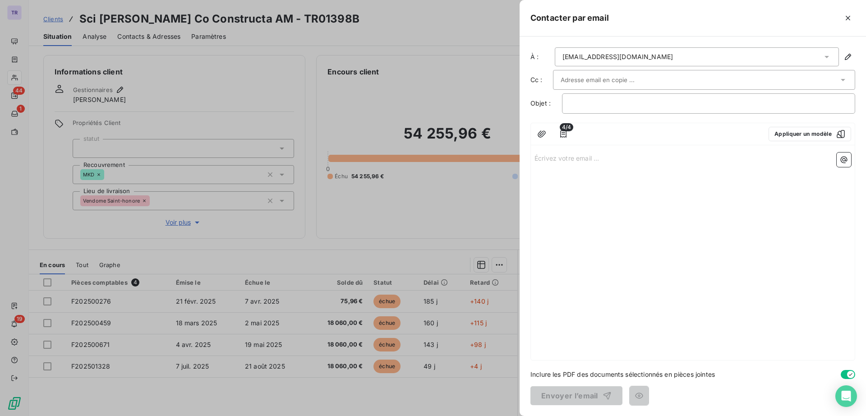
click at [629, 85] on input "text" at bounding box center [609, 80] width 97 height 14
click at [633, 59] on div "sguerry@constructa.fr" at bounding box center [697, 56] width 284 height 19
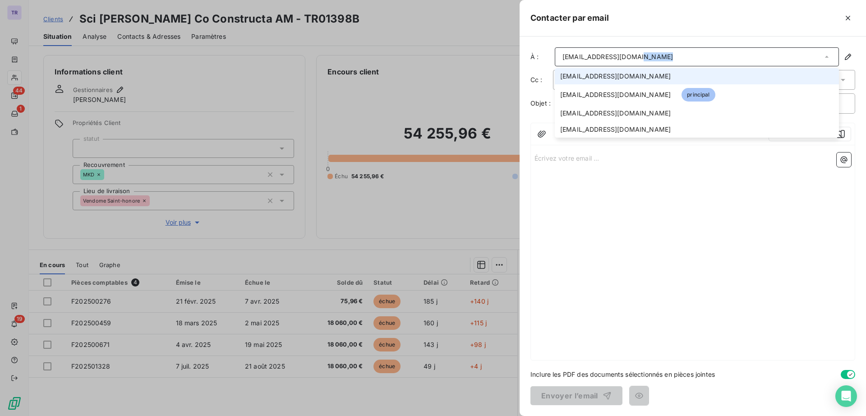
click at [633, 59] on div "sguerry@constructa.fr" at bounding box center [697, 56] width 284 height 19
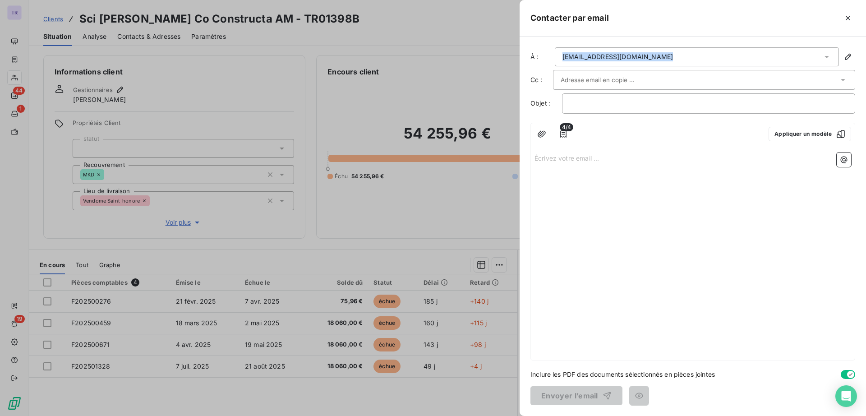
click at [633, 59] on div "sguerry@constructa.fr" at bounding box center [697, 56] width 284 height 19
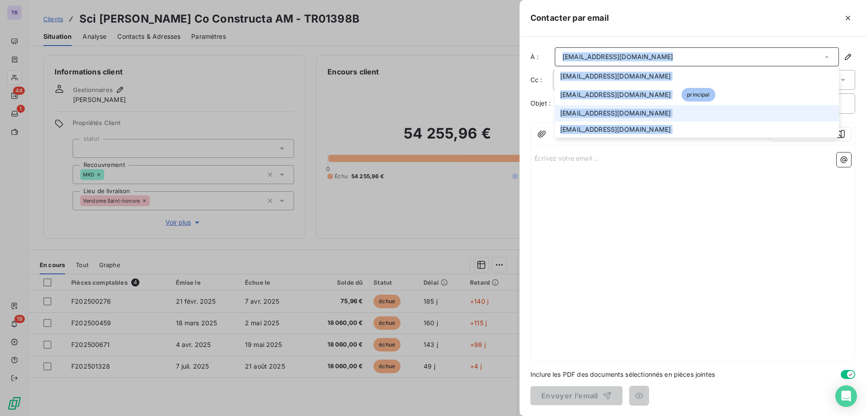
click at [613, 118] on li "msourdeau@constructa.fr" at bounding box center [697, 113] width 284 height 16
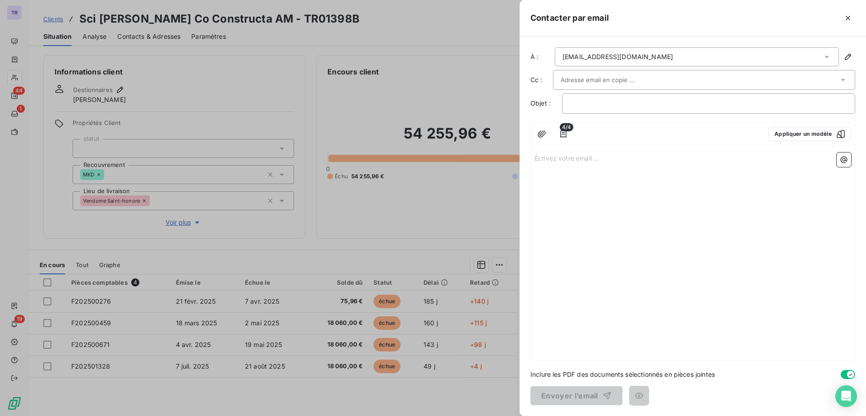
click at [633, 80] on input "text" at bounding box center [609, 80] width 97 height 14
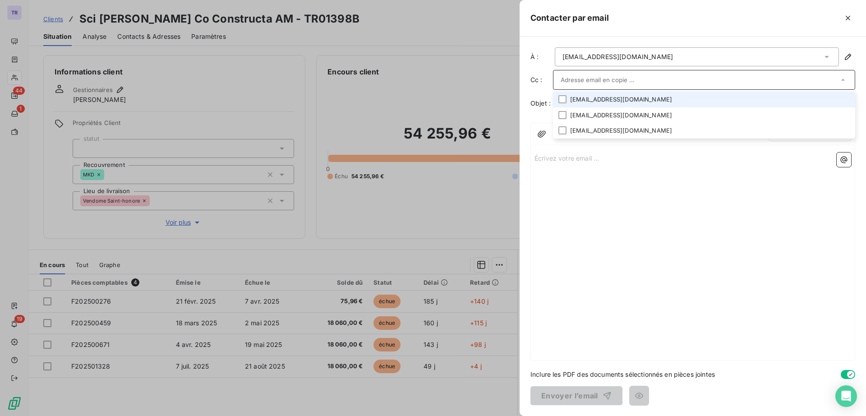
click at [618, 102] on li "facturescam@constructa.fr" at bounding box center [704, 100] width 302 height 16
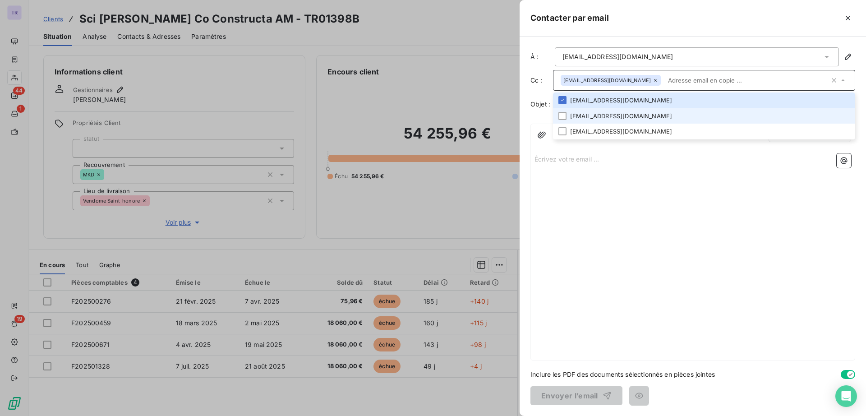
click at [621, 116] on li "sguerry@constructa.fr" at bounding box center [704, 116] width 302 height 16
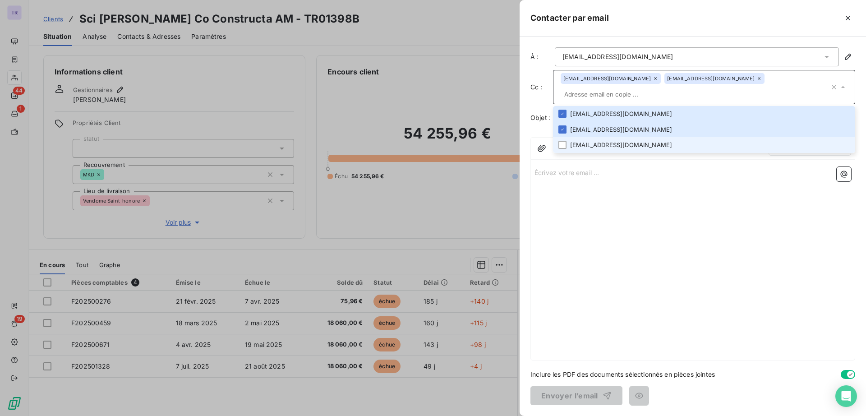
click at [608, 137] on li "egaland@constructa.fr" at bounding box center [704, 145] width 302 height 16
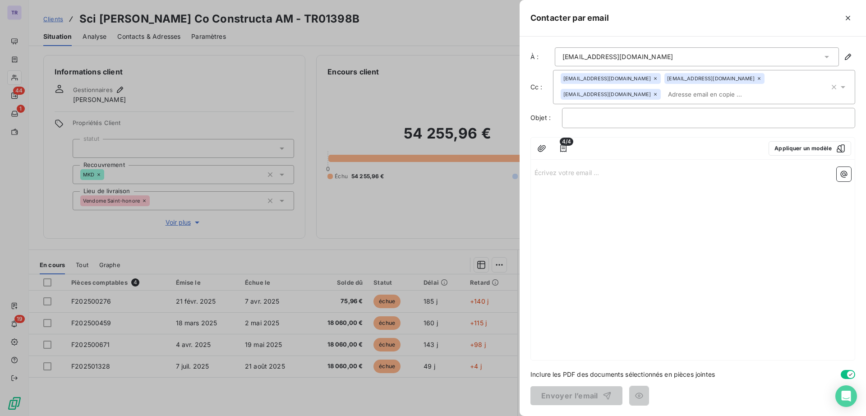
click at [609, 185] on div "Écrivez votre email ... ﻿" at bounding box center [693, 261] width 324 height 197
click at [607, 115] on p "﻿" at bounding box center [709, 118] width 278 height 10
click at [602, 170] on p "Écrivez votre email ... ﻿" at bounding box center [693, 172] width 317 height 10
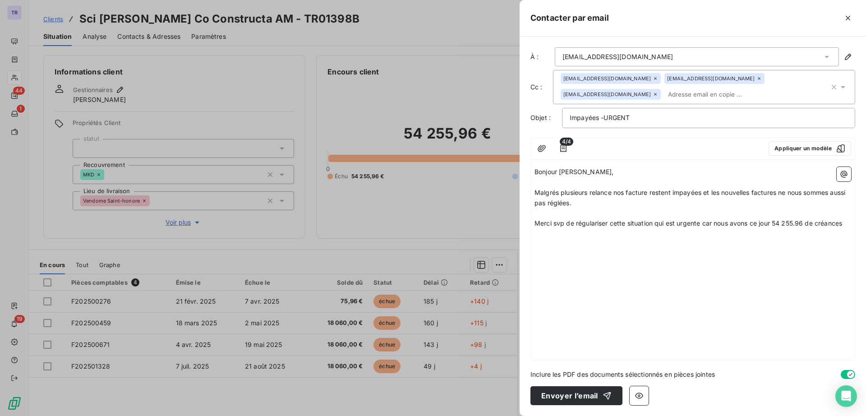
click at [805, 228] on p "Merci svp de régulariser cette situation qui est urgente car nous avons ce jour…" at bounding box center [693, 223] width 317 height 10
click at [848, 222] on span "Merci svp de régulariser cette situation qui est urgente car nous avons ce jour…" at bounding box center [692, 223] width 314 height 8
click at [848, 225] on span "Merci svp de régulariser cette situation qui est urgente car nous avons ce jour…" at bounding box center [692, 223] width 314 height 8
click at [848, 173] on icon "button" at bounding box center [844, 174] width 9 height 9
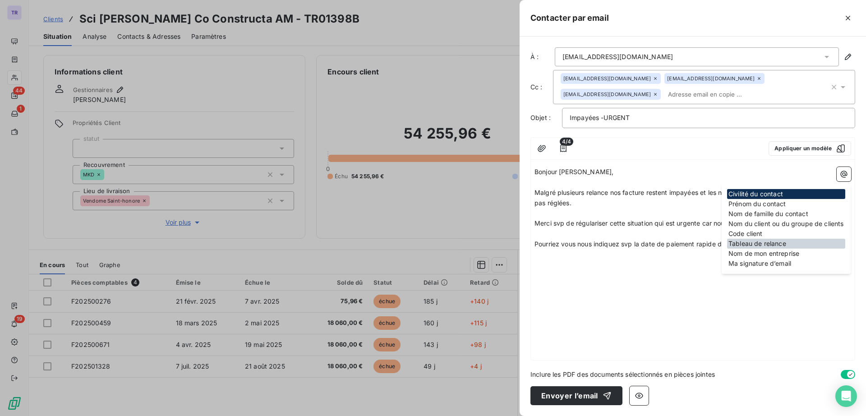
click at [777, 247] on div "Tableau de relance" at bounding box center [786, 244] width 118 height 10
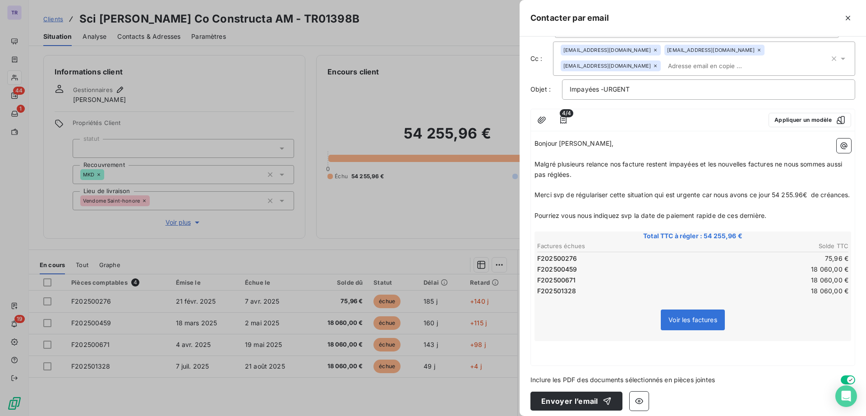
scroll to position [44, 0]
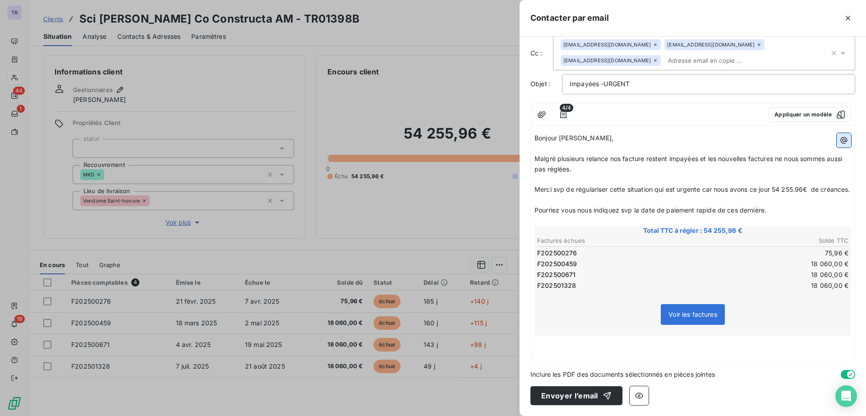
click at [840, 130] on div "Bonjour M. SOURDEAU, ﻿ Malgré plusieurs relance nos facture restent impayées et…" at bounding box center [693, 245] width 324 height 231
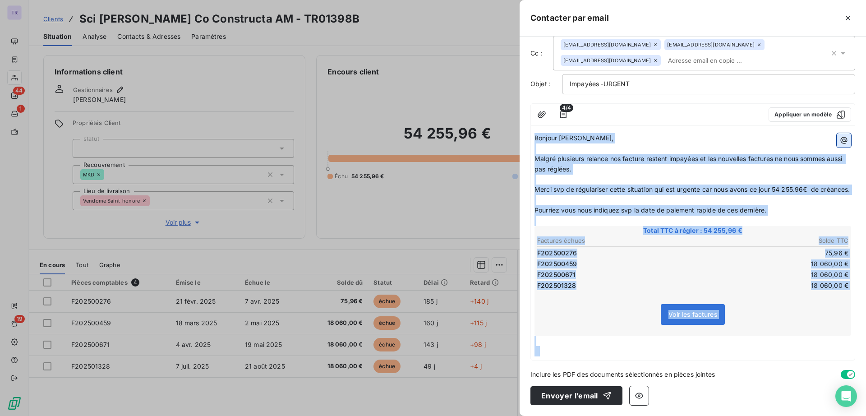
click at [841, 137] on icon "button" at bounding box center [844, 140] width 7 height 7
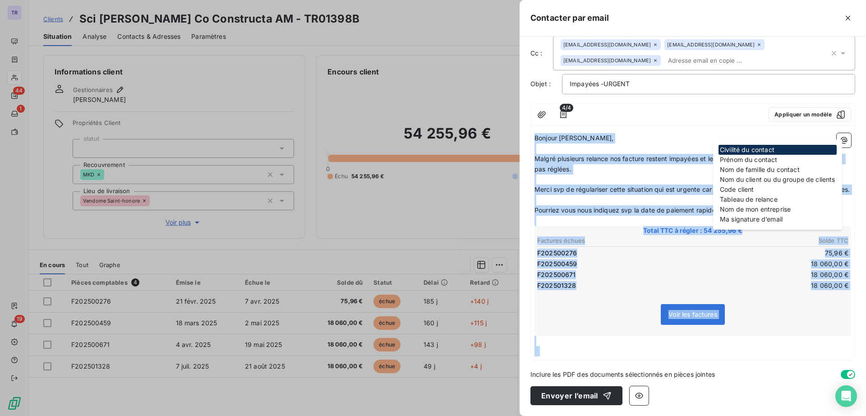
click at [815, 133] on p "Bonjour M. SOURDEAU," at bounding box center [693, 138] width 317 height 10
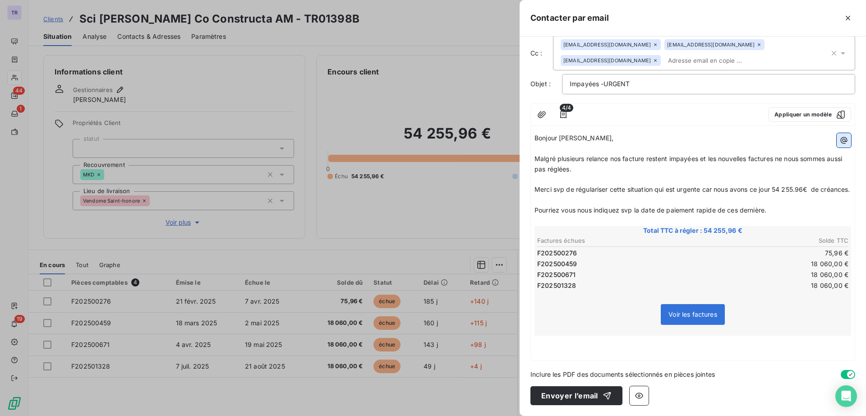
click at [841, 137] on icon "button" at bounding box center [844, 140] width 7 height 7
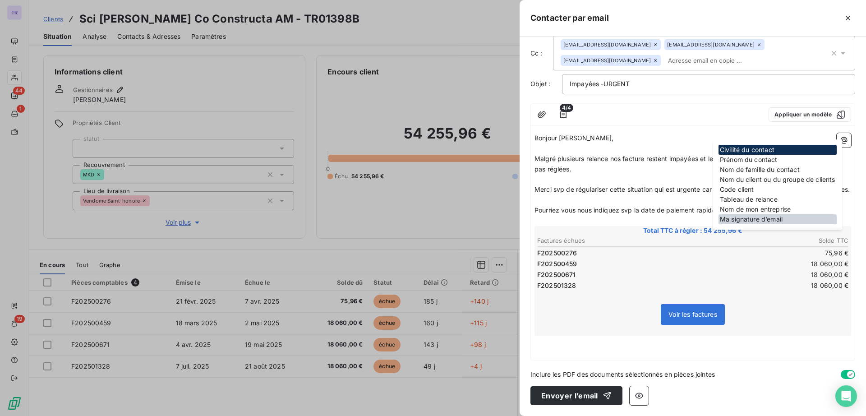
click at [787, 221] on div "Ma signature d’email" at bounding box center [778, 219] width 118 height 10
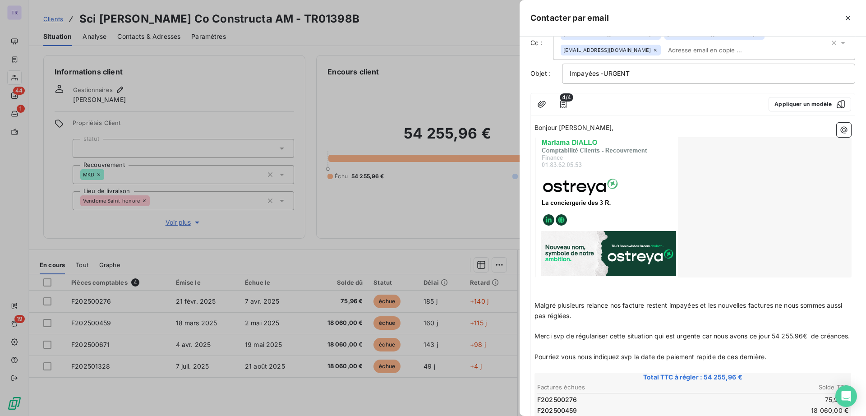
click at [706, 221] on div at bounding box center [693, 207] width 317 height 140
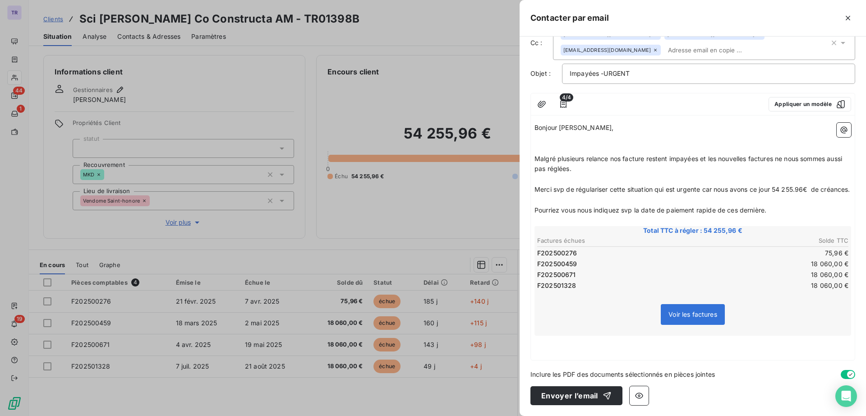
scroll to position [55, 0]
click at [662, 348] on p at bounding box center [693, 351] width 317 height 10
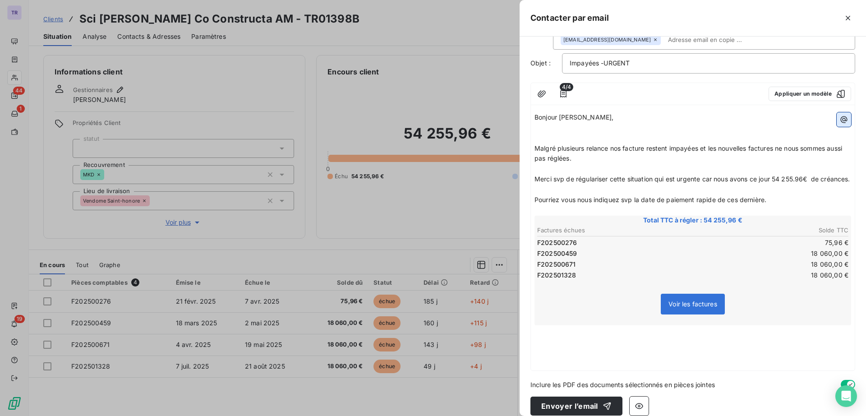
click at [840, 118] on icon "button" at bounding box center [844, 119] width 9 height 9
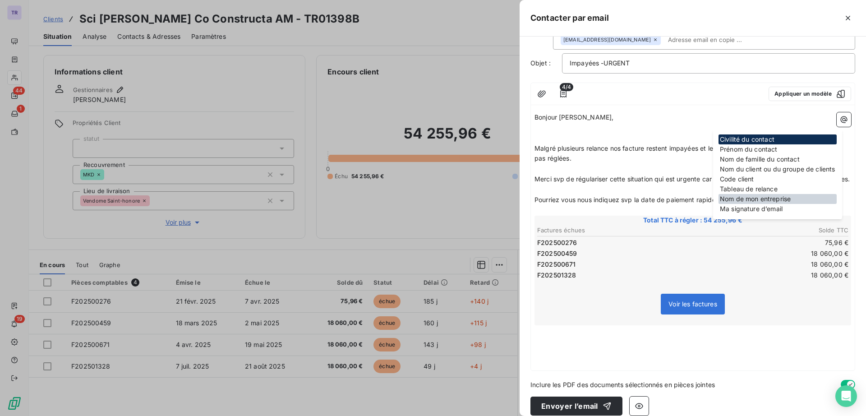
click at [770, 198] on div "Nom de mon entreprise" at bounding box center [778, 199] width 118 height 10
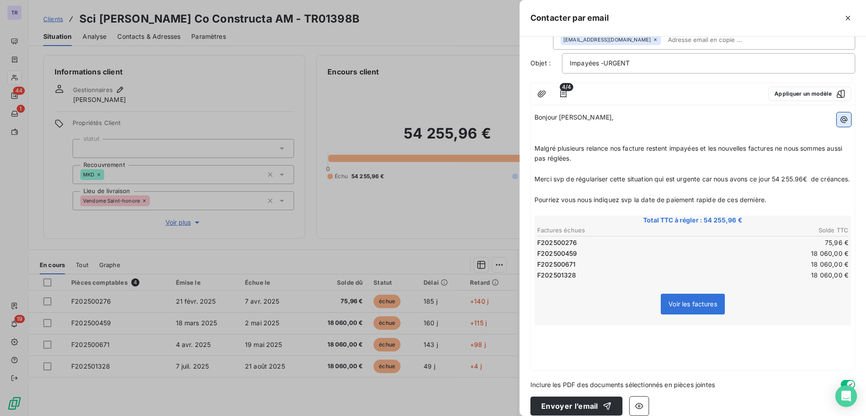
click at [841, 119] on icon "button" at bounding box center [844, 119] width 7 height 7
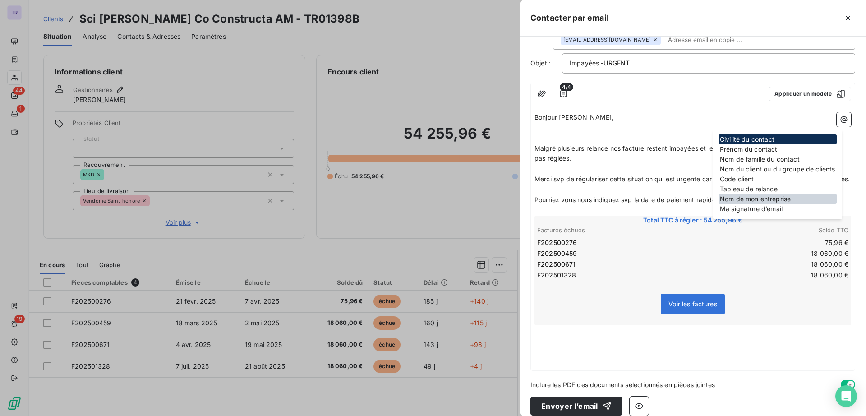
click at [773, 198] on div "Nom de mon entreprise" at bounding box center [778, 199] width 118 height 10
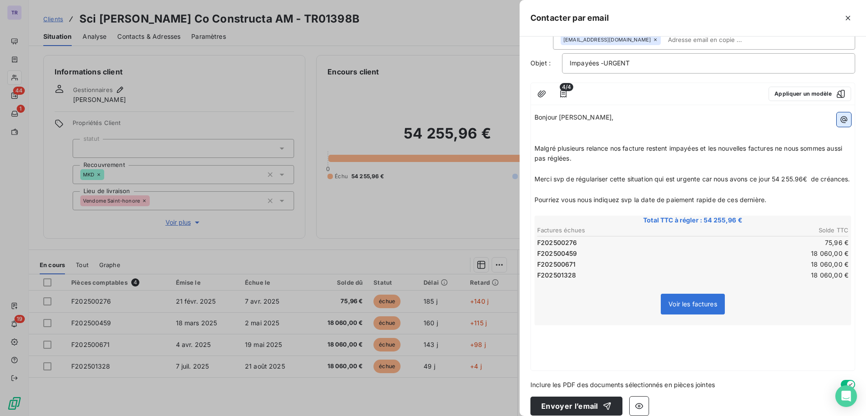
click at [840, 124] on icon "button" at bounding box center [844, 119] width 9 height 9
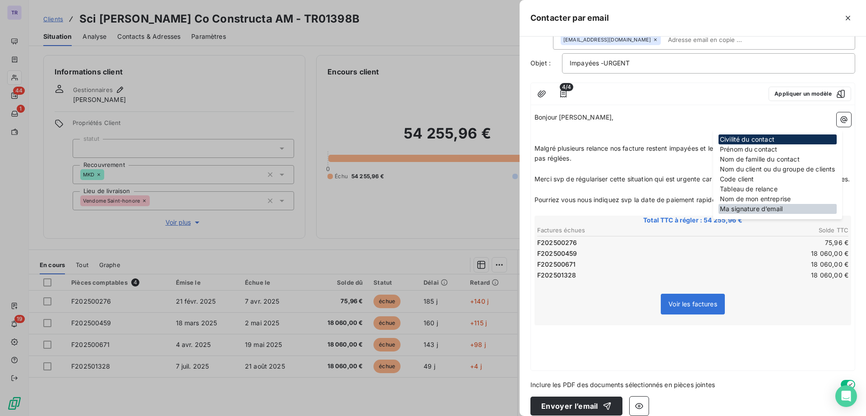
click at [797, 208] on div "Ma signature d’email" at bounding box center [778, 209] width 118 height 10
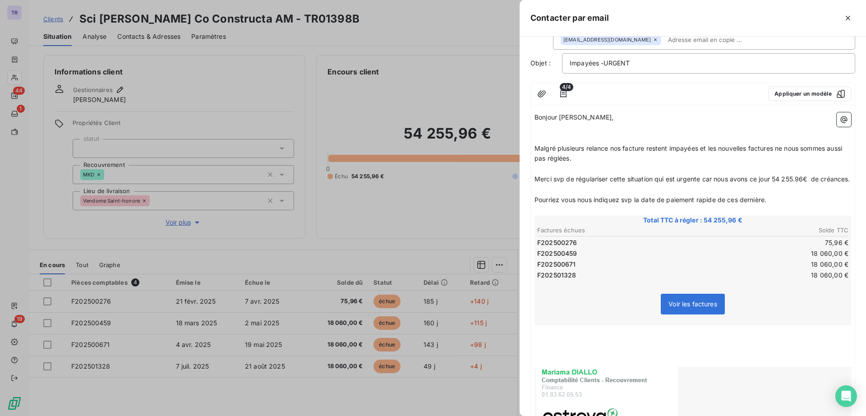
click at [634, 357] on p "﻿" at bounding box center [693, 351] width 317 height 10
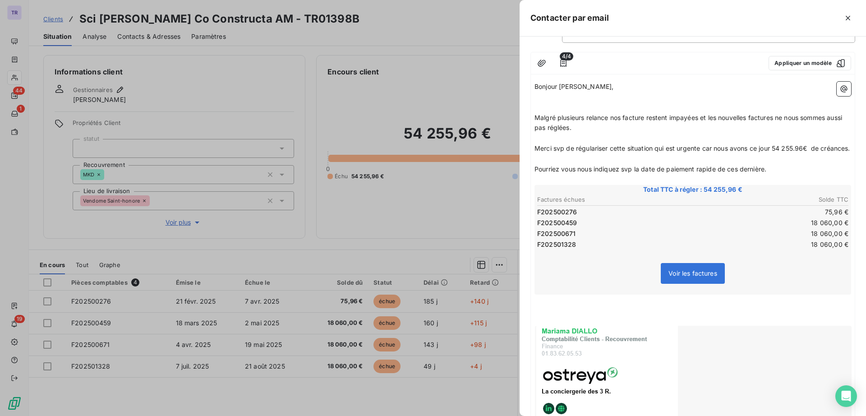
scroll to position [0, 0]
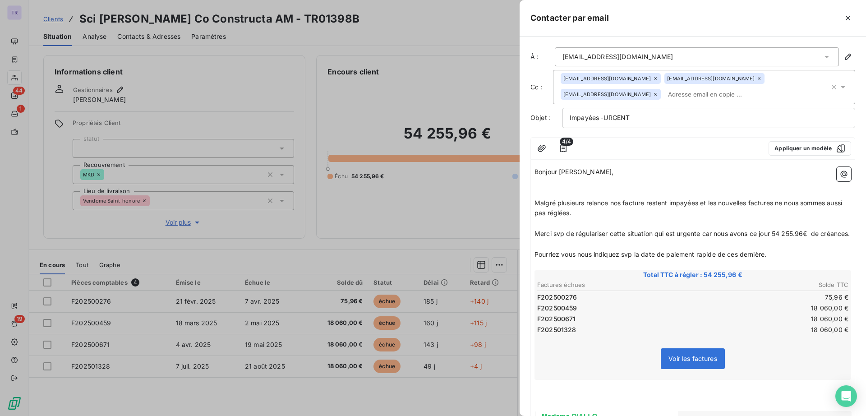
click at [567, 224] on p "﻿" at bounding box center [693, 223] width 317 height 10
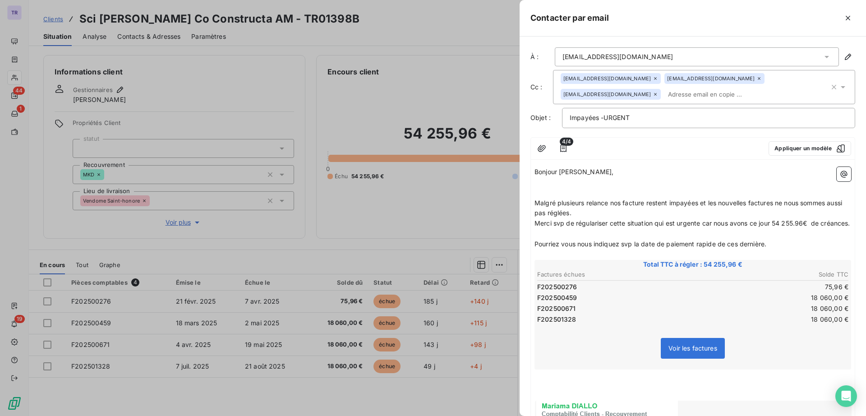
click at [563, 239] on p "﻿" at bounding box center [693, 234] width 317 height 10
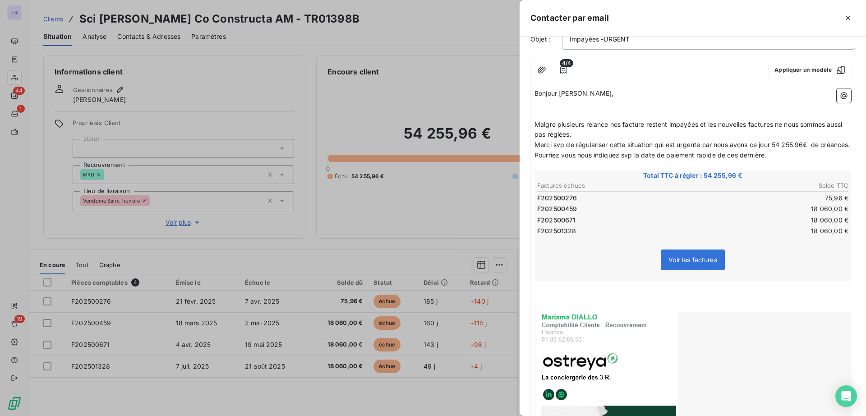
scroll to position [169, 0]
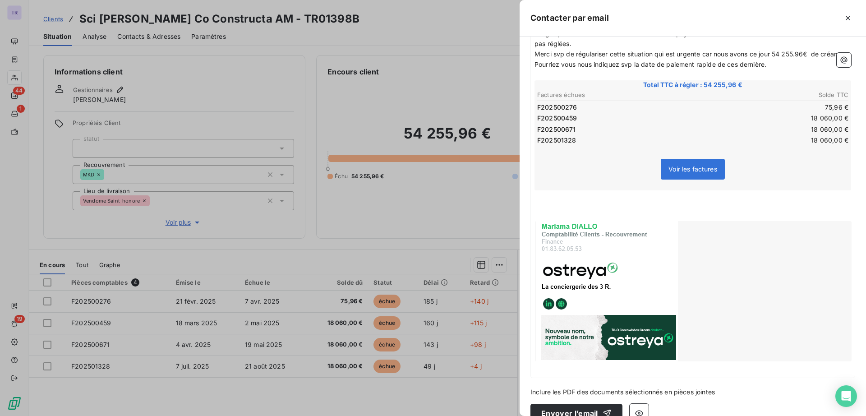
click at [648, 211] on p at bounding box center [693, 205] width 317 height 10
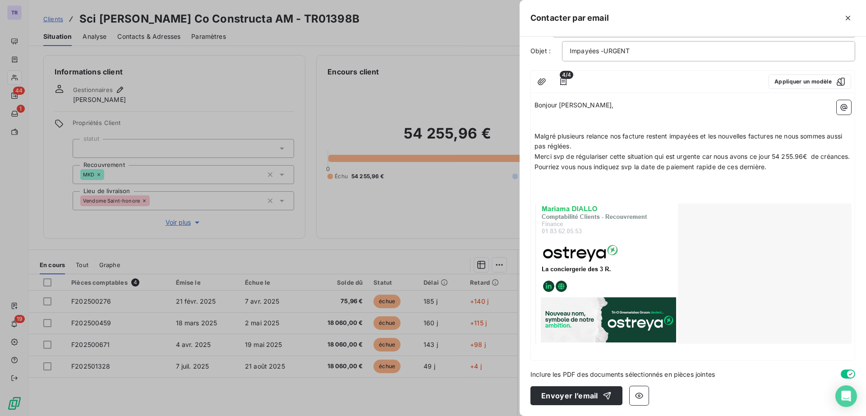
scroll to position [77, 0]
click at [838, 103] on button "button" at bounding box center [844, 107] width 14 height 14
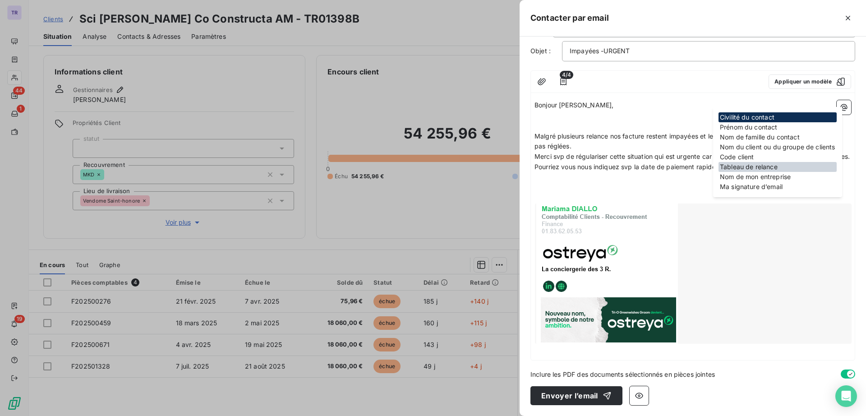
click at [782, 169] on div "Tableau de relance" at bounding box center [778, 167] width 118 height 10
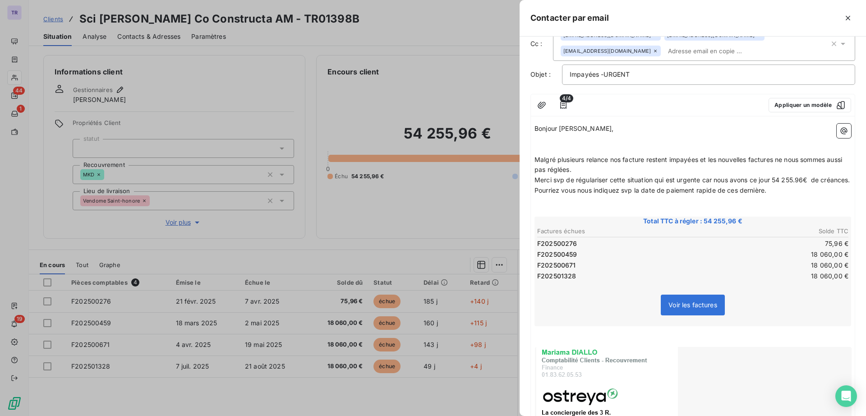
scroll to position [0, 0]
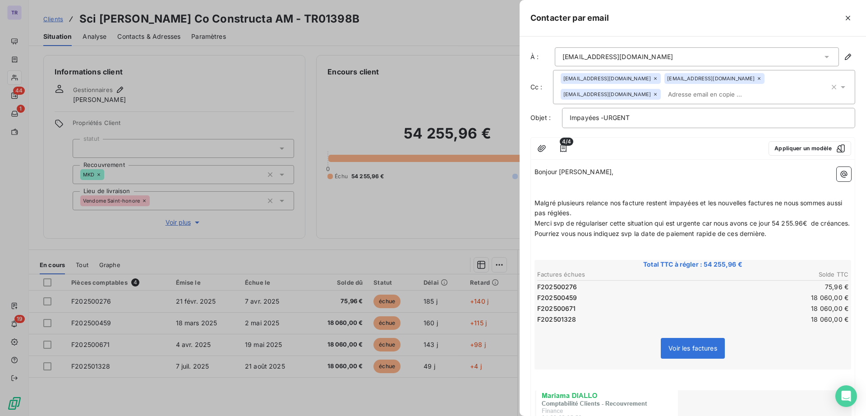
click at [570, 193] on p "﻿" at bounding box center [693, 193] width 317 height 10
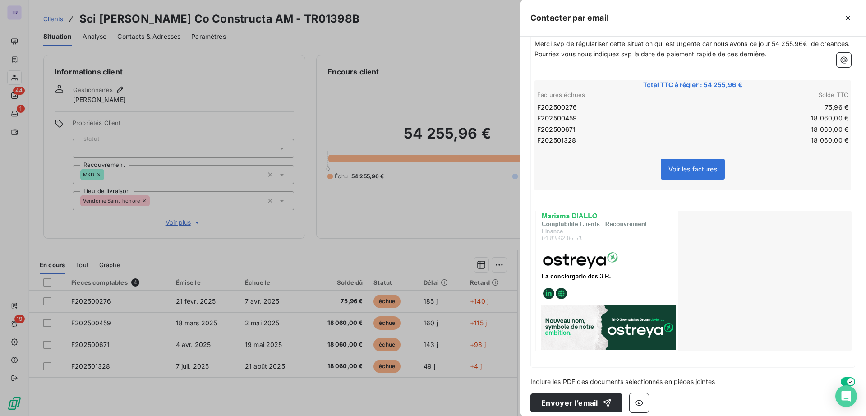
scroll to position [187, 0]
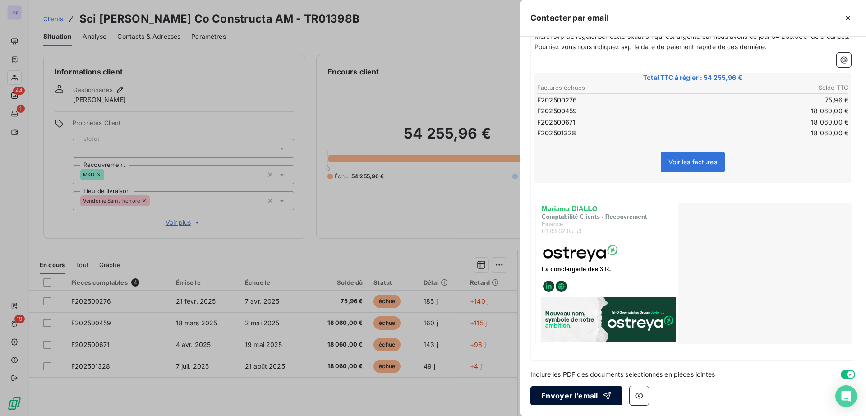
click at [573, 398] on button "Envoyer l’email" at bounding box center [577, 395] width 92 height 19
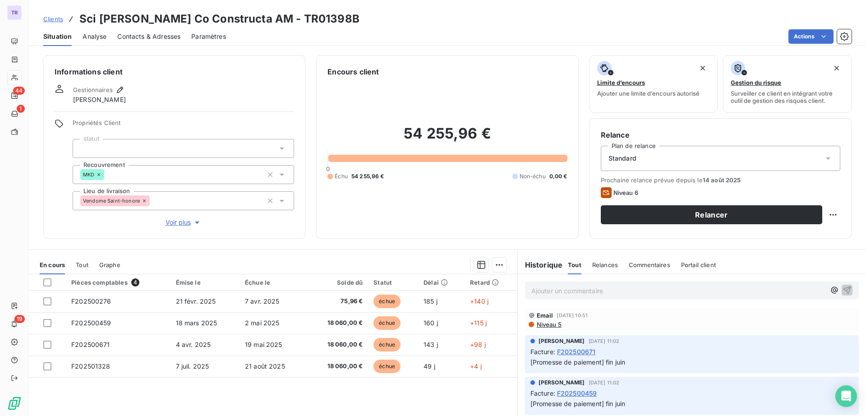
click at [161, 40] on span "Contacts & Adresses" at bounding box center [148, 36] width 63 height 9
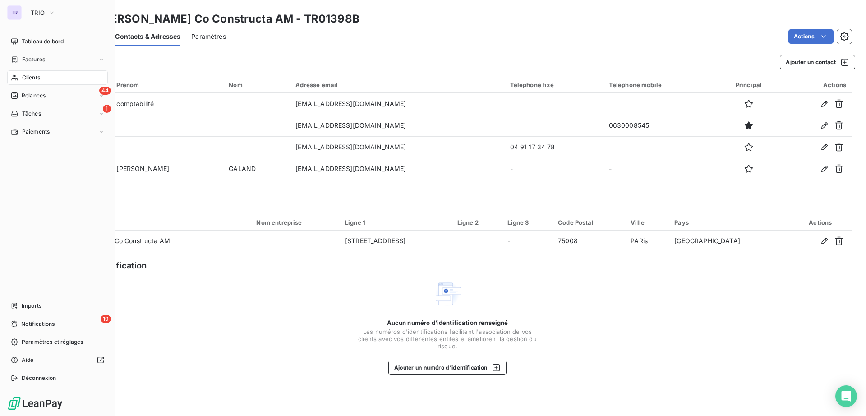
drag, startPoint x: 39, startPoint y: 55, endPoint x: 88, endPoint y: 55, distance: 48.7
click at [40, 56] on span "Factures" at bounding box center [33, 60] width 23 height 8
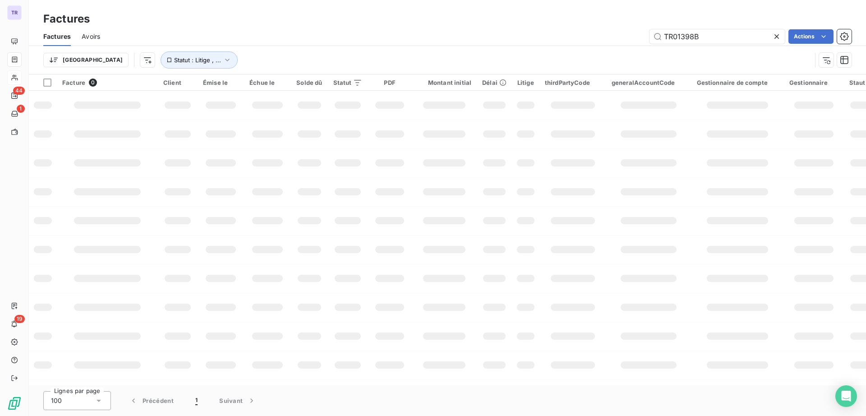
drag, startPoint x: 719, startPoint y: 31, endPoint x: 627, endPoint y: 45, distance: 93.2
click at [627, 45] on div "Factures Avoirs TR01398B Actions" at bounding box center [448, 36] width 838 height 19
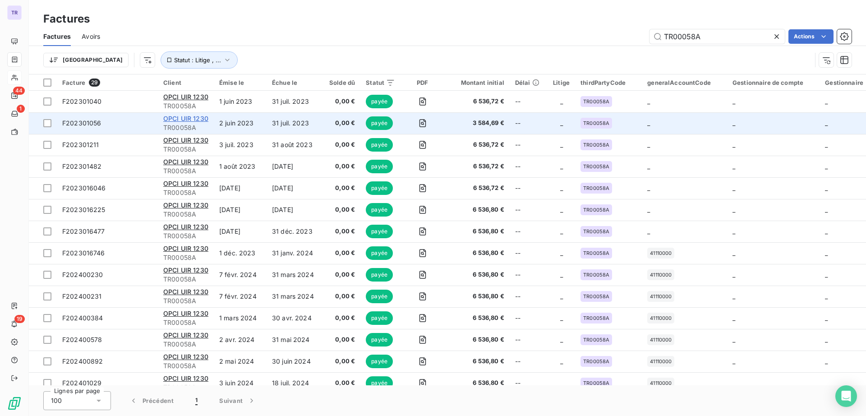
type input "TR00058A"
click at [181, 115] on span "OPCI UIR 1230" at bounding box center [185, 119] width 45 height 8
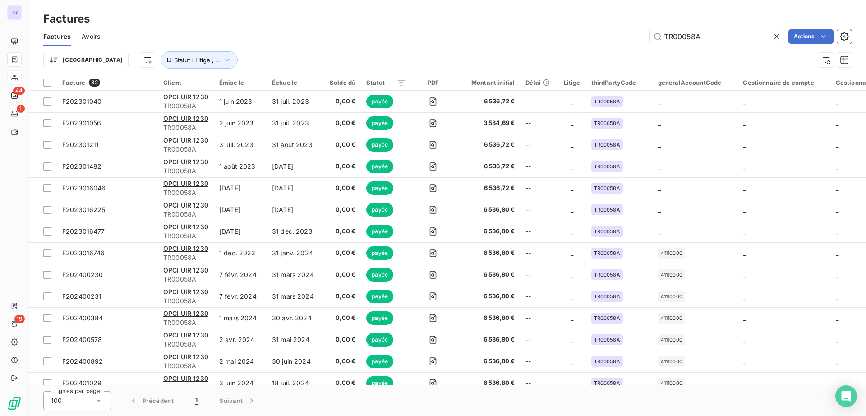
drag, startPoint x: 713, startPoint y: 39, endPoint x: 424, endPoint y: 66, distance: 290.0
click at [440, 64] on div "Factures Avoirs TR00058A Actions Trier Statut : Litige , ..." at bounding box center [448, 50] width 838 height 47
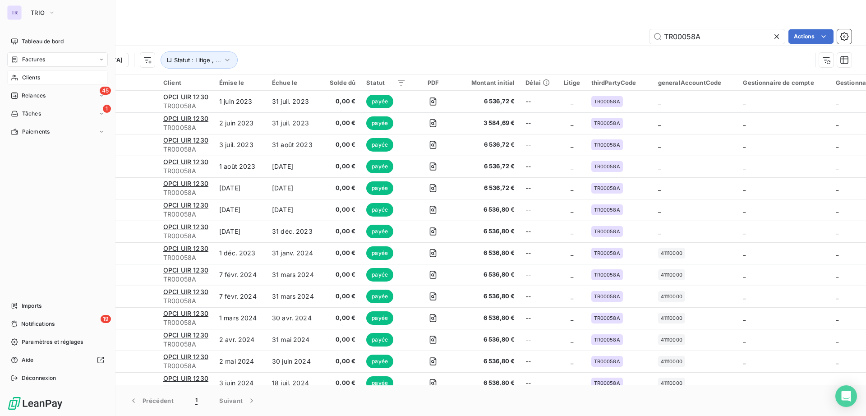
click at [41, 80] on div "Clients" at bounding box center [57, 77] width 101 height 14
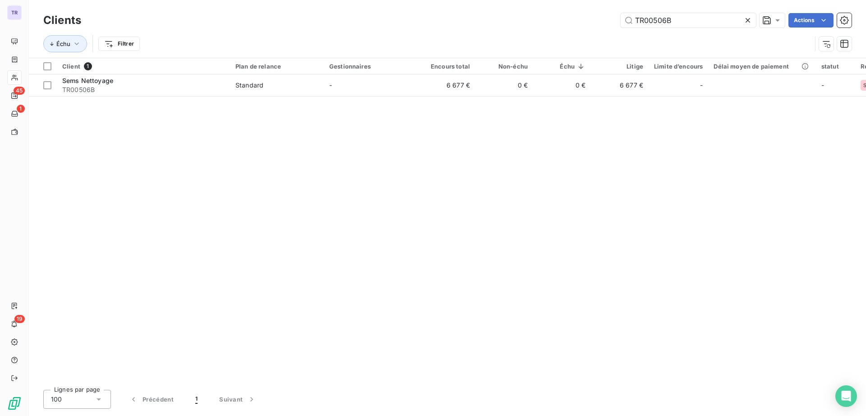
click at [744, 19] on icon at bounding box center [748, 20] width 9 height 9
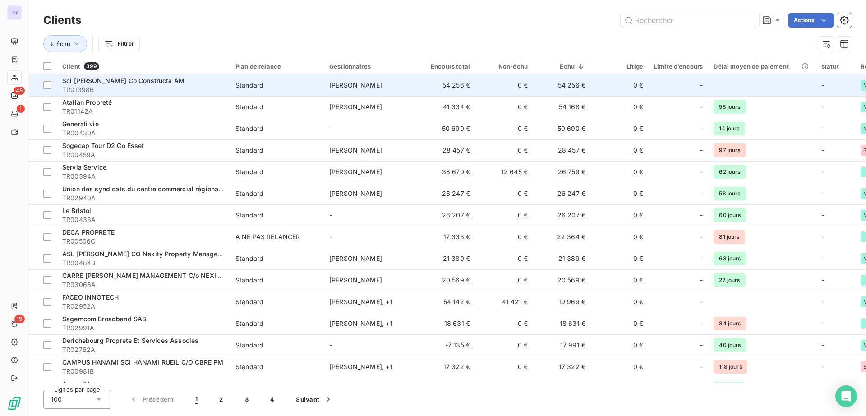
click at [167, 81] on span "Sci [PERSON_NAME] Nbim Co Constructa AM" at bounding box center [123, 81] width 122 height 8
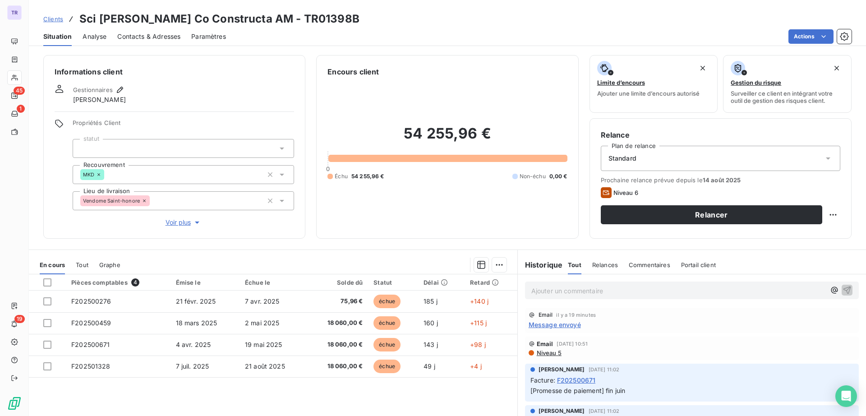
click at [635, 286] on p "Ajouter un commentaire ﻿" at bounding box center [679, 290] width 294 height 11
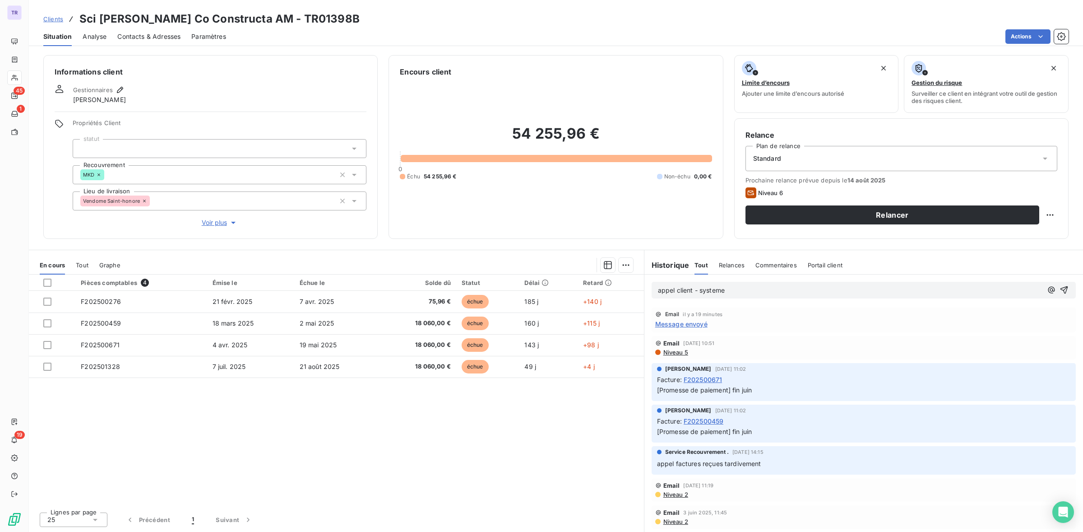
drag, startPoint x: 733, startPoint y: 291, endPoint x: 700, endPoint y: 291, distance: 32.9
click at [700, 291] on p "appel client - systeme" at bounding box center [850, 290] width 384 height 10
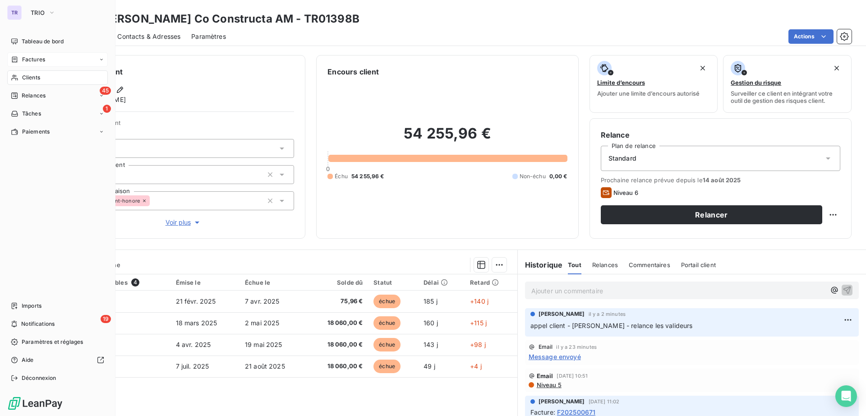
click at [35, 60] on span "Factures" at bounding box center [33, 60] width 23 height 8
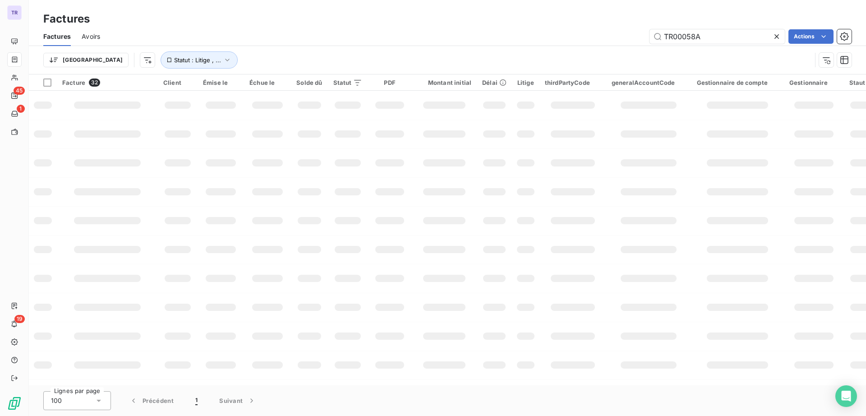
drag, startPoint x: 719, startPoint y: 42, endPoint x: 684, endPoint y: 44, distance: 35.7
click at [632, 42] on div "TR00058A Actions" at bounding box center [481, 36] width 741 height 14
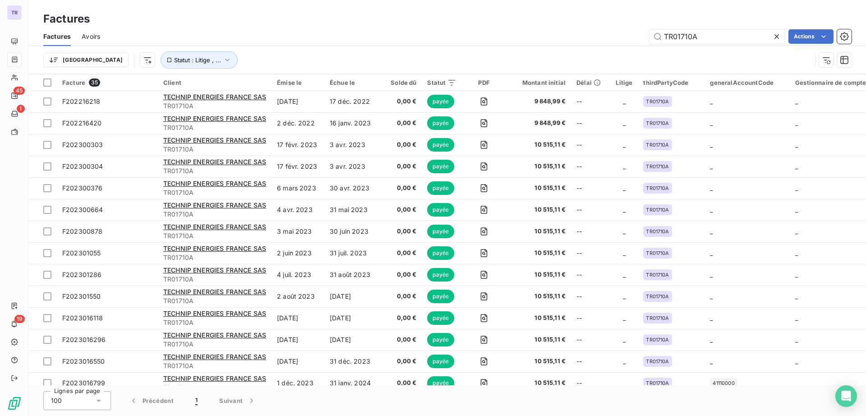
type input "TR01710A"
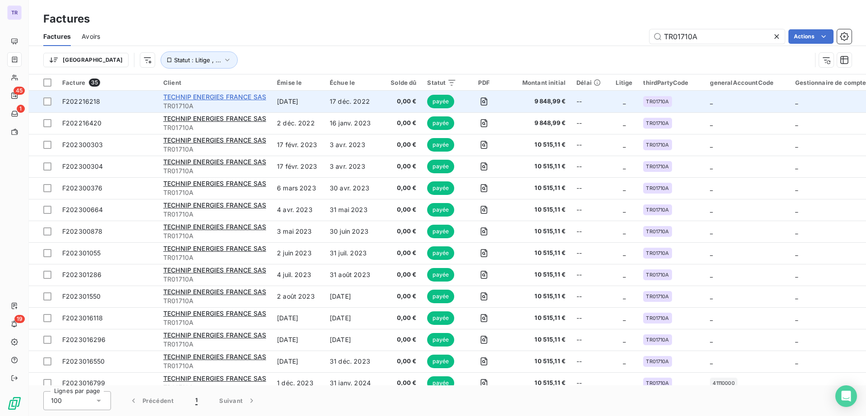
click at [197, 95] on span "TECHNIP ENERGIES FRANCE SAS" at bounding box center [214, 97] width 103 height 8
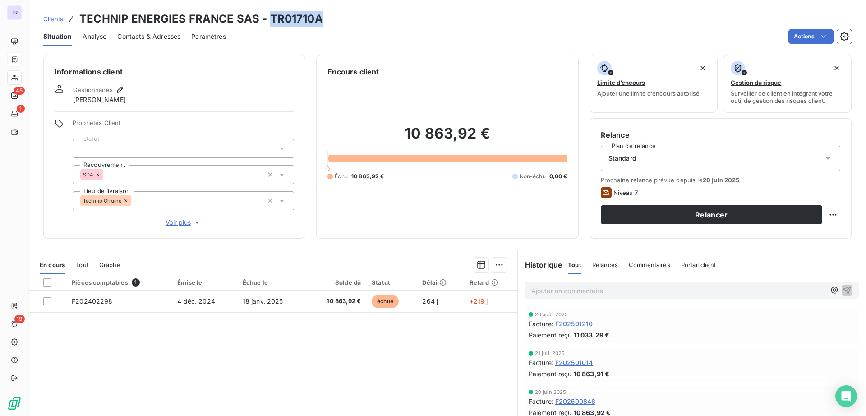
drag, startPoint x: 323, startPoint y: 17, endPoint x: 269, endPoint y: 21, distance: 53.9
click at [269, 21] on div "Clients TECHNIP ENERGIES FRANCE SAS - TR01710A" at bounding box center [448, 19] width 838 height 16
copy h3 "TR01710A"
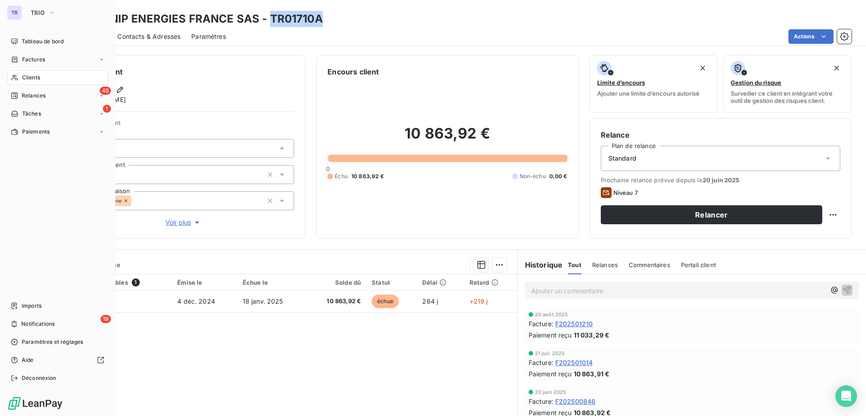
drag, startPoint x: 34, startPoint y: 60, endPoint x: 35, endPoint y: 81, distance: 21.3
click at [34, 60] on span "Factures" at bounding box center [33, 60] width 23 height 8
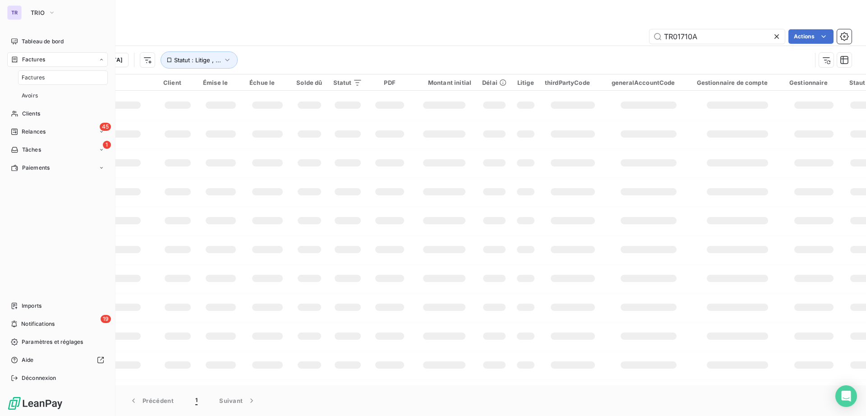
click at [35, 77] on span "Factures" at bounding box center [33, 78] width 23 height 8
click at [36, 115] on span "Clients" at bounding box center [31, 114] width 18 height 8
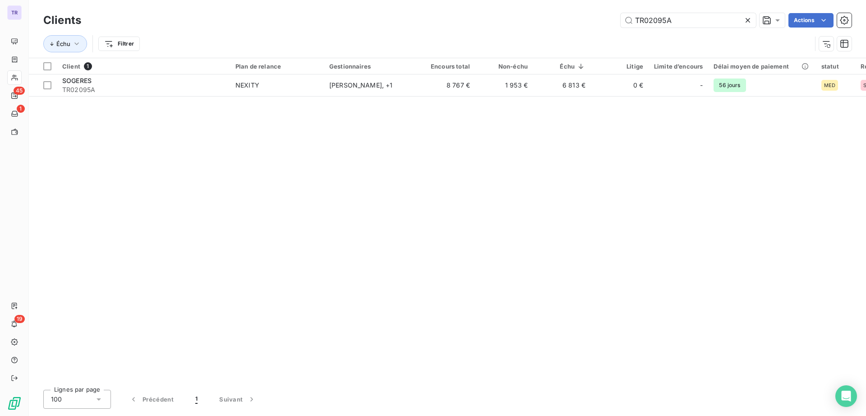
type input "TR02095A"
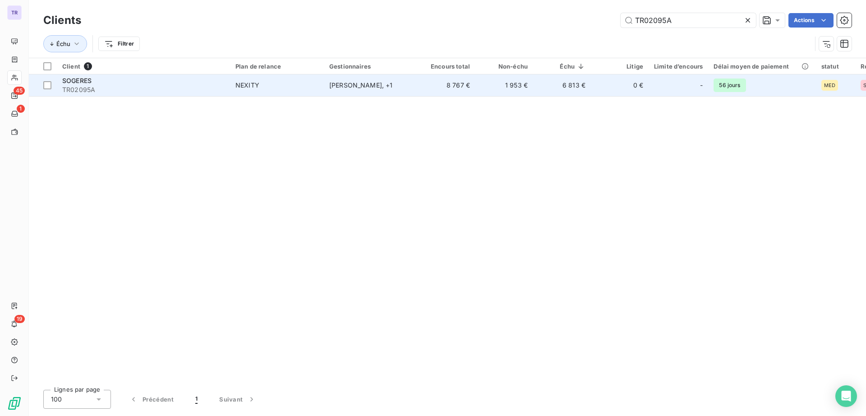
click at [89, 79] on span "SOGERES" at bounding box center [76, 81] width 29 height 8
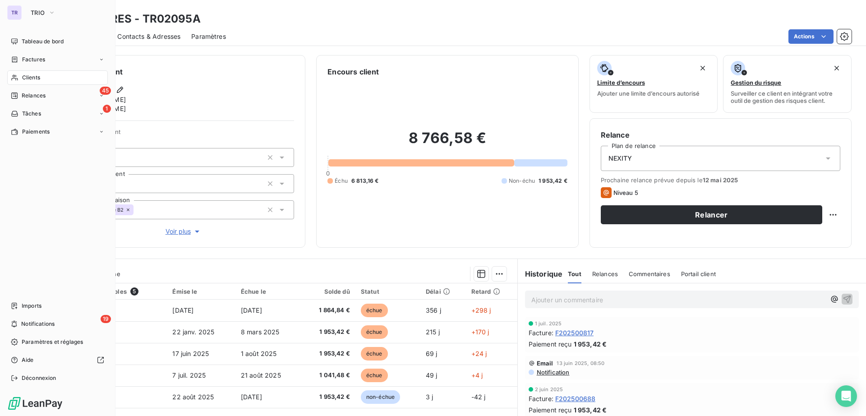
click at [37, 75] on span "Clients" at bounding box center [31, 78] width 18 height 8
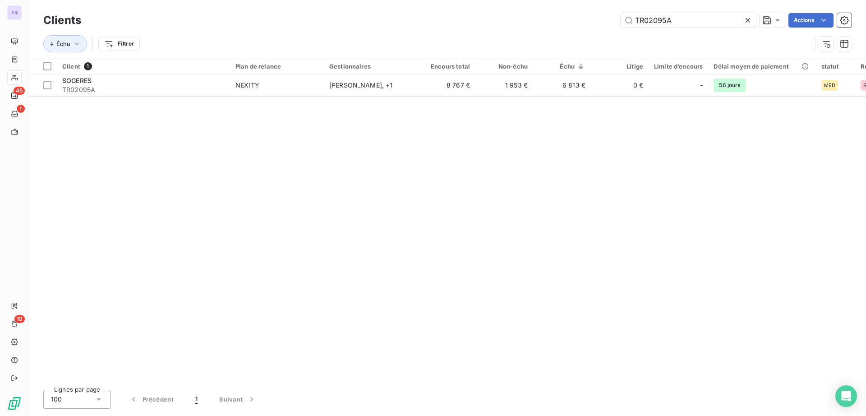
drag, startPoint x: 702, startPoint y: 27, endPoint x: 596, endPoint y: 20, distance: 106.7
click at [596, 20] on div "TR02095A Actions" at bounding box center [472, 20] width 760 height 14
click at [86, 74] on div at bounding box center [143, 74] width 173 height 0
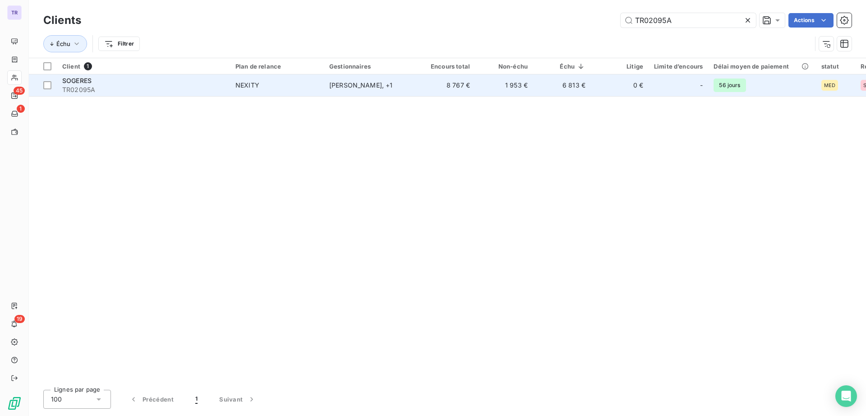
click at [250, 87] on div "NEXITY" at bounding box center [248, 85] width 24 height 9
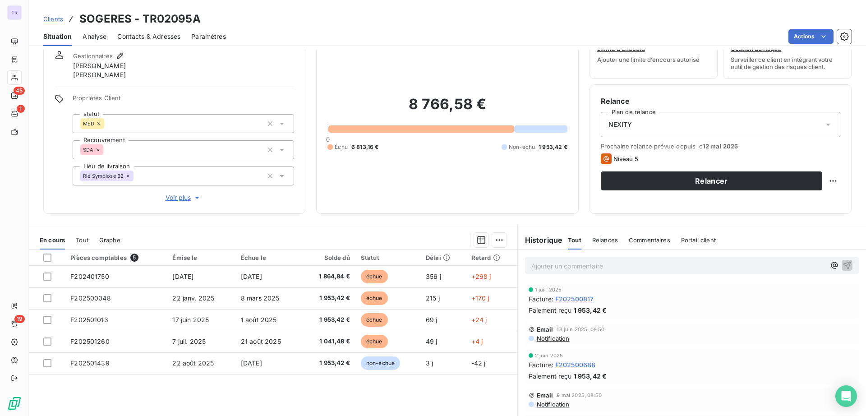
scroll to position [68, 0]
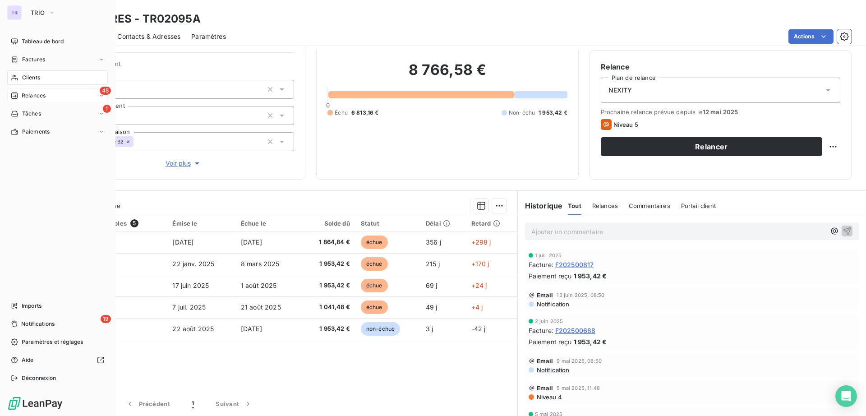
drag, startPoint x: 32, startPoint y: 60, endPoint x: 101, endPoint y: 88, distance: 74.1
click at [32, 60] on span "Factures" at bounding box center [33, 60] width 23 height 8
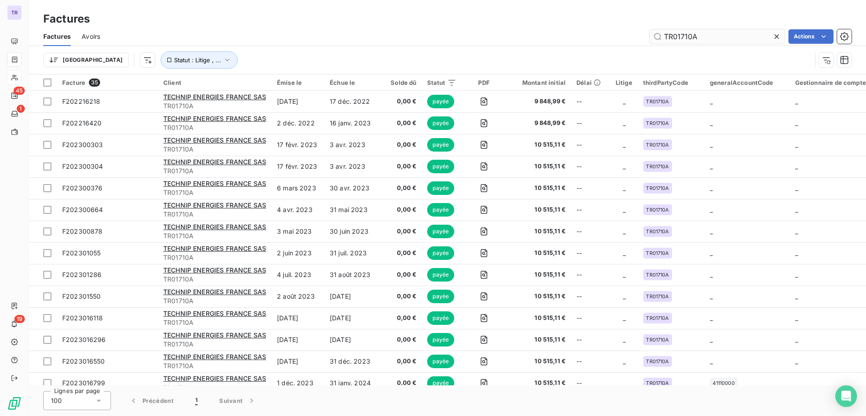
drag, startPoint x: 713, startPoint y: 41, endPoint x: 651, endPoint y: 43, distance: 62.3
click at [651, 43] on input "TR01710A" at bounding box center [717, 36] width 135 height 14
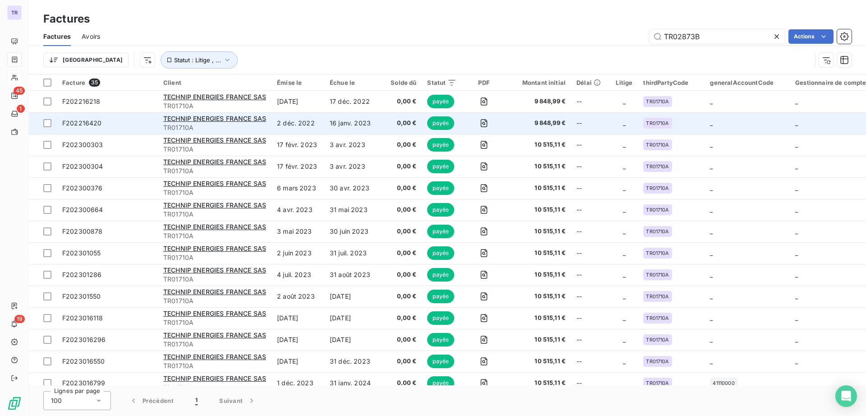
type input "TR02873B"
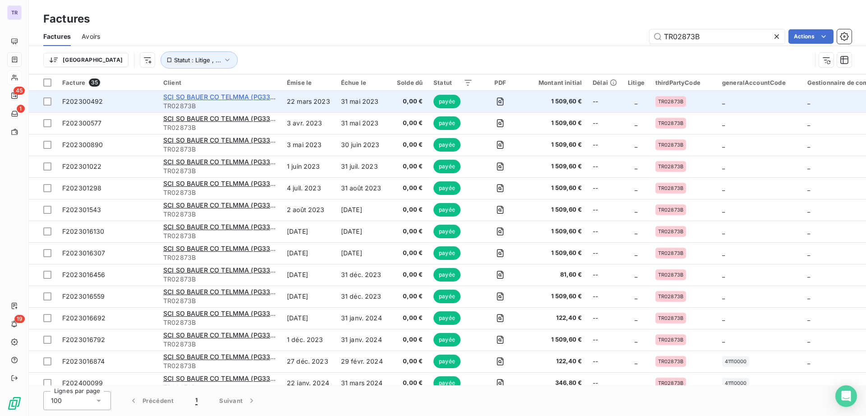
click at [217, 99] on span "SCI SO BAUER CO TELMMA (PG3351)" at bounding box center [221, 97] width 116 height 8
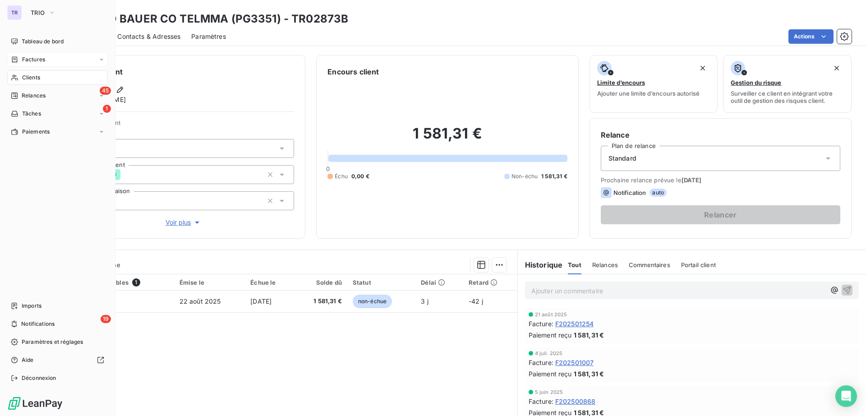
click at [48, 59] on div "Factures" at bounding box center [57, 59] width 101 height 14
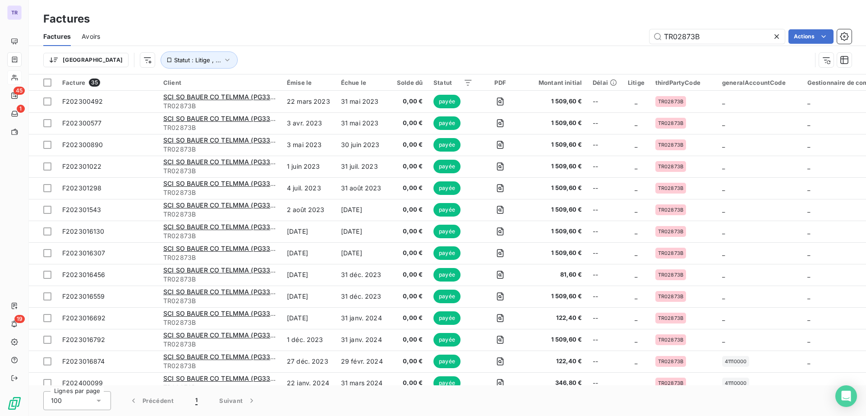
drag, startPoint x: 717, startPoint y: 36, endPoint x: 648, endPoint y: 42, distance: 69.3
click at [648, 42] on div "TR02873B Actions" at bounding box center [481, 36] width 741 height 14
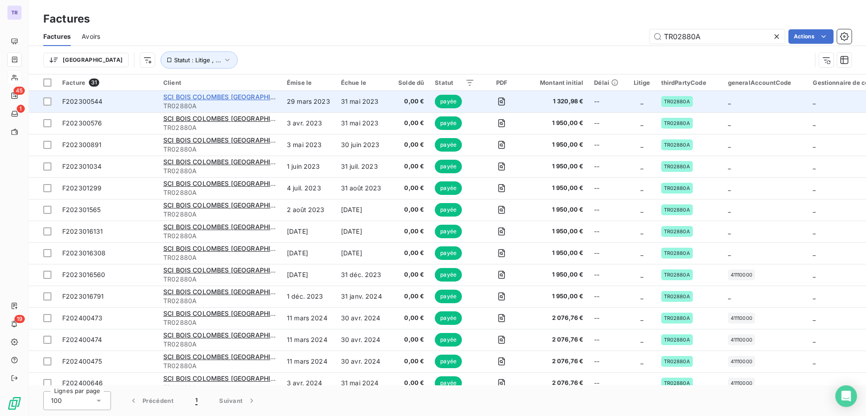
type input "TR02880A"
click at [262, 96] on span "SCI BOIS COLOMBES EUROPE AVENUE" at bounding box center [229, 97] width 133 height 8
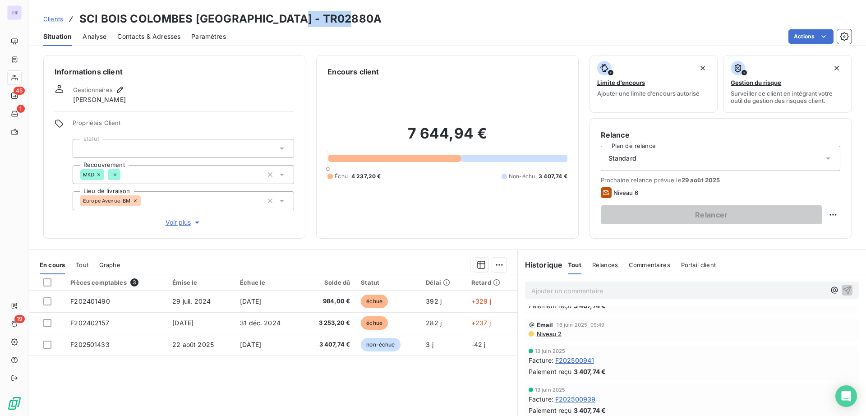
drag, startPoint x: 388, startPoint y: 23, endPoint x: 298, endPoint y: 19, distance: 90.4
click at [298, 19] on div "Clients SCI BOIS COLOMBES EUROPE AVENUE - TR02880A" at bounding box center [448, 19] width 838 height 16
copy h3 "TR02880A"
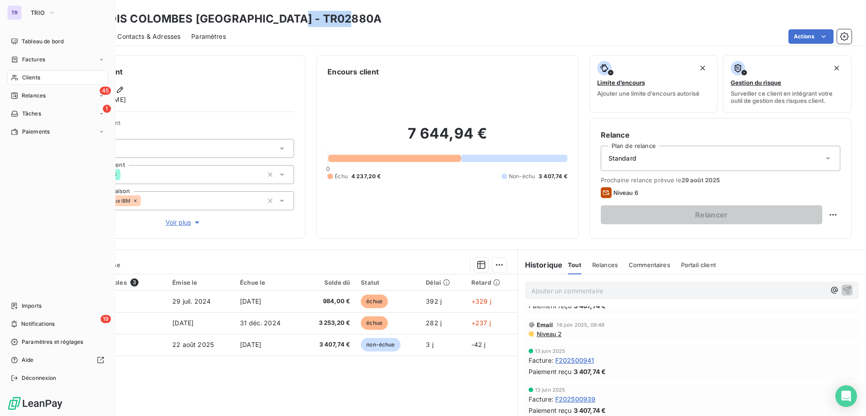
drag, startPoint x: 36, startPoint y: 57, endPoint x: 111, endPoint y: 58, distance: 75.8
click at [36, 57] on span "Factures" at bounding box center [33, 60] width 23 height 8
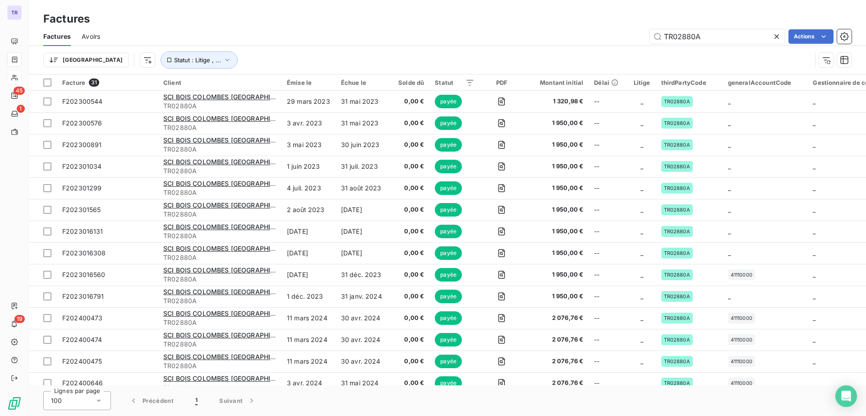
drag, startPoint x: 718, startPoint y: 37, endPoint x: 657, endPoint y: 47, distance: 62.5
click at [630, 33] on div "TR02880A Actions" at bounding box center [481, 36] width 741 height 14
drag, startPoint x: 679, startPoint y: 38, endPoint x: 676, endPoint y: 43, distance: 6.1
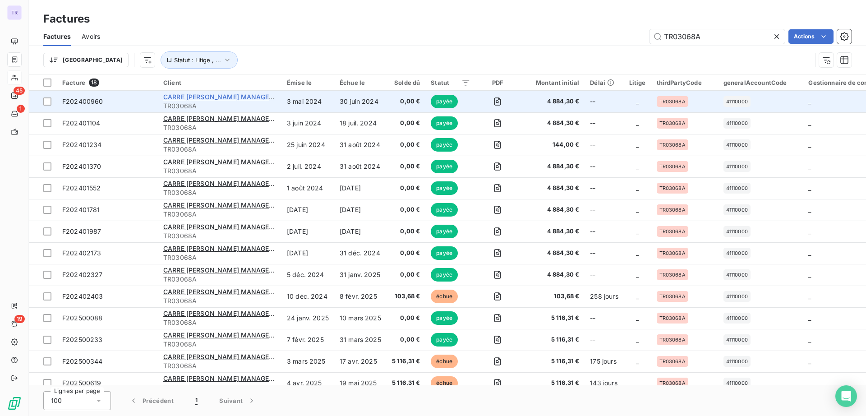
type input "TR03068A"
click at [221, 96] on span "CARRE MICHELET GECINA MANAGEMENT C/o NEXITY PM" at bounding box center [250, 97] width 175 height 8
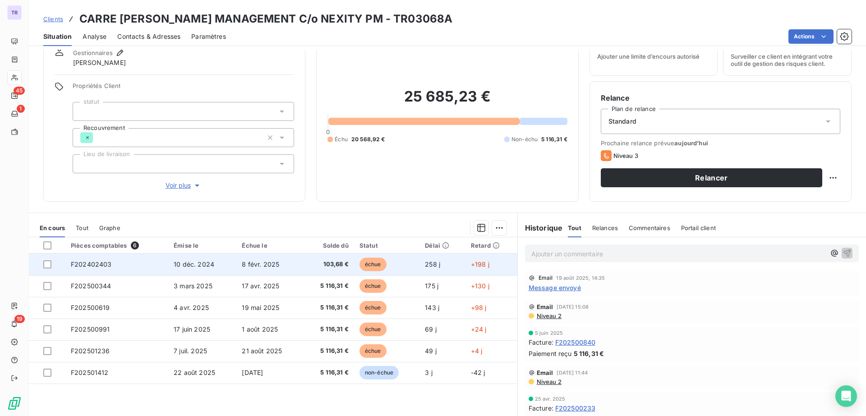
scroll to position [56, 0]
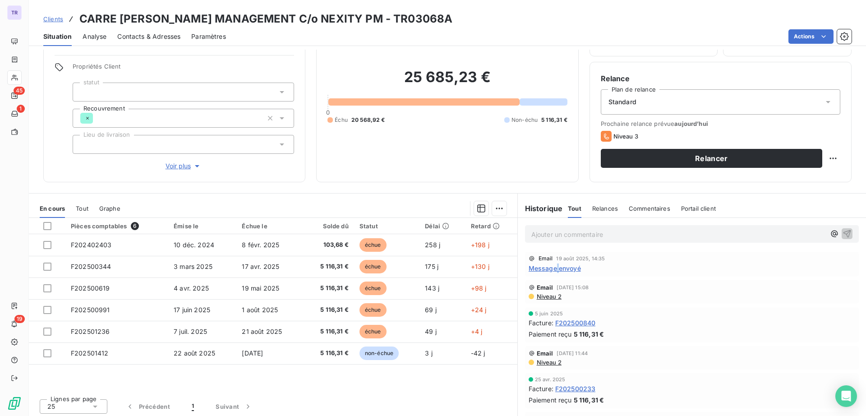
click at [553, 268] on span "Message envoyé" at bounding box center [555, 268] width 52 height 9
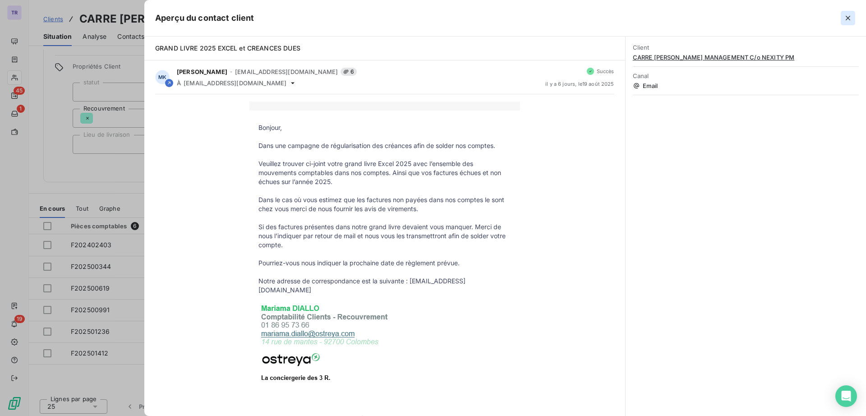
click at [845, 21] on icon "button" at bounding box center [848, 18] width 9 height 9
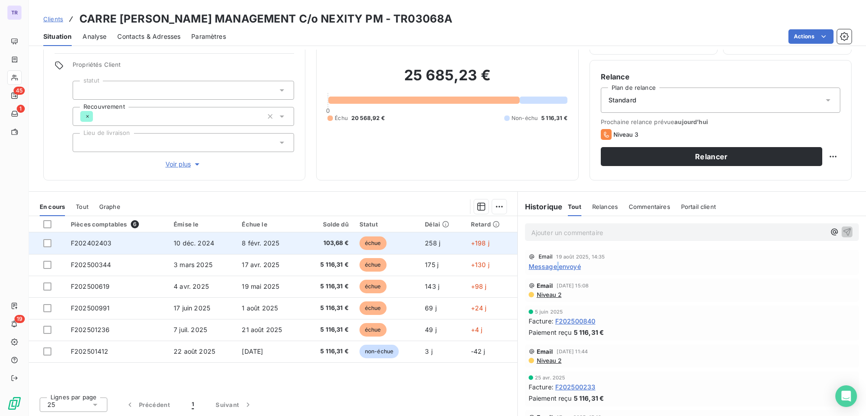
scroll to position [59, 0]
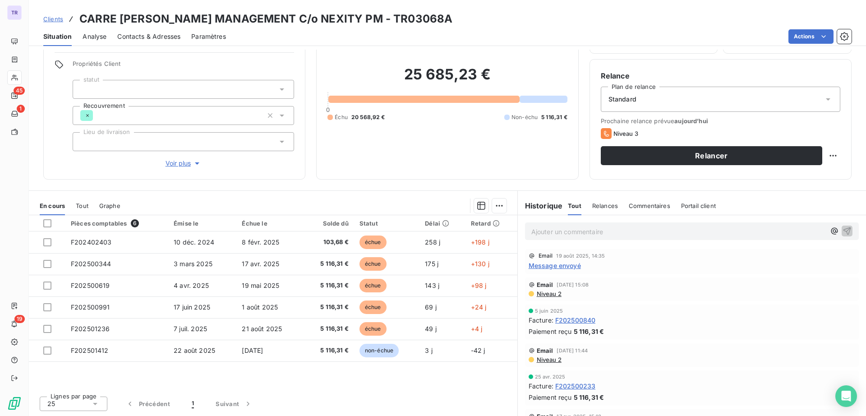
click at [560, 268] on span "Message envoyé" at bounding box center [555, 265] width 52 height 9
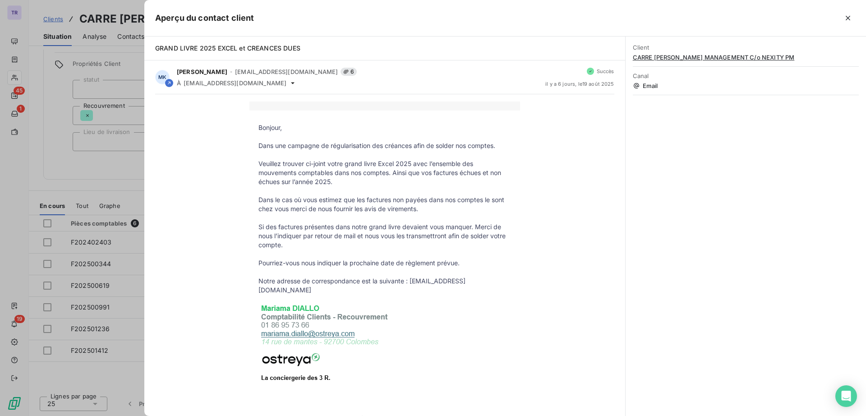
click at [96, 175] on div at bounding box center [433, 208] width 866 height 416
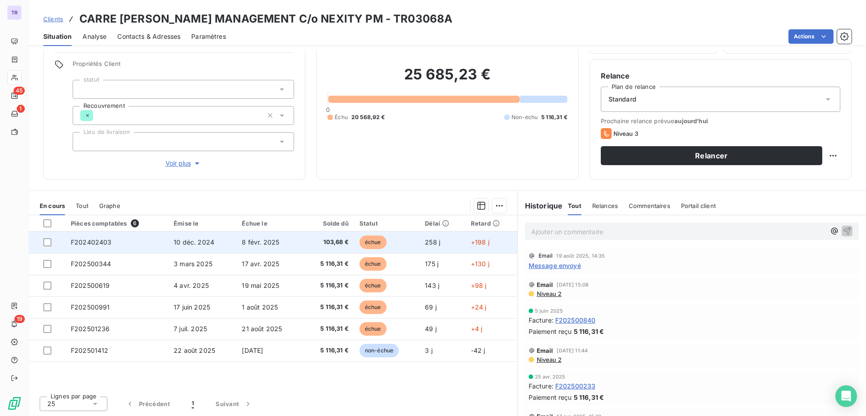
click at [366, 241] on span "échue" at bounding box center [373, 243] width 27 height 14
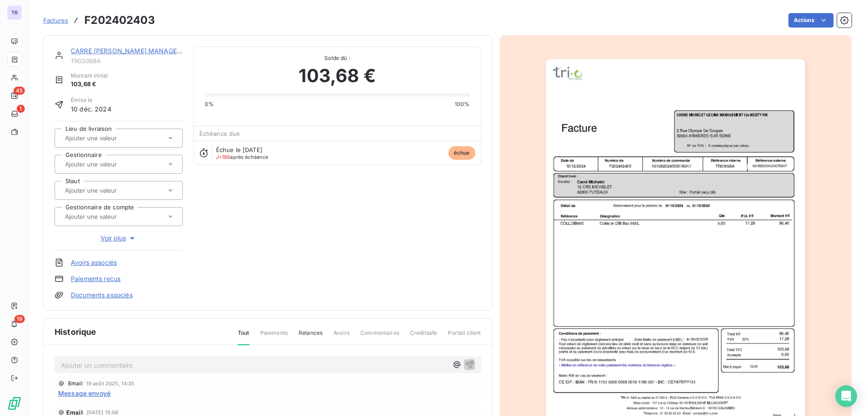
click at [439, 228] on div "CARRE MICHELET GECINA MANAGEMENT C/o NEXITY PM TR03068A Montant initial 103,68 …" at bounding box center [268, 172] width 427 height 253
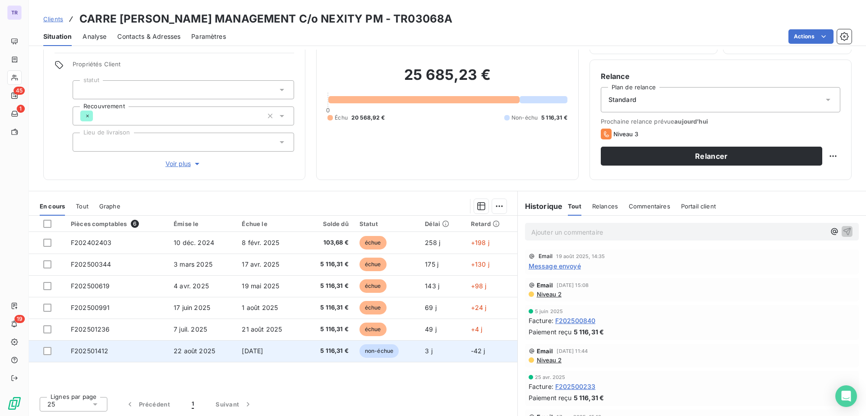
scroll to position [59, 0]
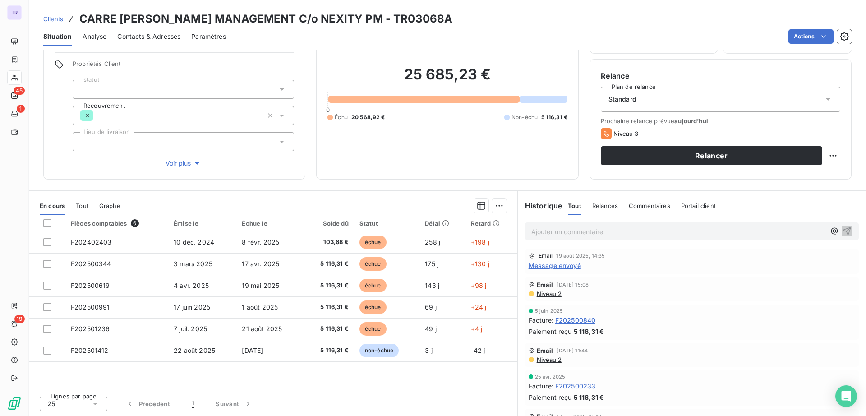
click at [156, 37] on span "Contacts & Adresses" at bounding box center [148, 36] width 63 height 9
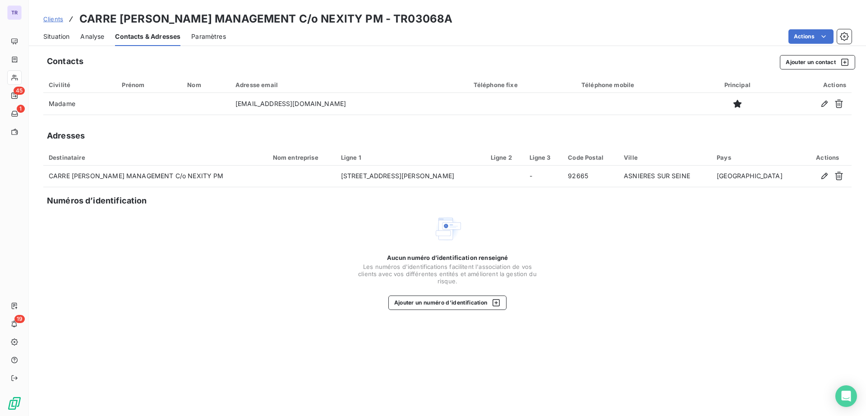
drag, startPoint x: 52, startPoint y: 38, endPoint x: 61, endPoint y: 46, distance: 11.5
click at [52, 38] on span "Situation" at bounding box center [56, 36] width 26 height 9
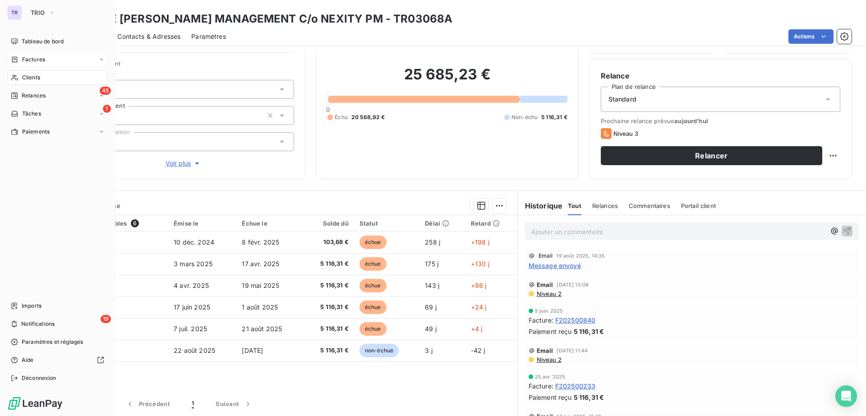
drag, startPoint x: 45, startPoint y: 57, endPoint x: 52, endPoint y: 57, distance: 7.2
click at [45, 57] on span "Factures" at bounding box center [33, 60] width 23 height 8
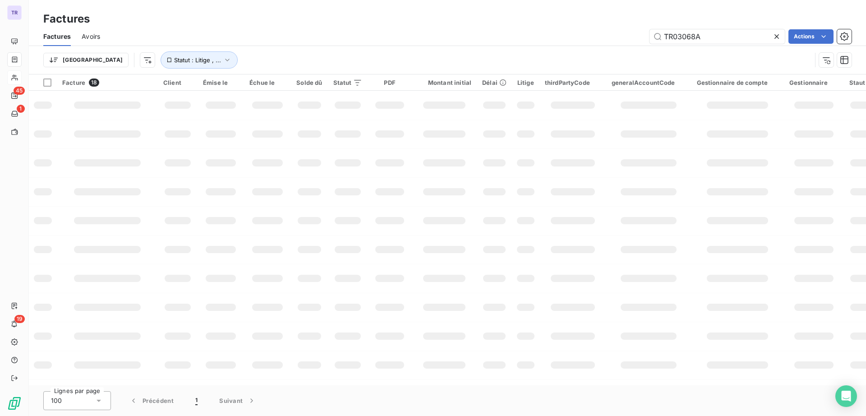
drag, startPoint x: 713, startPoint y: 38, endPoint x: 566, endPoint y: 37, distance: 146.2
click at [572, 36] on div "TR03068A Actions" at bounding box center [481, 36] width 741 height 14
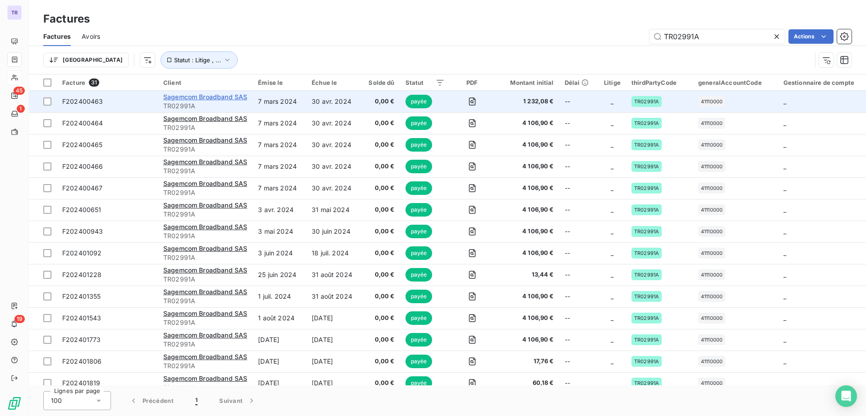
type input "TR02991A"
click at [198, 93] on span "Sagemcom Broadband SAS" at bounding box center [205, 97] width 84 height 8
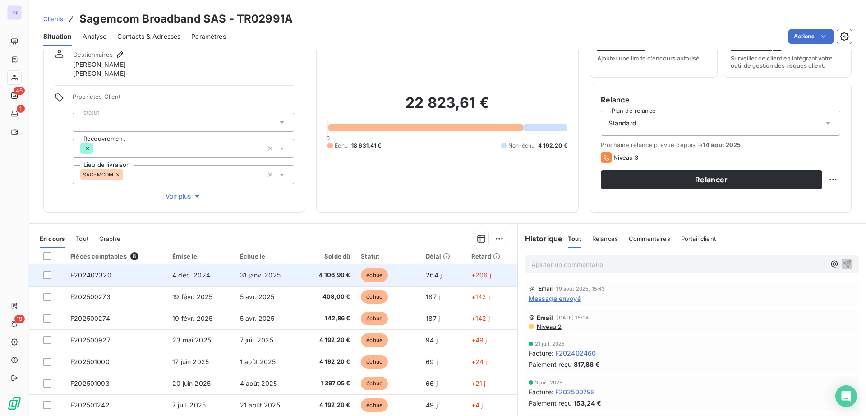
scroll to position [68, 0]
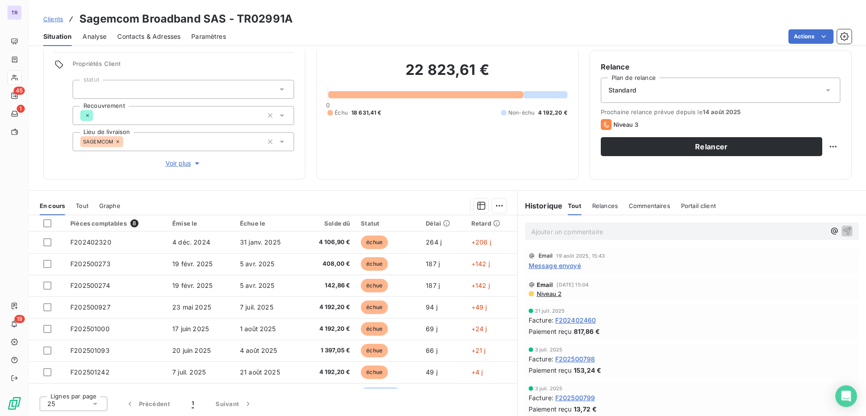
click at [574, 265] on span "Message envoyé" at bounding box center [555, 265] width 52 height 9
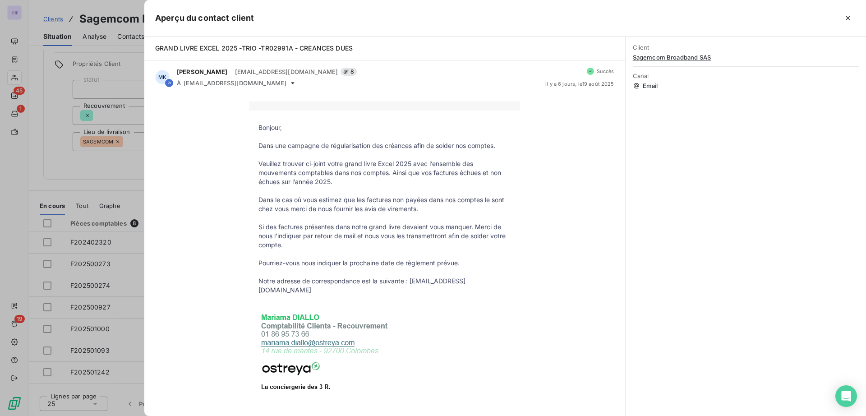
drag, startPoint x: 77, startPoint y: 176, endPoint x: 87, endPoint y: 176, distance: 10.4
click at [78, 176] on div at bounding box center [433, 208] width 866 height 416
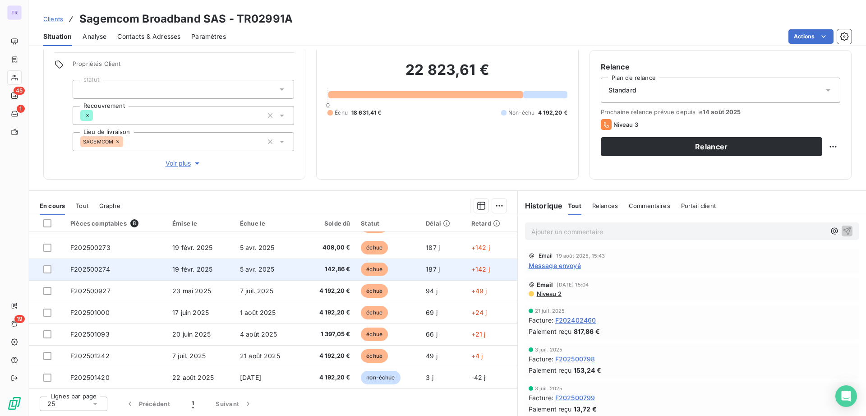
scroll to position [0, 0]
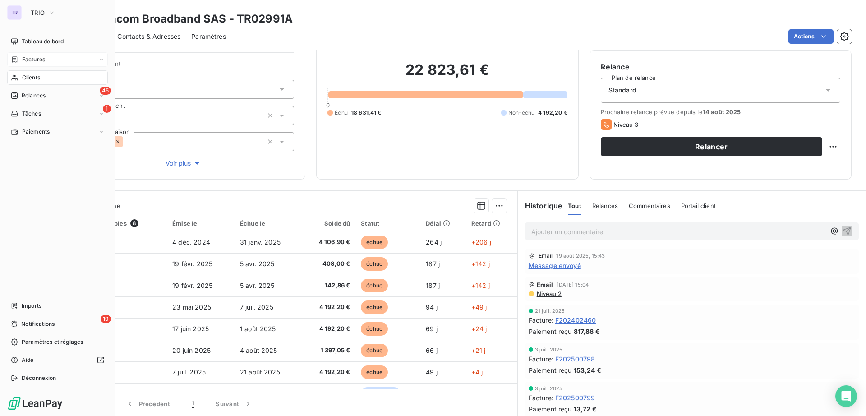
click at [30, 60] on span "Factures" at bounding box center [33, 60] width 23 height 8
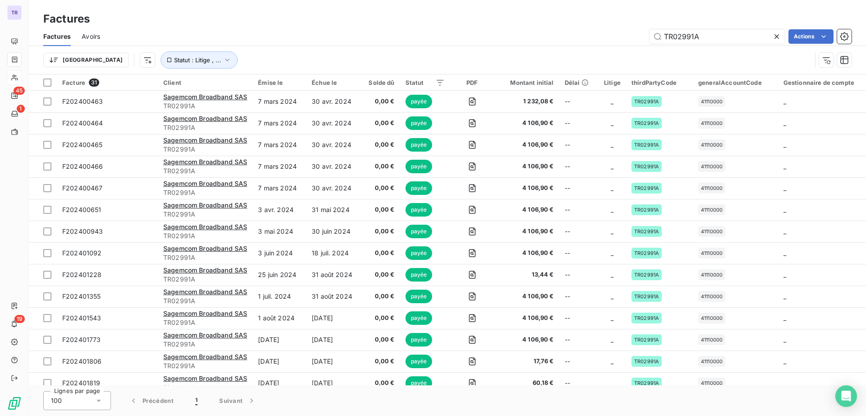
drag, startPoint x: 709, startPoint y: 40, endPoint x: 624, endPoint y: 42, distance: 85.3
click at [584, 31] on div "TR02991A Actions" at bounding box center [481, 36] width 741 height 14
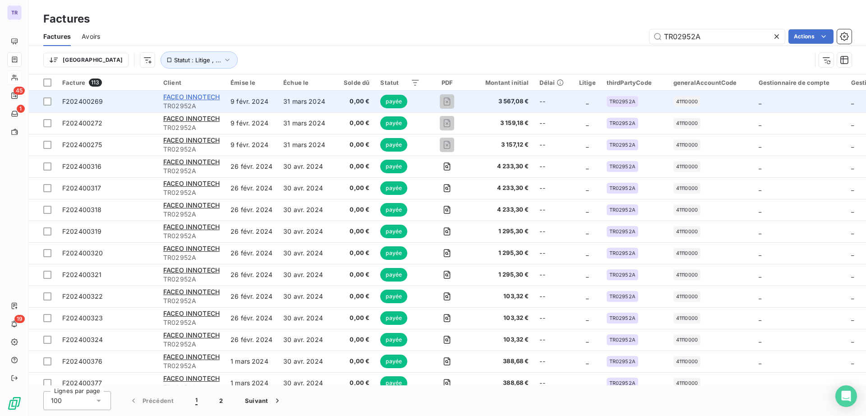
type input "TR02952A"
click at [216, 96] on span "FACEO INNOTECH" at bounding box center [191, 97] width 56 height 8
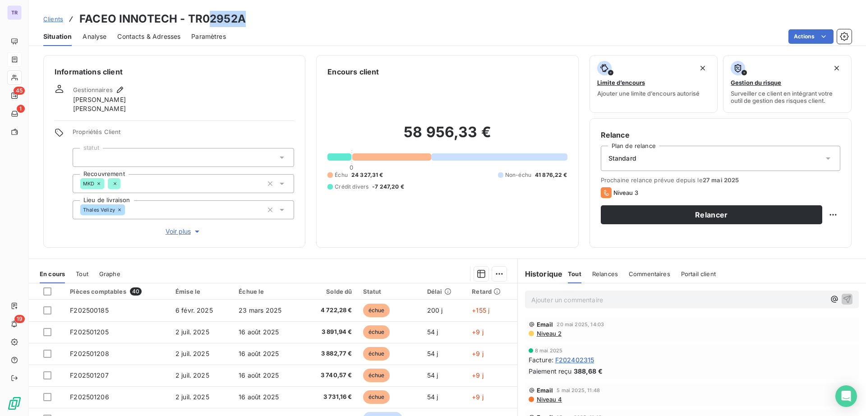
drag, startPoint x: 253, startPoint y: 20, endPoint x: 205, endPoint y: 21, distance: 47.4
click at [205, 21] on div "Clients FACEO INNOTECH - TR02952A" at bounding box center [448, 19] width 838 height 16
click at [160, 33] on span "Contacts & Adresses" at bounding box center [148, 36] width 63 height 9
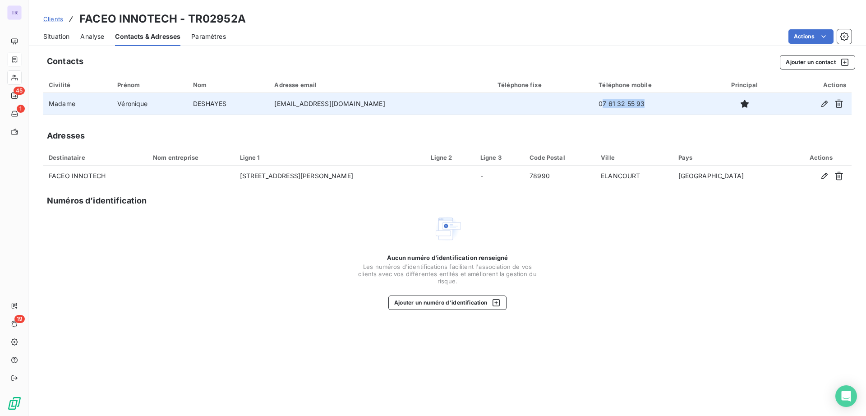
drag, startPoint x: 668, startPoint y: 110, endPoint x: 612, endPoint y: 106, distance: 56.6
click at [612, 106] on td "07 61 32 55 93" at bounding box center [651, 104] width 117 height 22
drag, startPoint x: 608, startPoint y: 103, endPoint x: 653, endPoint y: 102, distance: 45.2
click at [653, 102] on td "07 61 32 55 93" at bounding box center [651, 104] width 117 height 22
copy td "07 61 32 55 93"
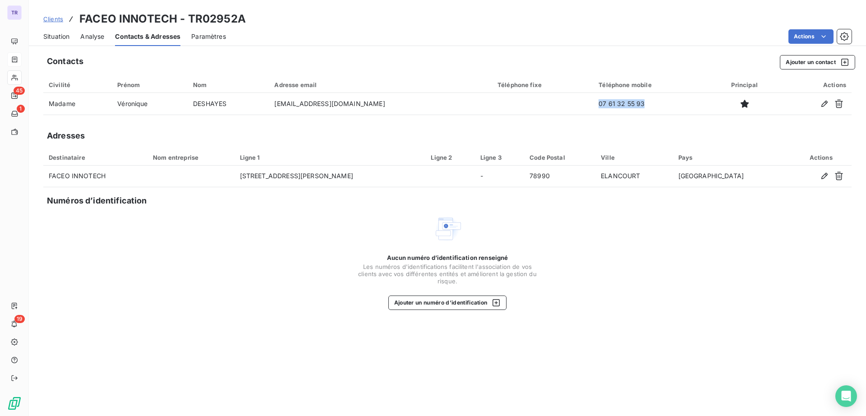
click at [57, 37] on span "Situation" at bounding box center [56, 36] width 26 height 9
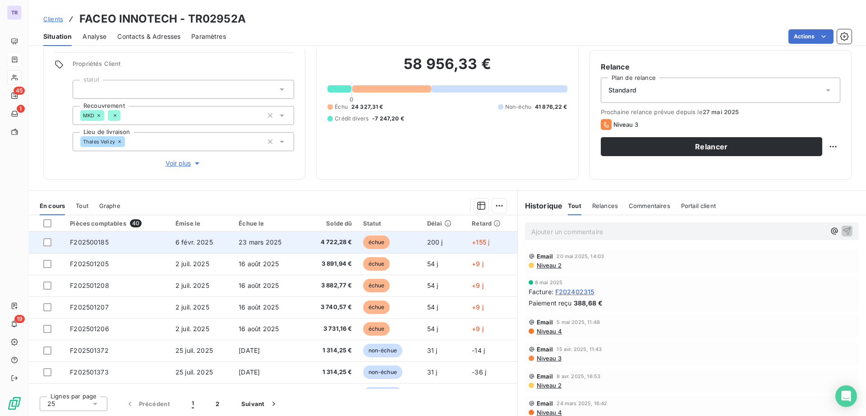
click at [371, 244] on span "échue" at bounding box center [376, 243] width 27 height 14
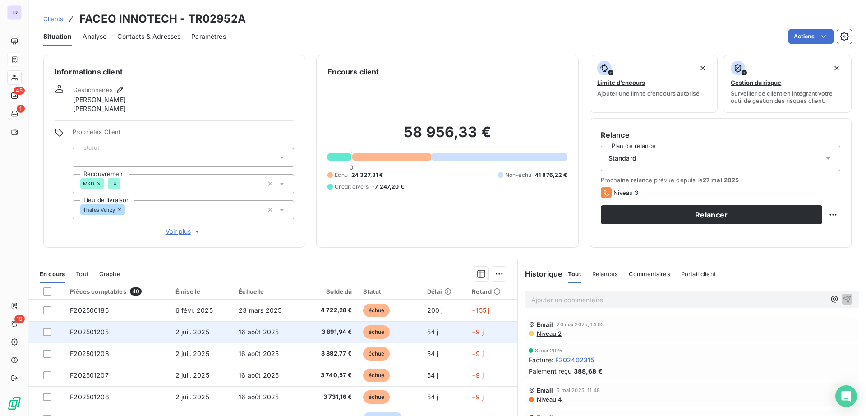
click at [369, 329] on span "échue" at bounding box center [376, 332] width 27 height 14
click at [372, 326] on span "échue" at bounding box center [376, 332] width 27 height 14
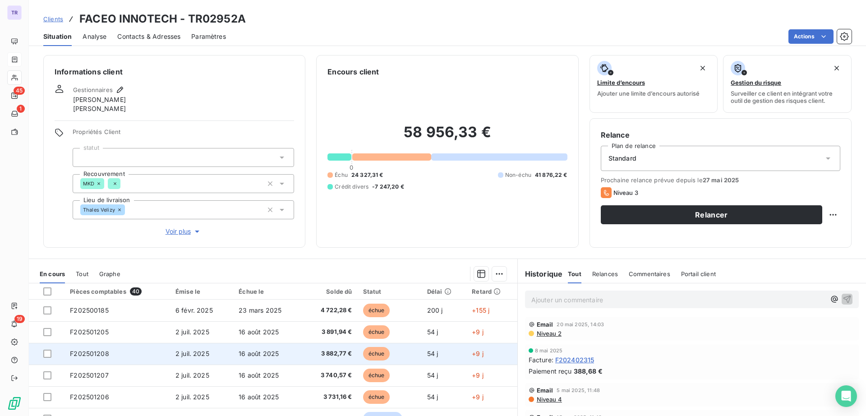
click at [378, 352] on span "échue" at bounding box center [376, 354] width 27 height 14
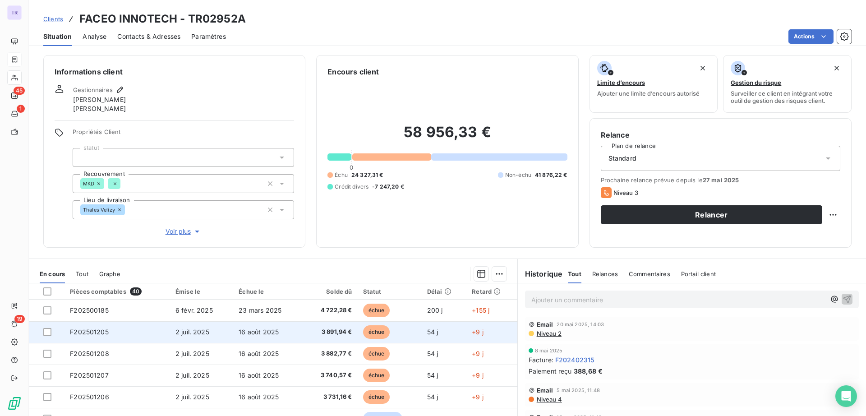
click at [369, 324] on td "échue" at bounding box center [390, 332] width 64 height 22
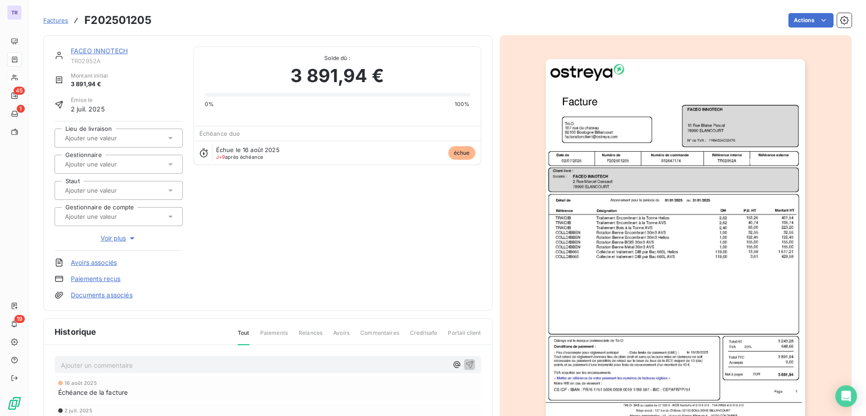
click at [103, 51] on link "FACEO INNOTECH" at bounding box center [99, 51] width 57 height 8
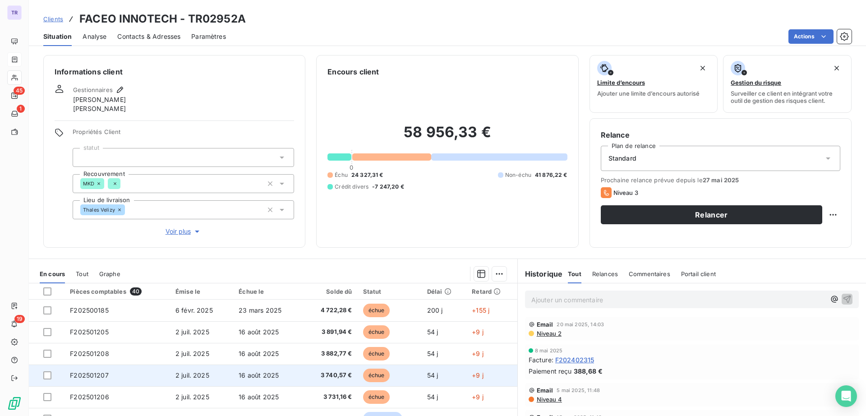
click at [366, 377] on span "échue" at bounding box center [376, 376] width 27 height 14
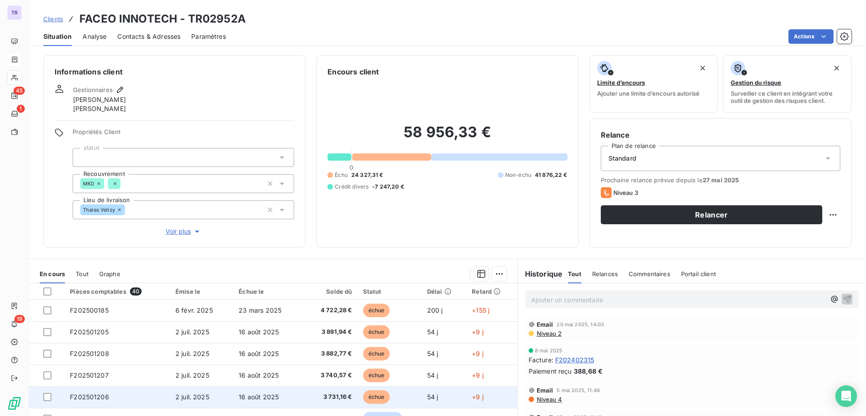
click at [368, 395] on span "échue" at bounding box center [376, 397] width 27 height 14
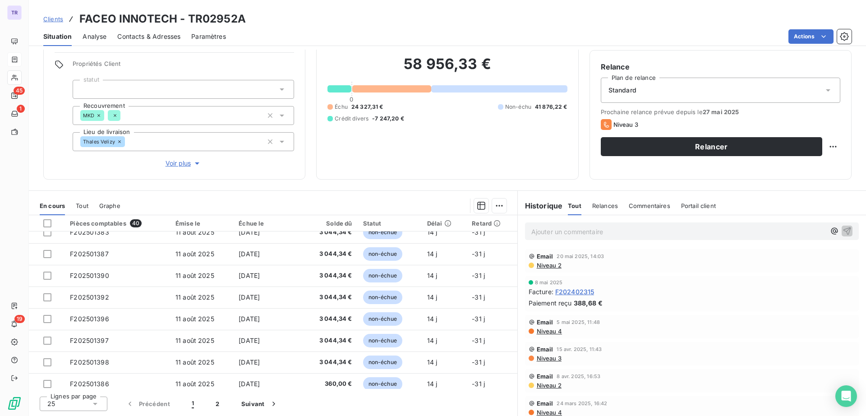
scroll to position [384, 0]
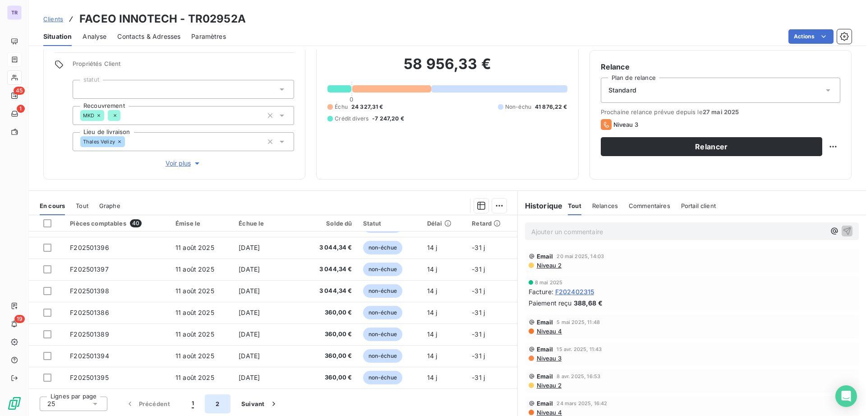
click at [210, 407] on button "2" at bounding box center [217, 403] width 25 height 19
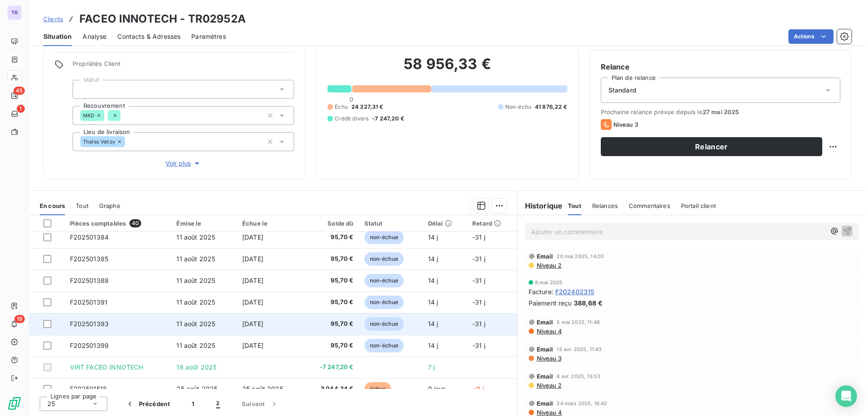
scroll to position [168, 0]
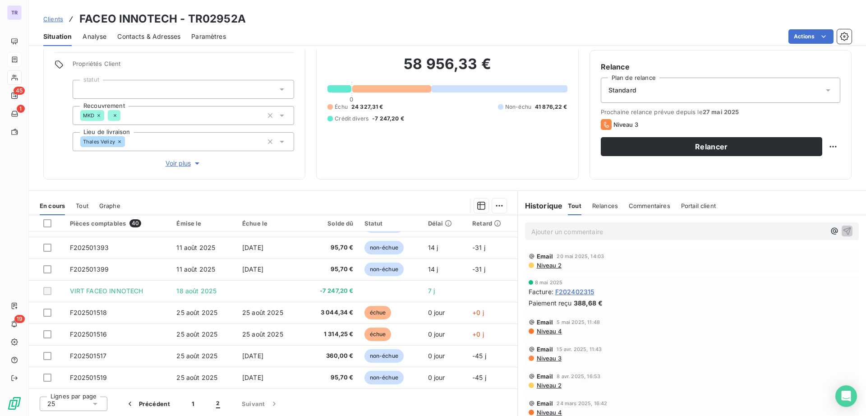
click at [168, 37] on span "Contacts & Adresses" at bounding box center [148, 36] width 63 height 9
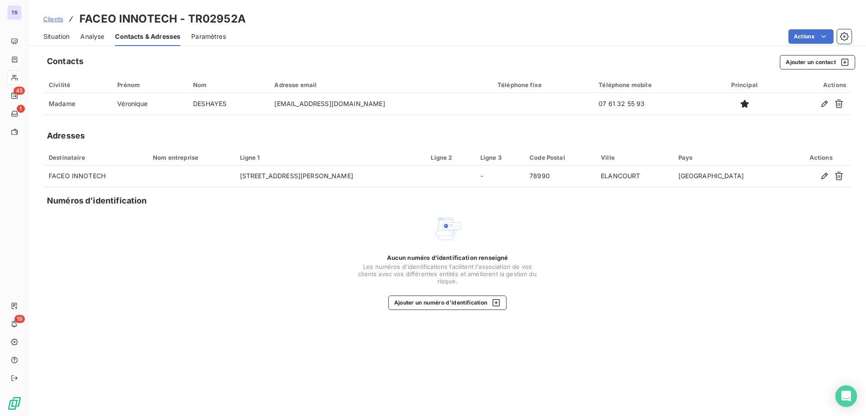
click at [65, 36] on span "Situation" at bounding box center [56, 36] width 26 height 9
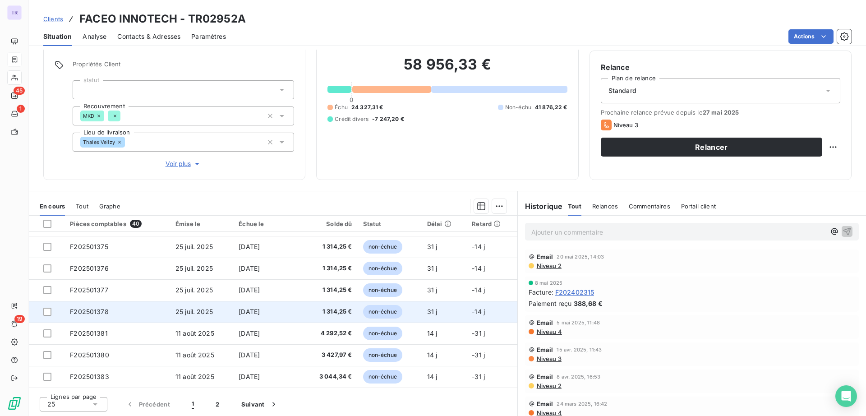
scroll to position [68, 0]
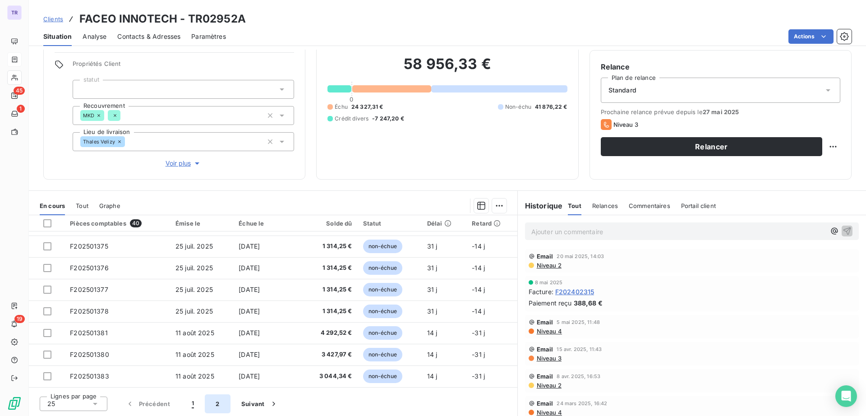
click at [209, 406] on button "2" at bounding box center [217, 403] width 25 height 19
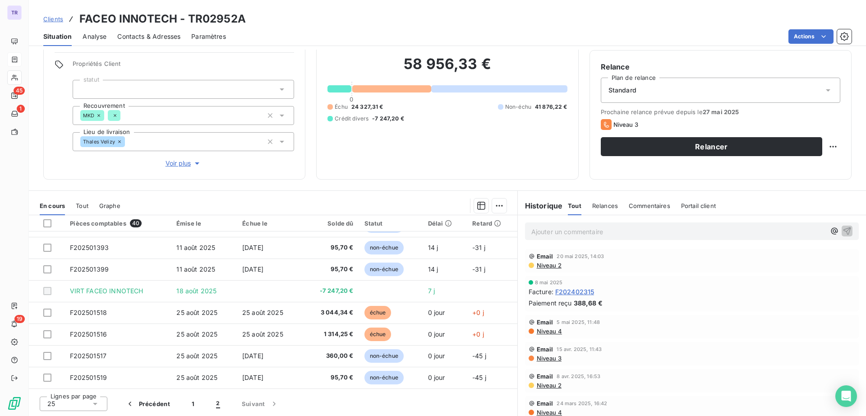
scroll to position [168, 0]
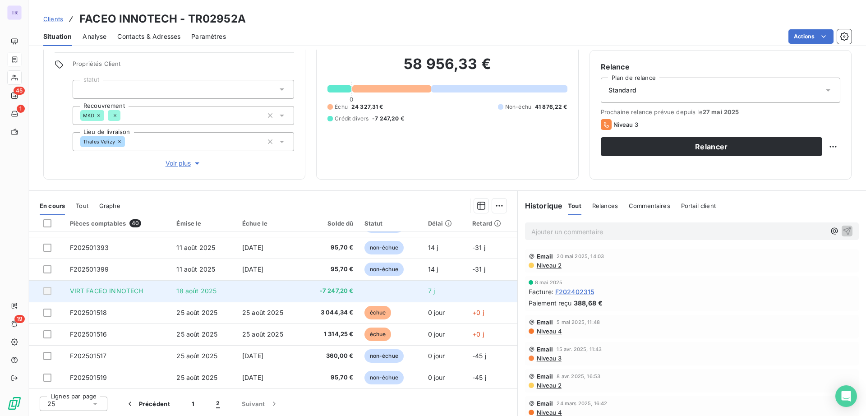
click at [102, 293] on span "VIRT FACEO INNOTECH" at bounding box center [107, 291] width 74 height 8
click at [217, 292] on td "18 août 2025" at bounding box center [204, 291] width 66 height 22
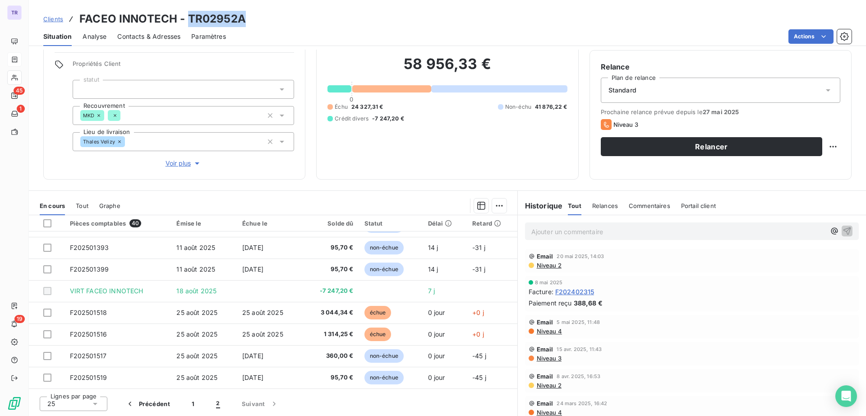
drag, startPoint x: 250, startPoint y: 17, endPoint x: 187, endPoint y: 16, distance: 62.3
click at [187, 16] on div "Clients FACEO INNOTECH - TR02952A" at bounding box center [448, 19] width 838 height 16
copy h3 "TR02952A"
click at [168, 37] on span "Contacts & Adresses" at bounding box center [148, 36] width 63 height 9
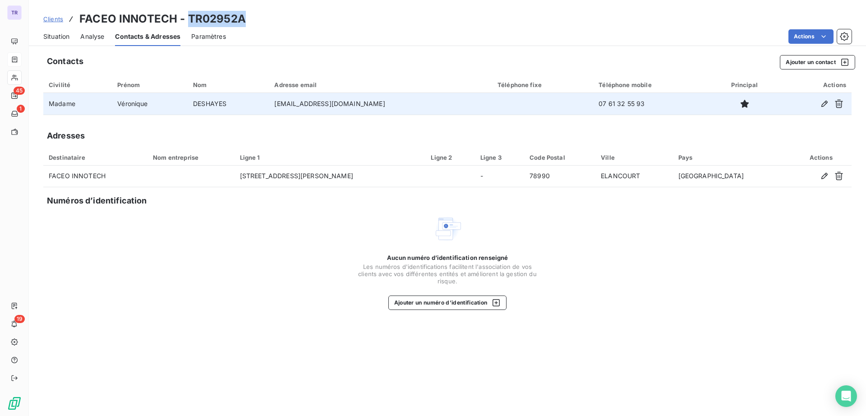
drag, startPoint x: 406, startPoint y: 102, endPoint x: 268, endPoint y: 105, distance: 138.1
click at [269, 102] on td "veronique.deshayes@vinci-facilities.com" at bounding box center [380, 104] width 223 height 22
copy td "veronique.deshayes@vinci-facilities.com"
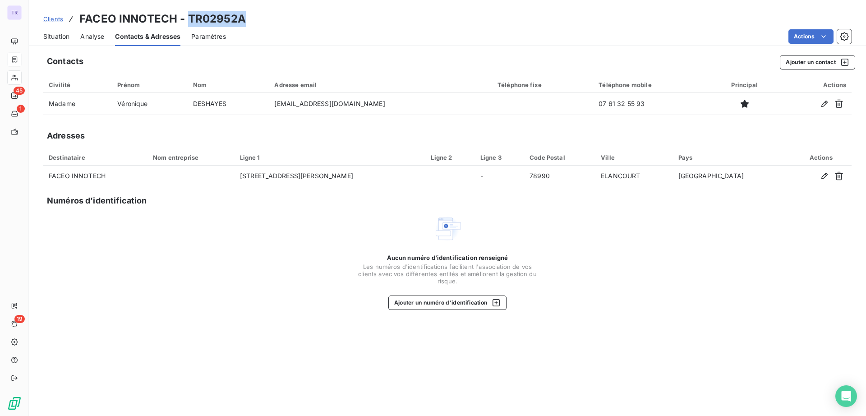
click at [66, 31] on div "Situation" at bounding box center [56, 36] width 26 height 19
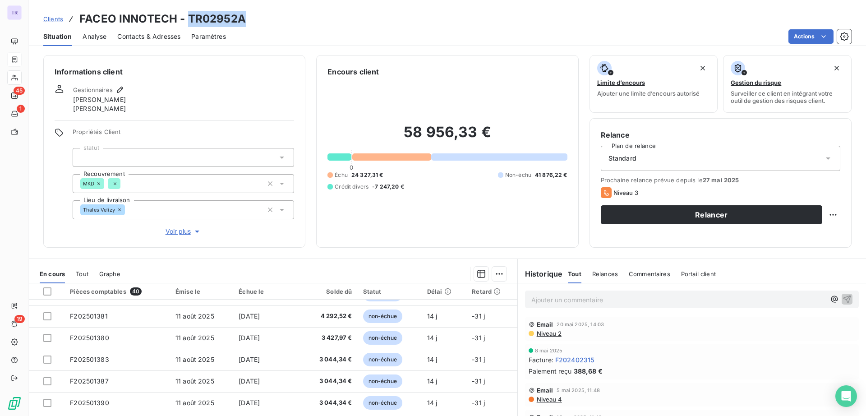
scroll to position [159, 0]
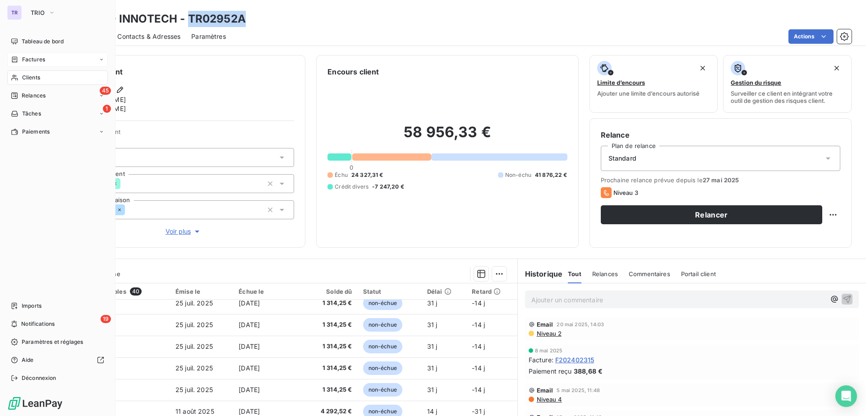
drag, startPoint x: 29, startPoint y: 60, endPoint x: 48, endPoint y: 62, distance: 19.1
click at [29, 60] on span "Factures" at bounding box center [33, 60] width 23 height 8
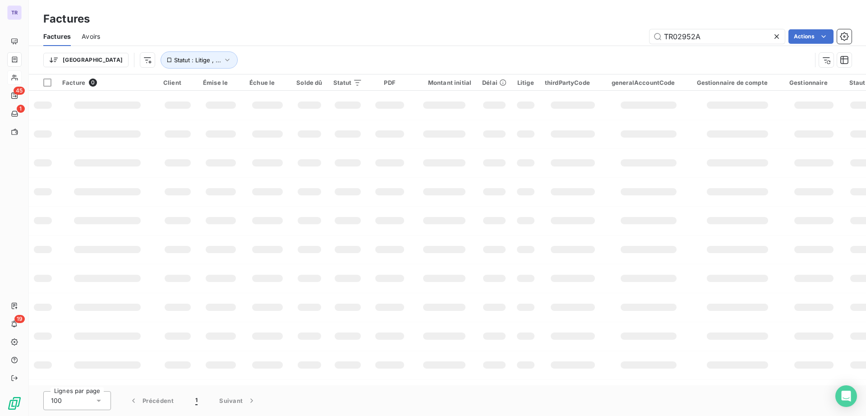
drag, startPoint x: 724, startPoint y: 37, endPoint x: 485, endPoint y: 11, distance: 241.1
click at [501, 12] on div "Factures Factures Avoirs TR02952A Actions Trier Statut : Litige , ..." at bounding box center [448, 37] width 838 height 74
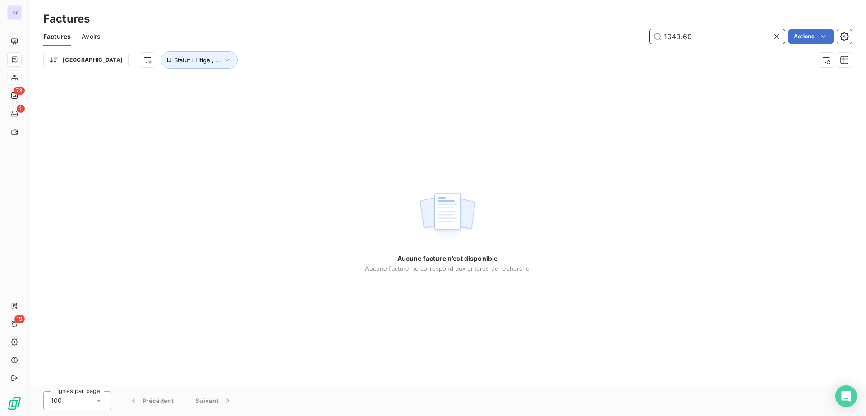
click at [700, 40] on input "1049.60" at bounding box center [717, 36] width 135 height 14
drag, startPoint x: 699, startPoint y: 38, endPoint x: 543, endPoint y: 47, distance: 155.5
click at [543, 47] on div "Factures Avoirs 1049.60 Actions Trier Statut : Litige , ..." at bounding box center [448, 50] width 838 height 47
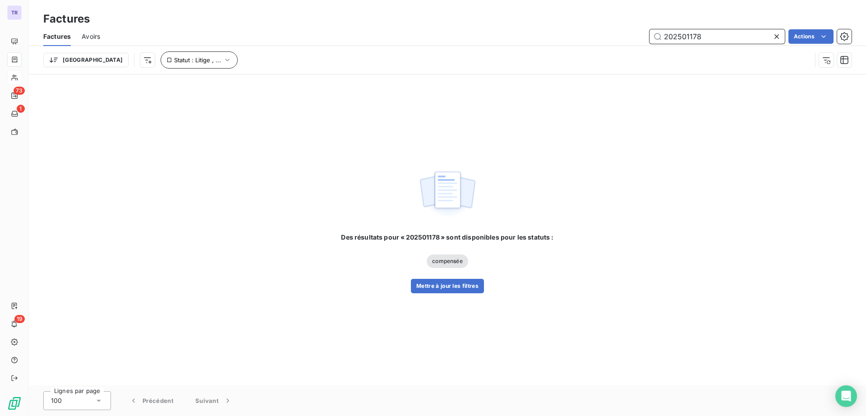
type input "202501178"
click at [173, 67] on button "Statut : Litige , ..." at bounding box center [199, 59] width 77 height 17
click at [240, 83] on span "litige" at bounding box center [234, 83] width 18 height 8
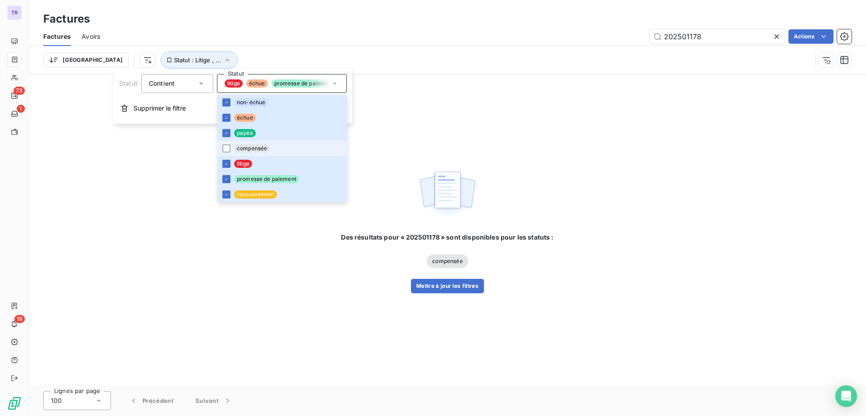
click at [259, 148] on span "compensée" at bounding box center [252, 148] width 36 height 8
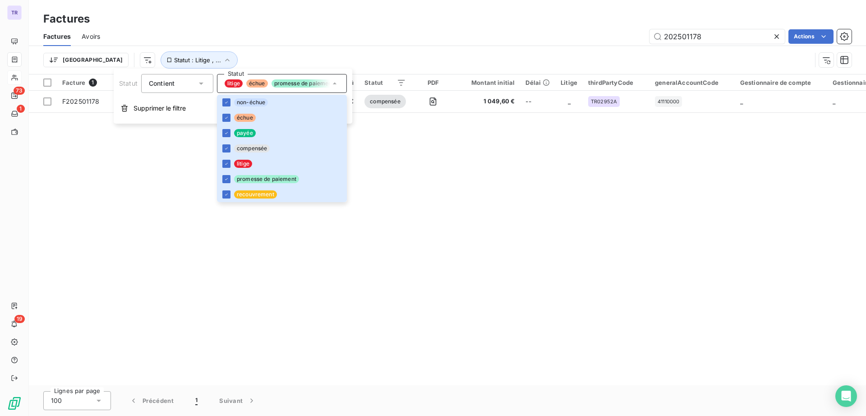
click at [508, 31] on div "202501178 Actions" at bounding box center [481, 36] width 741 height 14
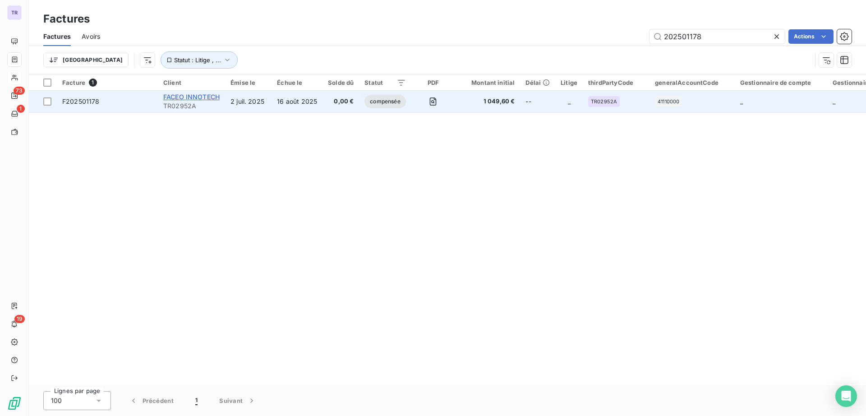
click at [219, 100] on span "FACEO INNOTECH" at bounding box center [191, 97] width 56 height 8
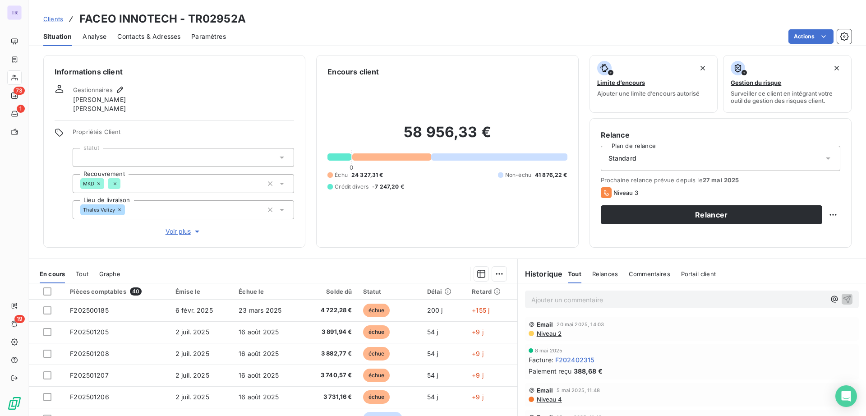
click at [89, 278] on div "En cours Tout Graphe" at bounding box center [273, 273] width 489 height 19
click at [89, 273] on div "En cours Tout Graphe" at bounding box center [273, 273] width 489 height 19
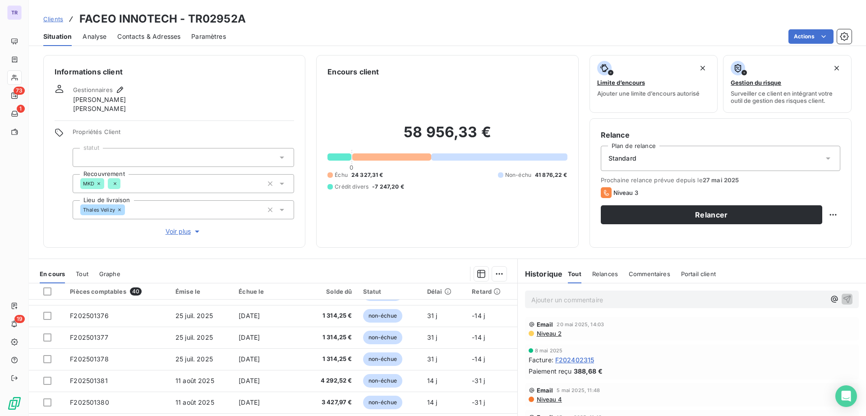
scroll to position [282, 0]
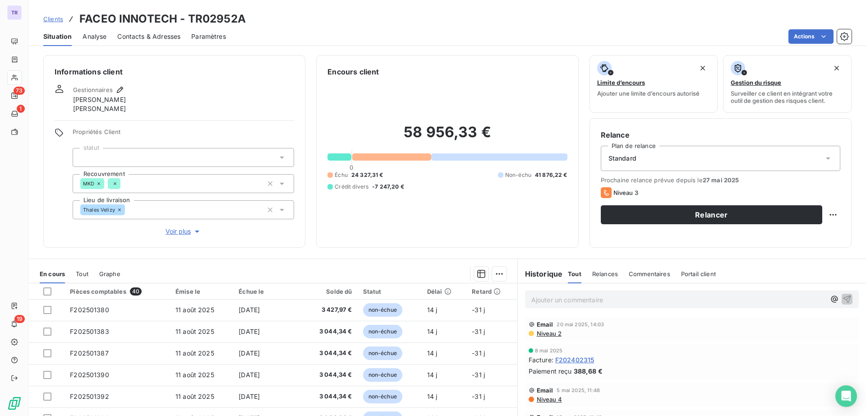
click at [575, 299] on p "Ajouter un commentaire ﻿" at bounding box center [679, 299] width 294 height 11
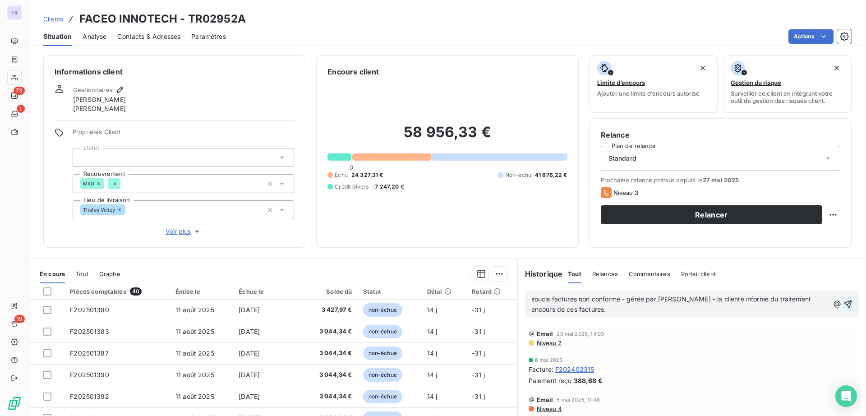
click at [844, 300] on icon "button" at bounding box center [848, 304] width 9 height 9
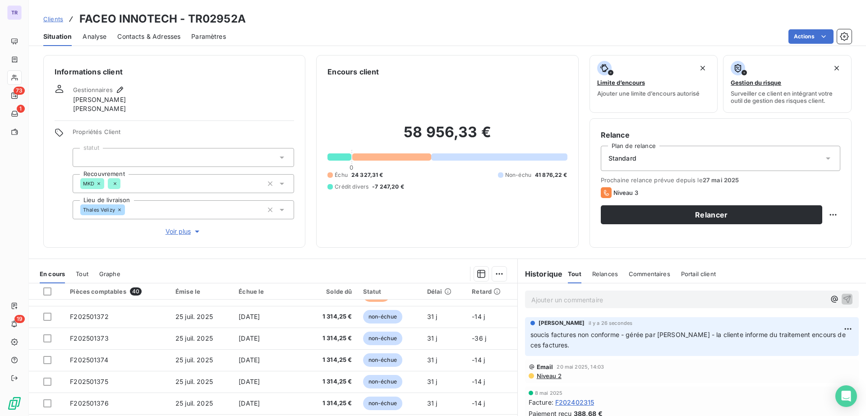
scroll to position [0, 0]
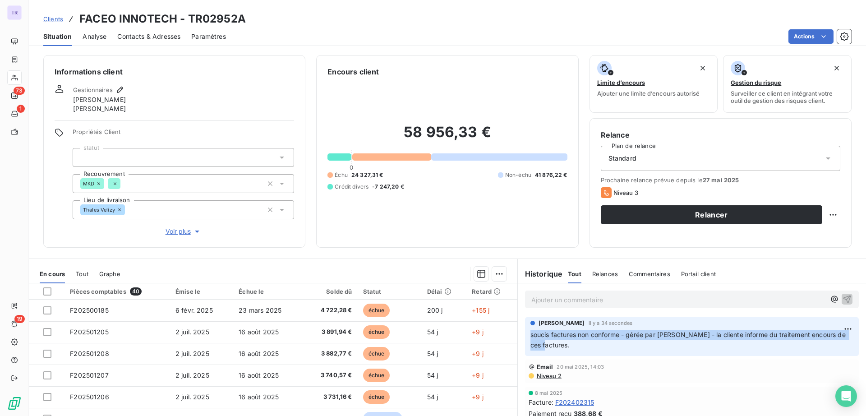
drag, startPoint x: 557, startPoint y: 343, endPoint x: 527, endPoint y: 336, distance: 31.1
click at [531, 336] on p "soucis factures non conforme - gérée par Leila - la cliente informe du traiteme…" at bounding box center [692, 340] width 323 height 21
copy span "soucis factures non conforme - gérée par Leila - la cliente informe du traiteme…"
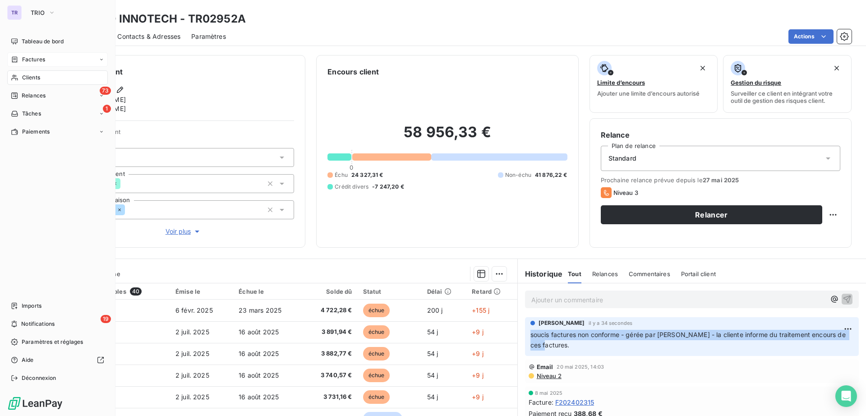
click at [28, 59] on span "Factures" at bounding box center [33, 60] width 23 height 8
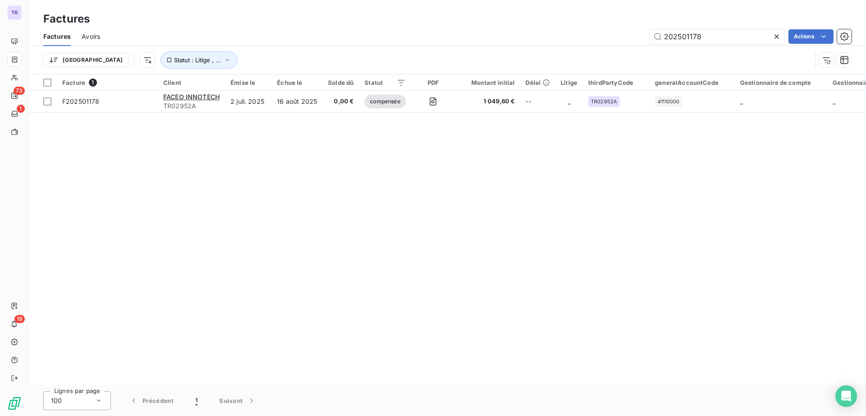
drag, startPoint x: 709, startPoint y: 41, endPoint x: 639, endPoint y: 43, distance: 70.0
click at [639, 43] on div "202501178 Actions" at bounding box center [481, 36] width 741 height 14
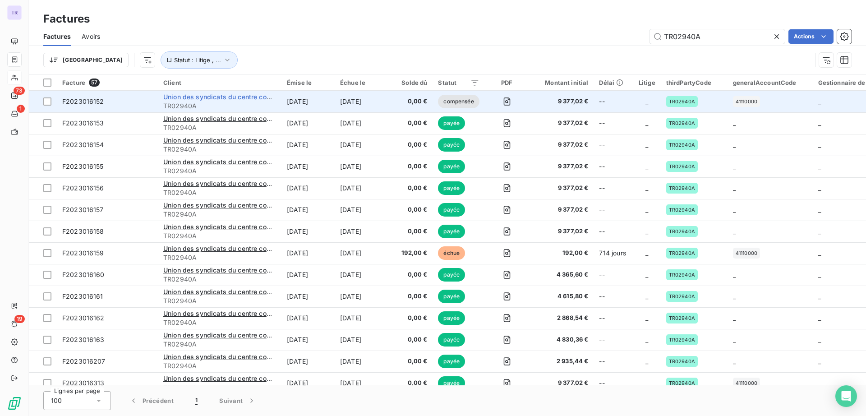
type input "TR02940A"
click at [236, 93] on span "Union des syndicats du centre commercial régional ULIS 2" at bounding box center [253, 97] width 180 height 8
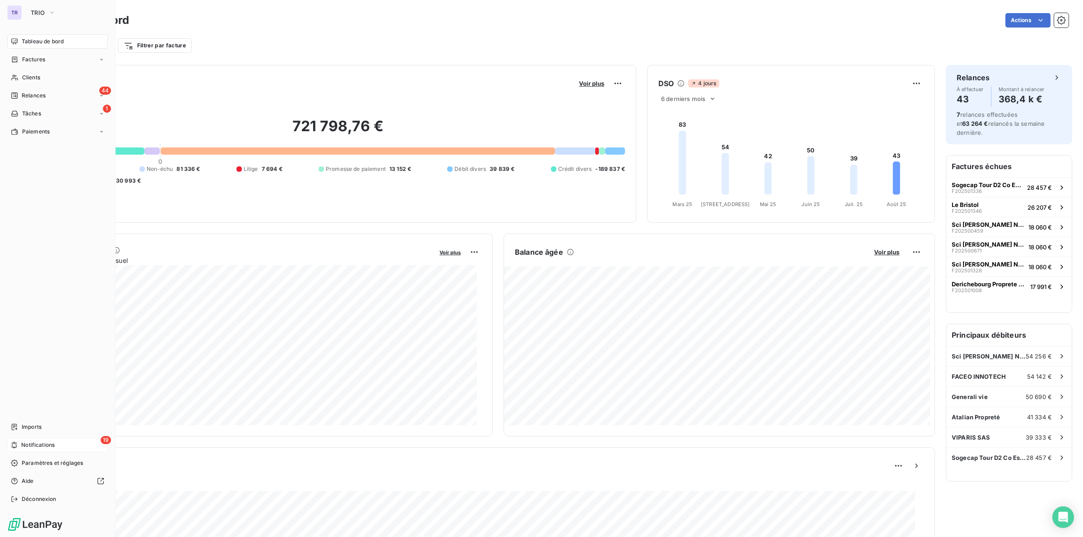
click at [17, 442] on icon at bounding box center [14, 445] width 7 height 7
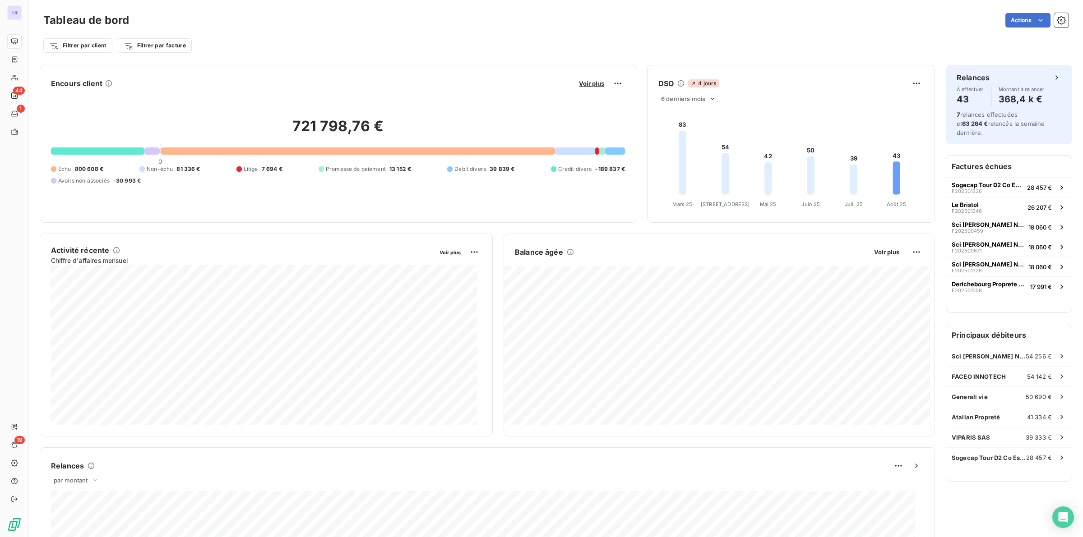
click at [289, 23] on div "Actions" at bounding box center [604, 20] width 929 height 14
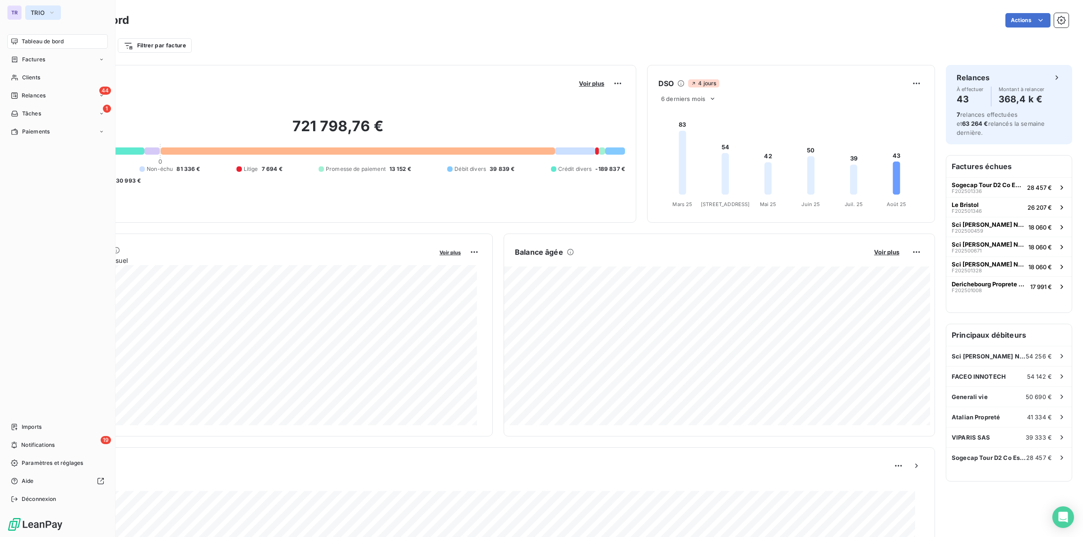
drag, startPoint x: 40, startPoint y: 8, endPoint x: 44, endPoint y: 9, distance: 4.9
click at [41, 8] on button "TRIO" at bounding box center [43, 12] width 36 height 14
click at [42, 97] on span "Relances" at bounding box center [34, 96] width 24 height 8
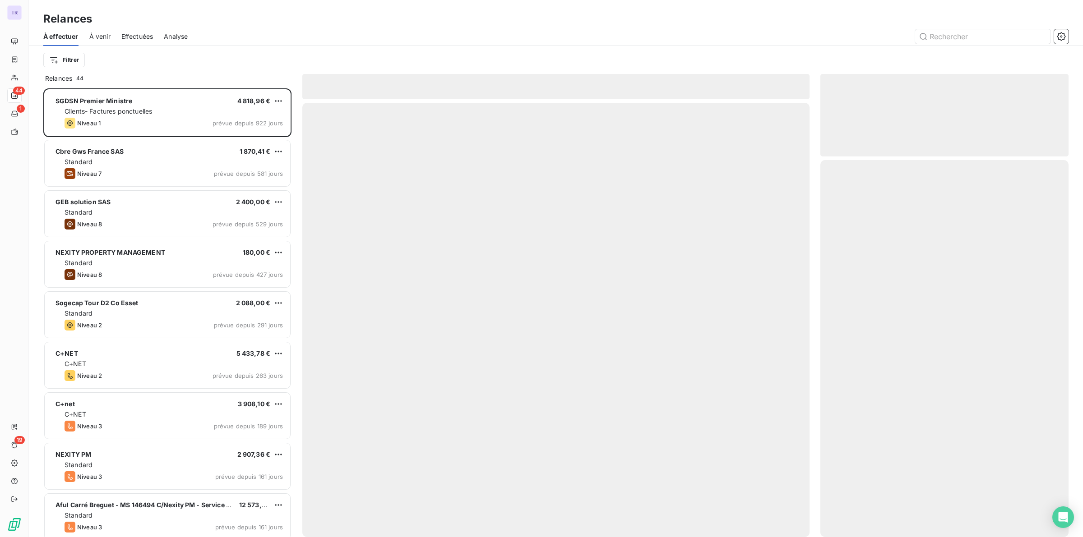
scroll to position [441, 240]
